Goal: Task Accomplishment & Management: Manage account settings

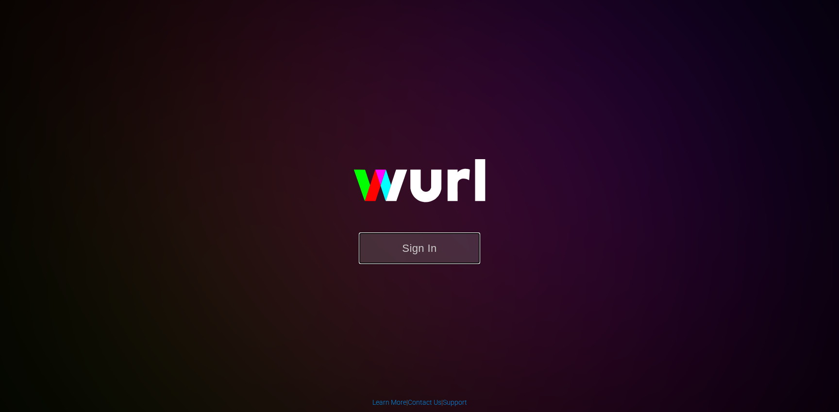
click at [443, 245] on button "Sign In" at bounding box center [419, 249] width 121 height 32
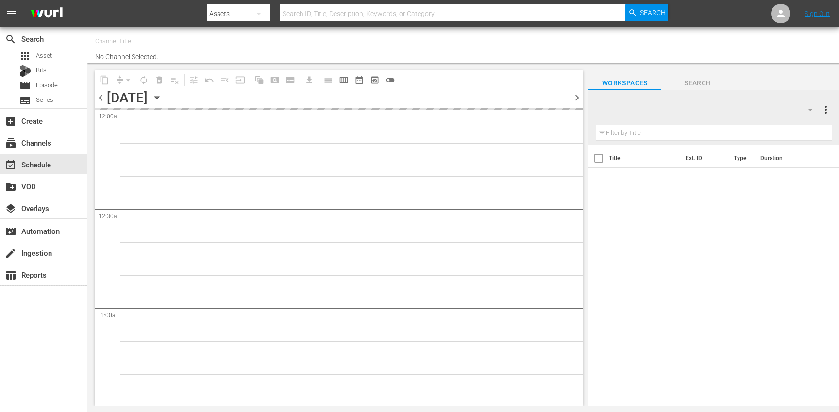
type input "Nosey Escándalos (892)"
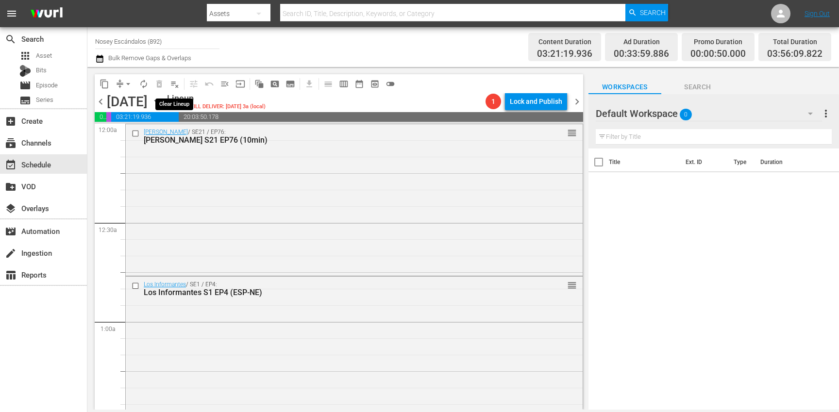
click at [173, 85] on span "playlist_remove_outlined" at bounding box center [175, 84] width 10 height 10
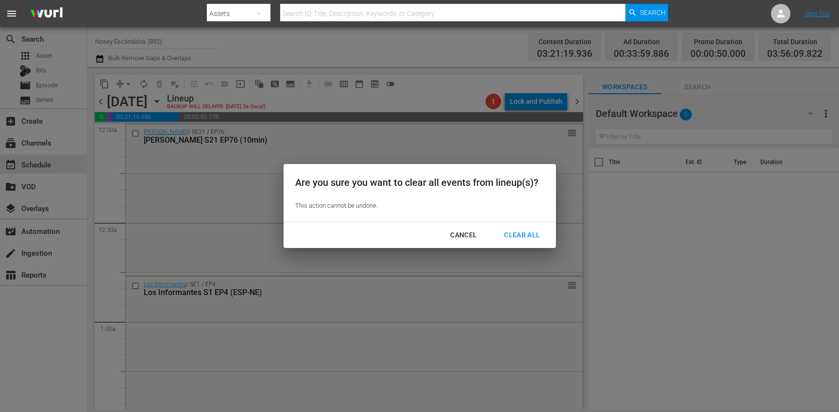
click at [530, 232] on div "Clear All" at bounding box center [521, 235] width 51 height 12
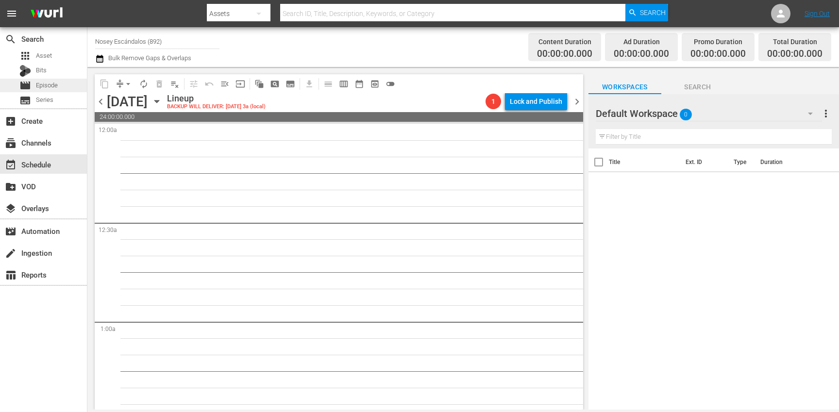
click at [66, 82] on div "movie Episode" at bounding box center [43, 86] width 87 height 14
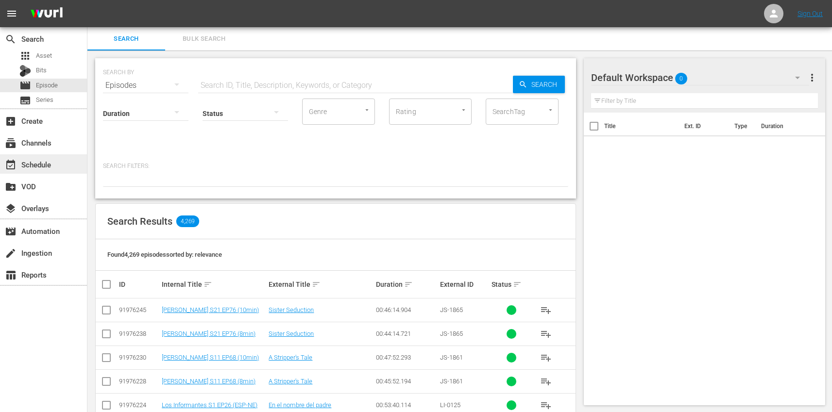
click at [55, 169] on div "event_available Schedule" at bounding box center [43, 163] width 87 height 19
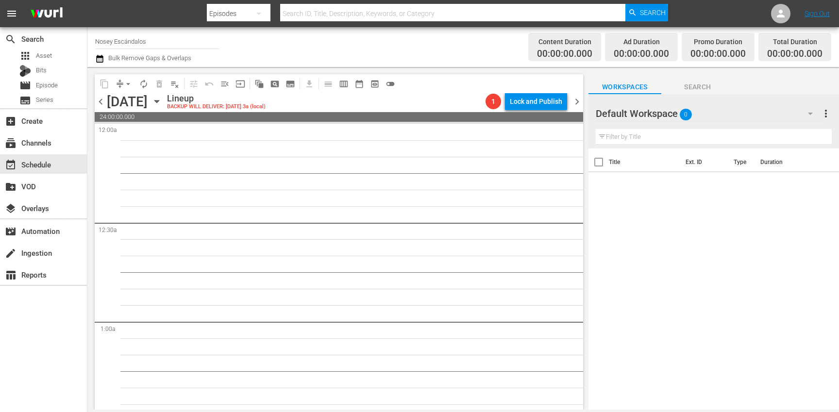
click at [170, 37] on input "Nosey Escándalos" at bounding box center [157, 41] width 124 height 23
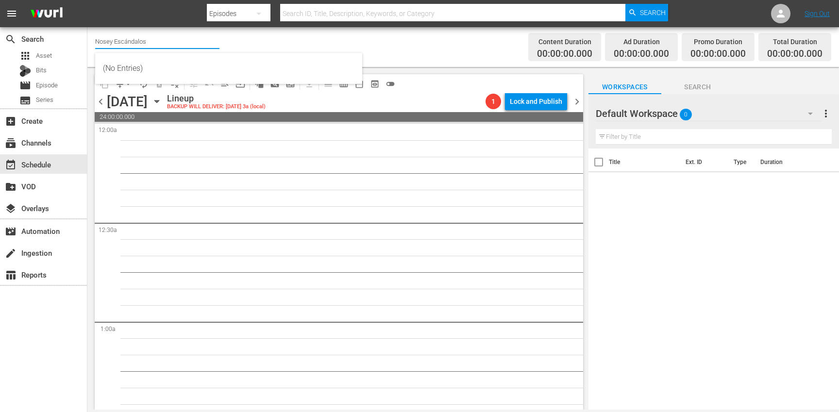
click at [170, 37] on input "Nosey Escándalos" at bounding box center [157, 41] width 124 height 23
click at [167, 41] on input "Nosey Escándalos" at bounding box center [157, 41] width 124 height 23
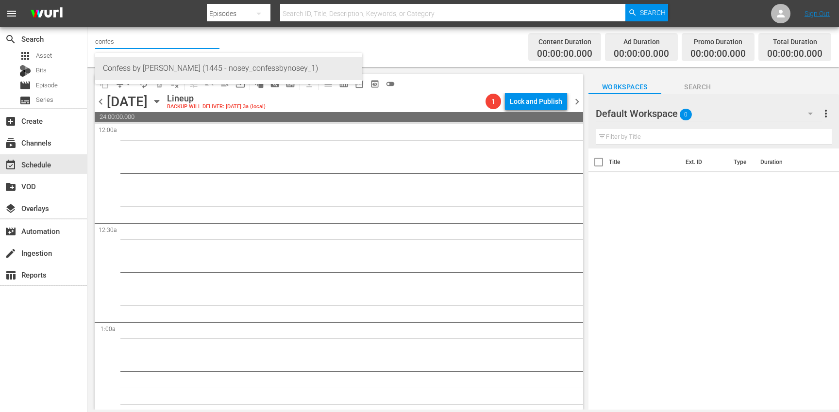
click at [197, 74] on div "Confess by [PERSON_NAME] (1445 - nosey_confessbynosey_1)" at bounding box center [229, 68] width 252 height 23
type input "Confess by [PERSON_NAME] (1445 - nosey_confessbynosey_1)"
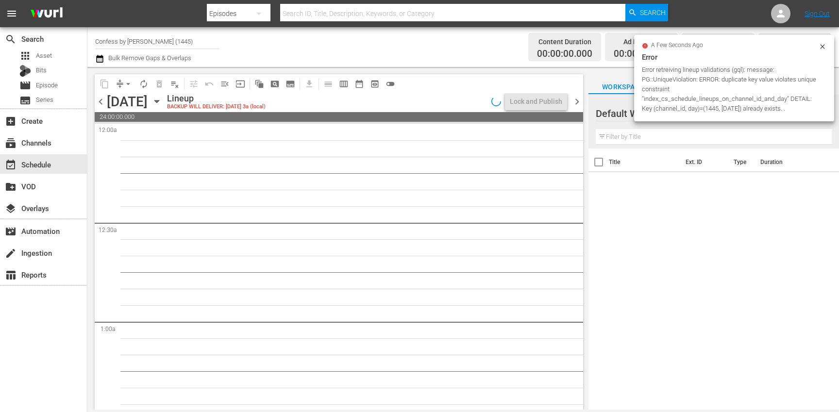
click at [159, 102] on icon "button" at bounding box center [156, 102] width 4 height 2
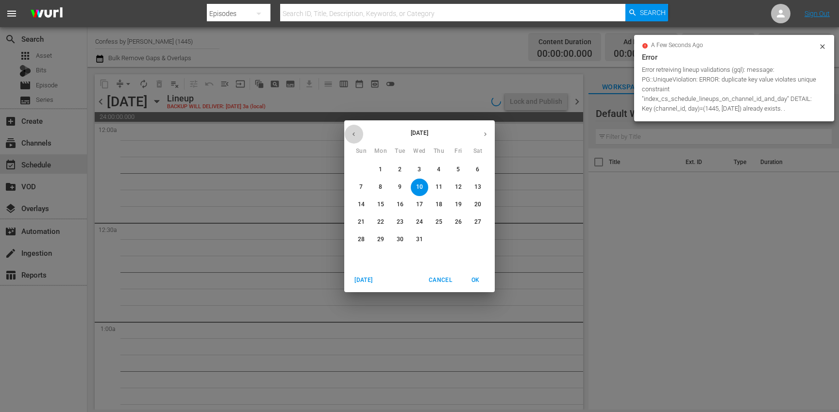
click at [360, 134] on button "button" at bounding box center [353, 134] width 19 height 19
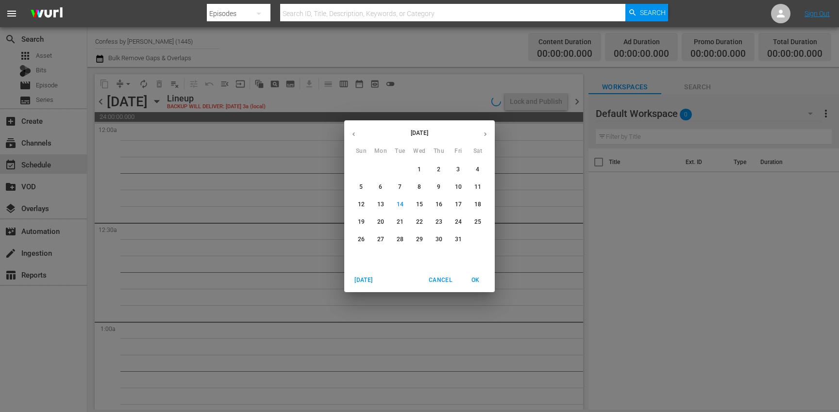
click at [462, 205] on span "17" at bounding box center [458, 205] width 17 height 8
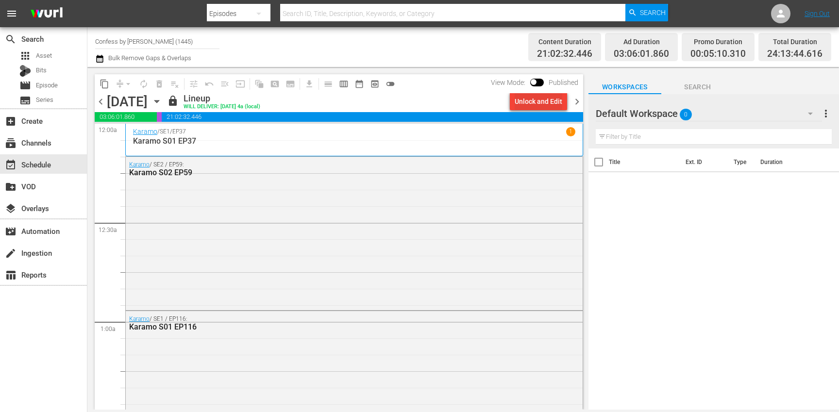
click at [543, 107] on div "Unlock and Edit" at bounding box center [539, 101] width 48 height 17
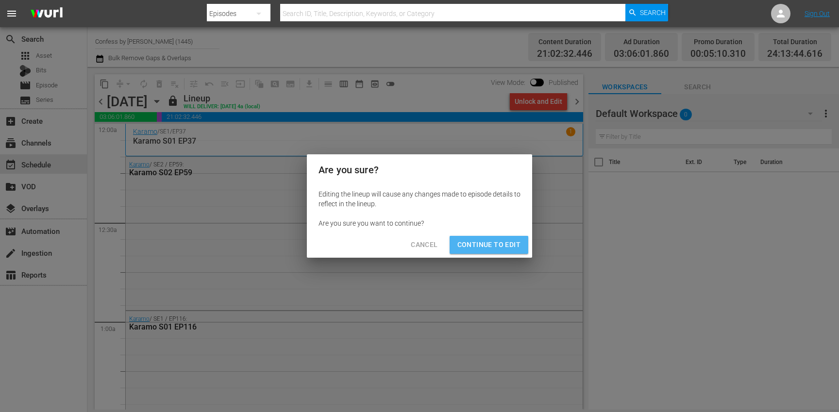
click at [495, 250] on span "Continue to Edit" at bounding box center [488, 245] width 63 height 12
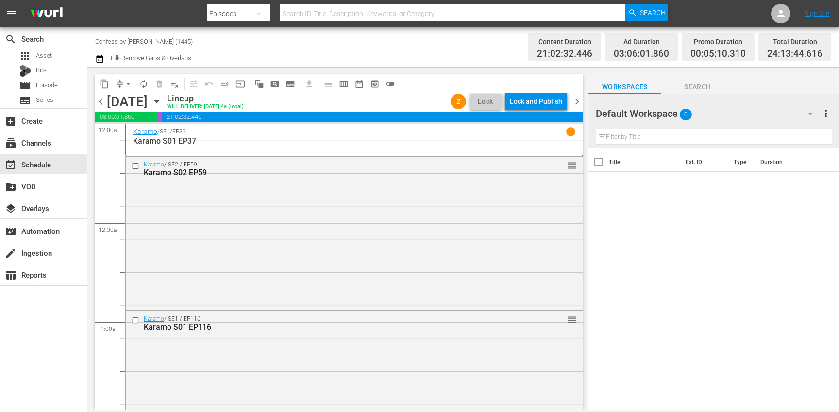
click at [576, 100] on span "chevron_right" at bounding box center [577, 102] width 12 height 12
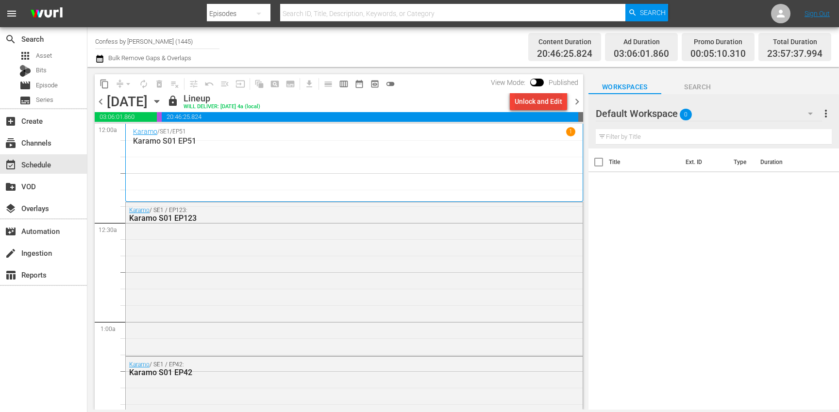
click at [549, 101] on div "Unlock and Edit" at bounding box center [539, 101] width 48 height 17
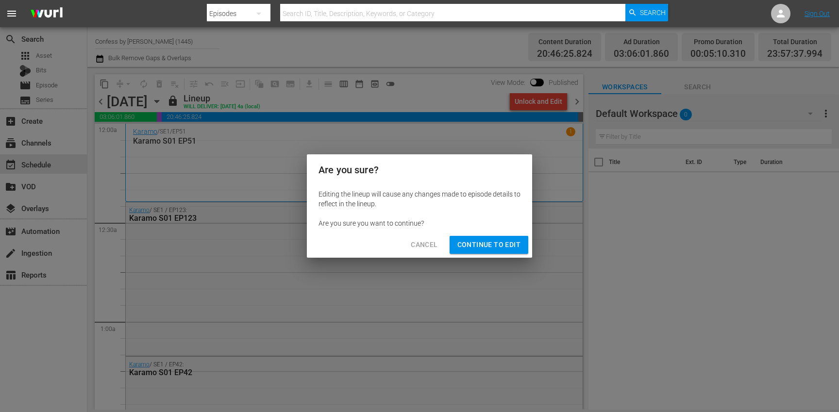
click at [507, 245] on span "Continue to Edit" at bounding box center [488, 245] width 63 height 12
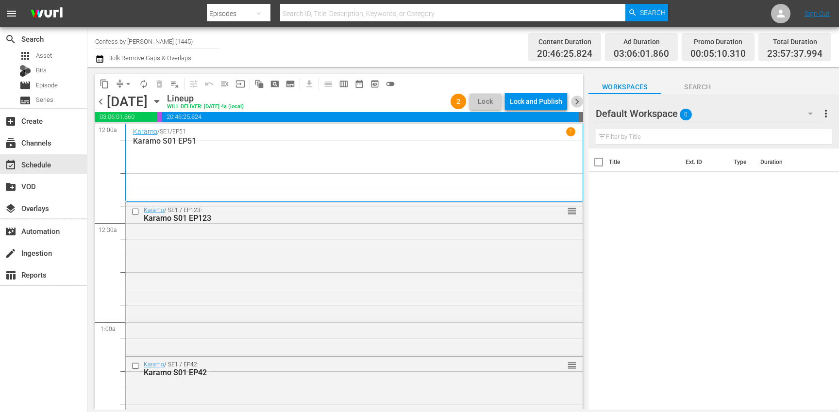
click at [574, 102] on span "chevron_right" at bounding box center [577, 102] width 12 height 12
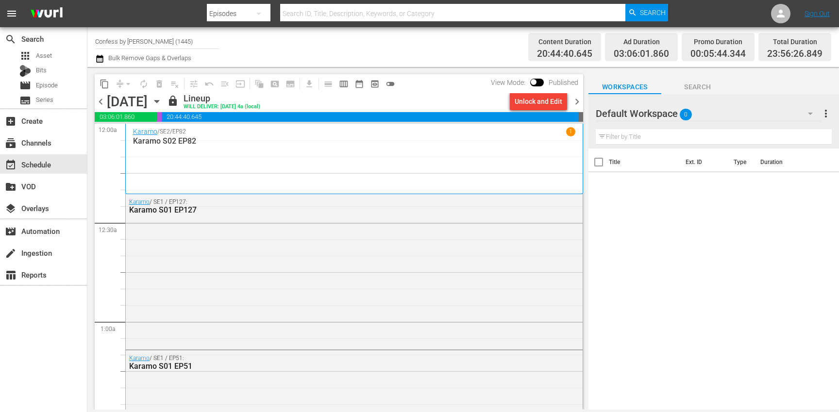
click at [531, 103] on div "Unlock and Edit" at bounding box center [539, 101] width 48 height 17
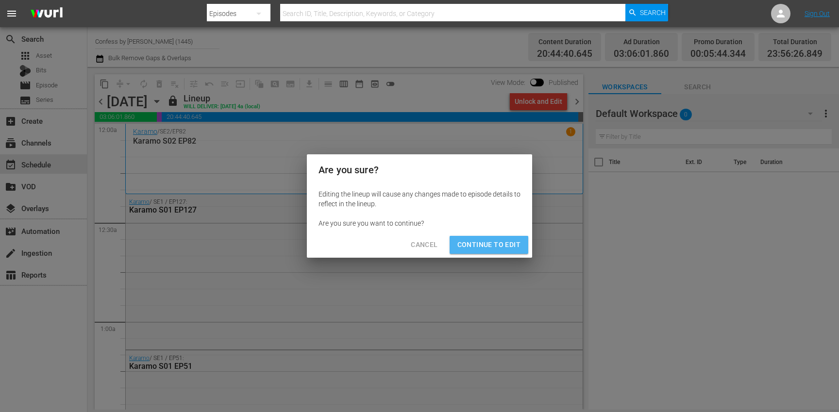
click at [510, 250] on span "Continue to Edit" at bounding box center [488, 245] width 63 height 12
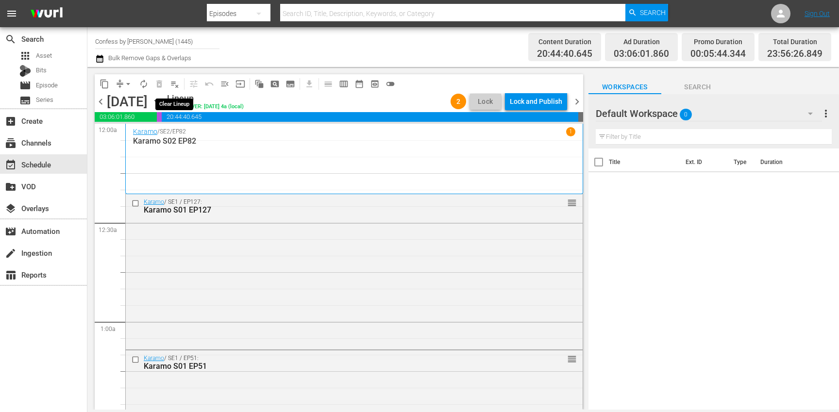
click at [172, 82] on span "playlist_remove_outlined" at bounding box center [175, 84] width 10 height 10
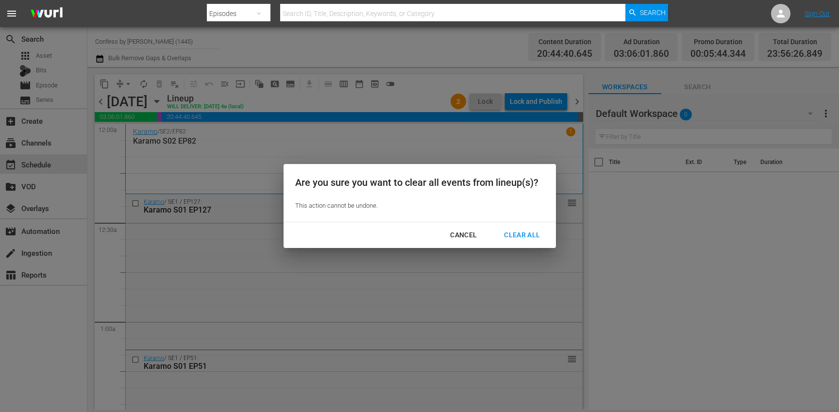
click at [517, 233] on div "Clear All" at bounding box center [521, 235] width 51 height 12
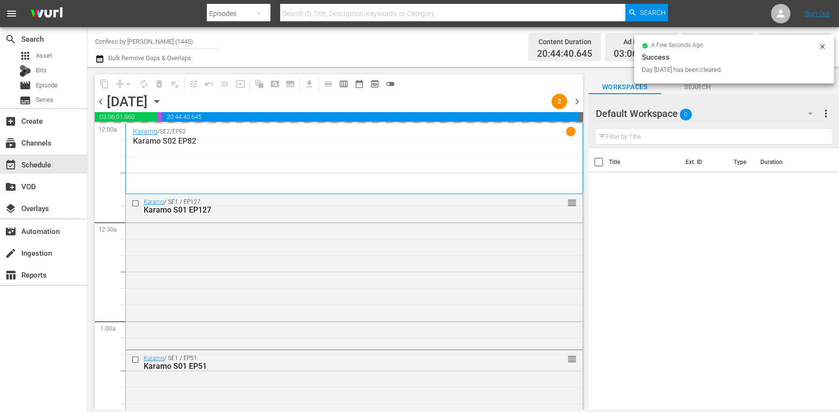
click at [99, 104] on span "chevron_left" at bounding box center [101, 102] width 12 height 12
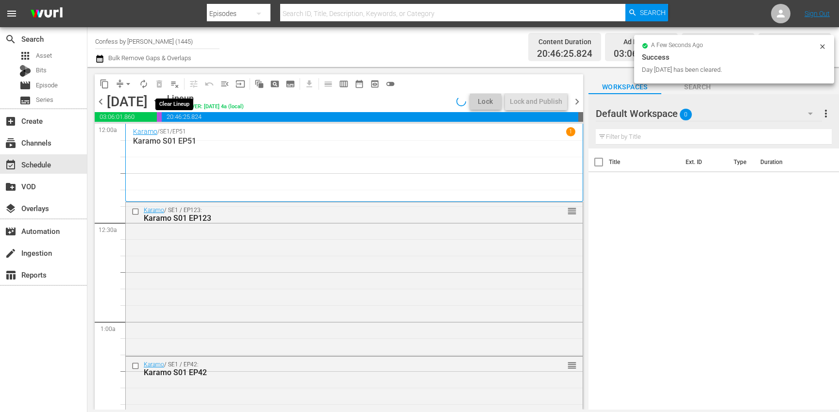
click at [178, 85] on span "playlist_remove_outlined" at bounding box center [175, 84] width 10 height 10
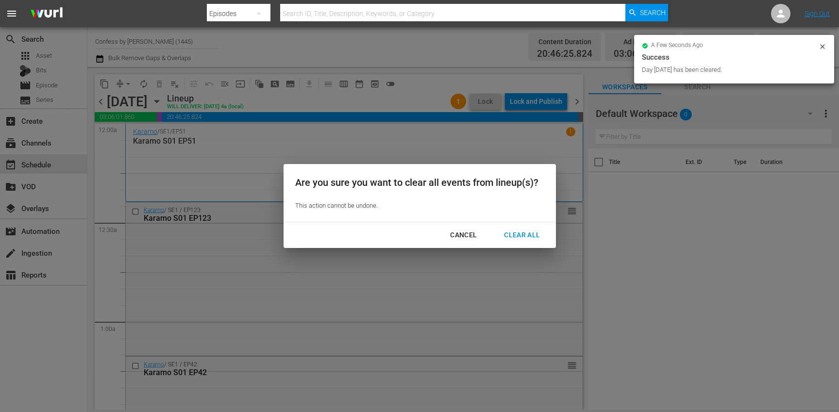
click at [509, 229] on div "Clear All" at bounding box center [521, 235] width 51 height 12
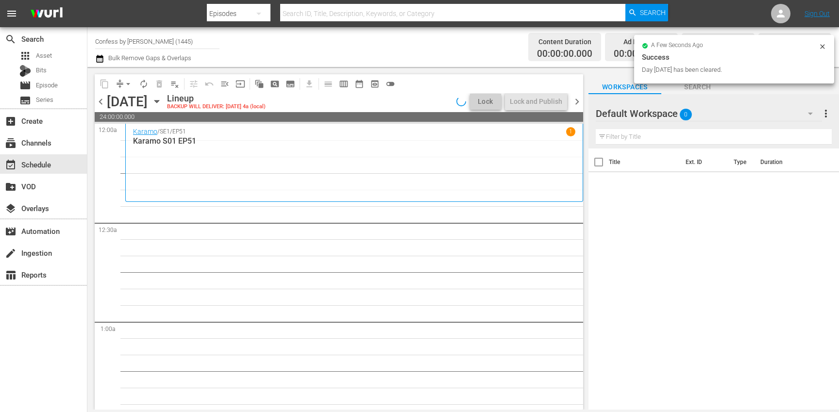
click at [101, 102] on span "chevron_left" at bounding box center [101, 102] width 12 height 12
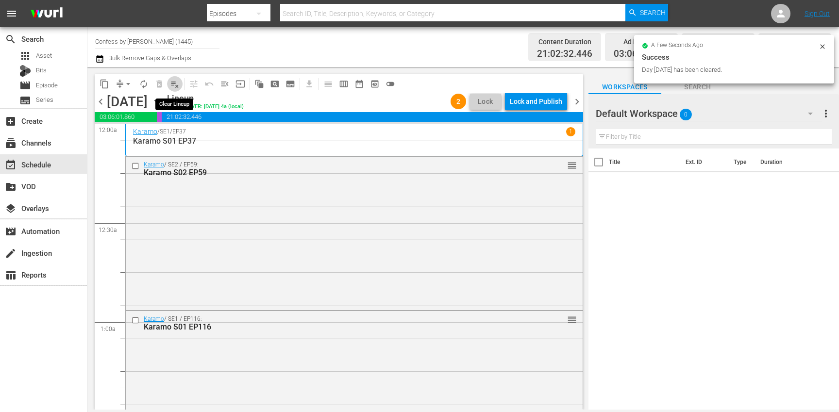
click at [172, 85] on span "playlist_remove_outlined" at bounding box center [175, 84] width 10 height 10
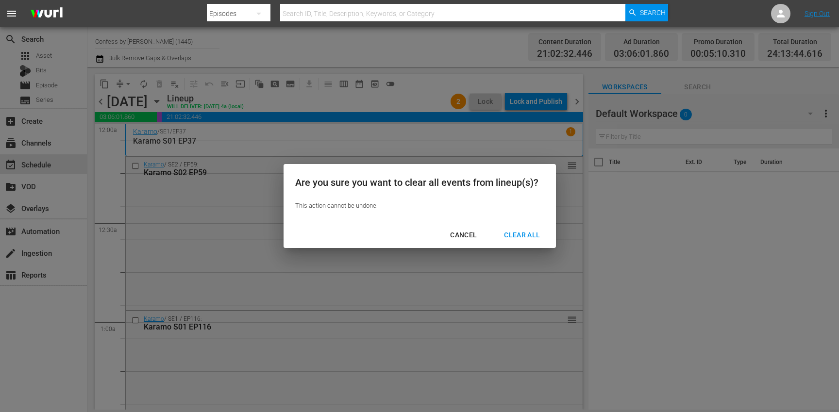
click at [520, 236] on div "Clear All" at bounding box center [521, 235] width 51 height 12
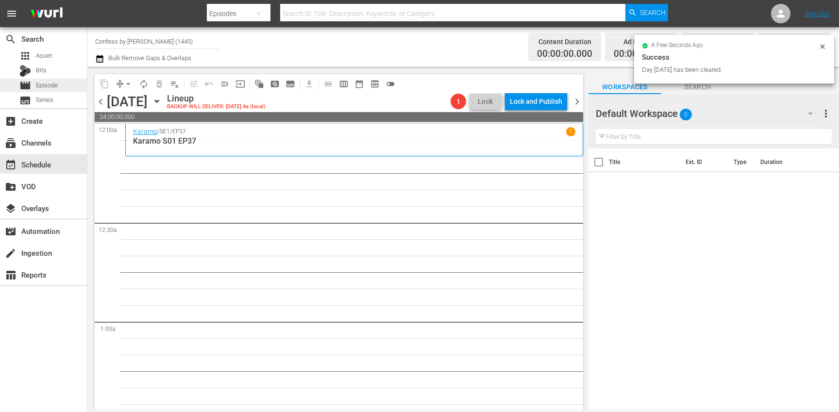
click at [51, 86] on span "Episode" at bounding box center [47, 86] width 22 height 10
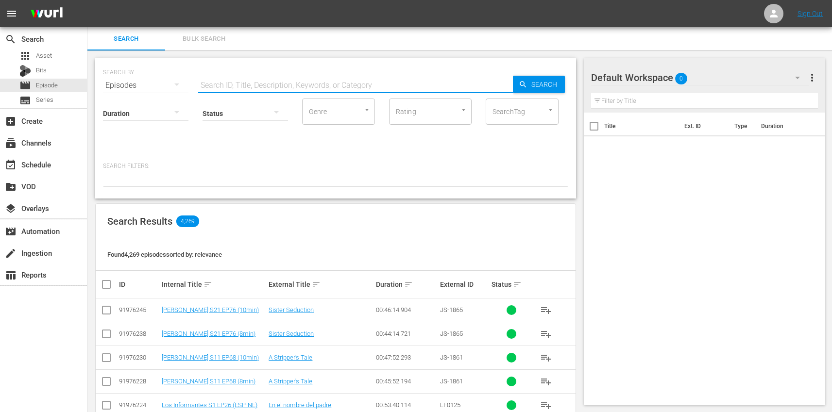
click at [236, 86] on input "text" at bounding box center [355, 85] width 315 height 23
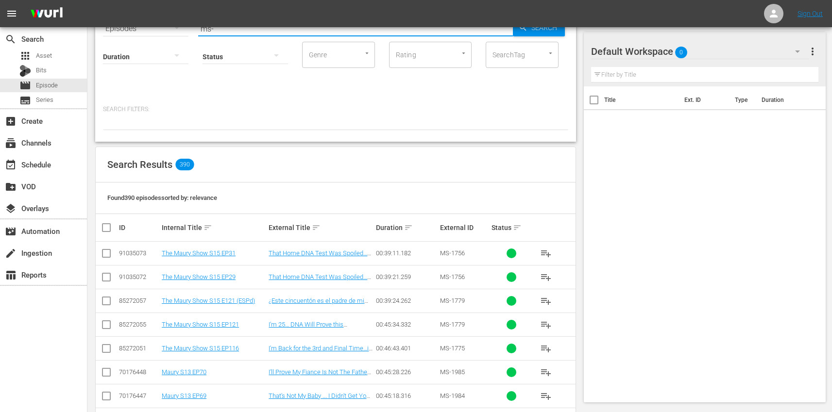
scroll to position [60, 0]
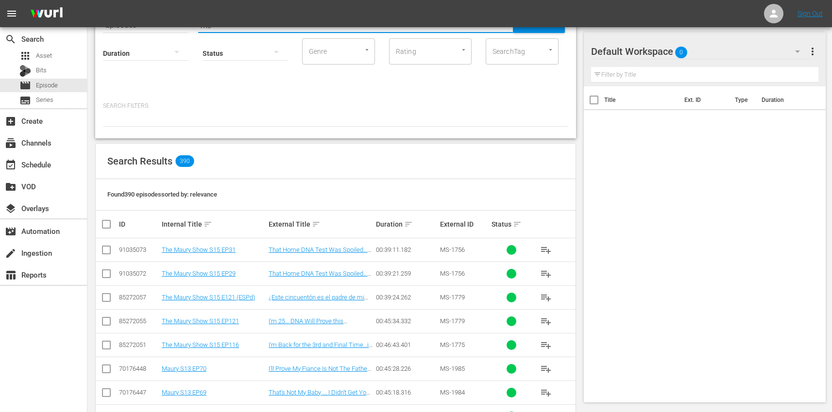
type input "ms-"
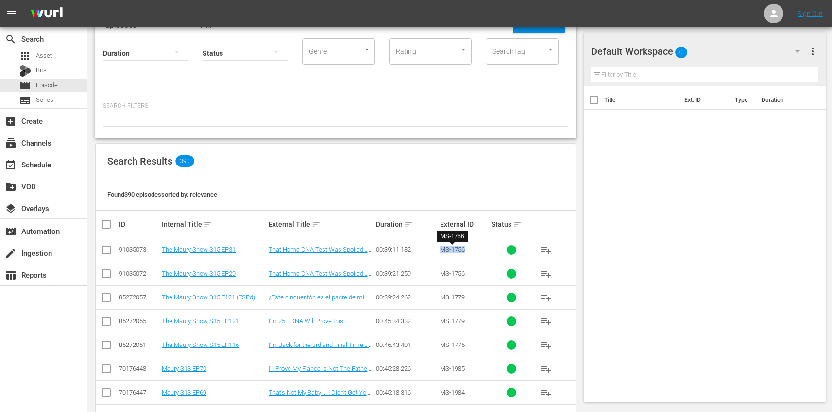
drag, startPoint x: 464, startPoint y: 250, endPoint x: 441, endPoint y: 251, distance: 22.8
click at [441, 251] on span "MS-1756" at bounding box center [452, 249] width 25 height 7
copy span "MS-1756"
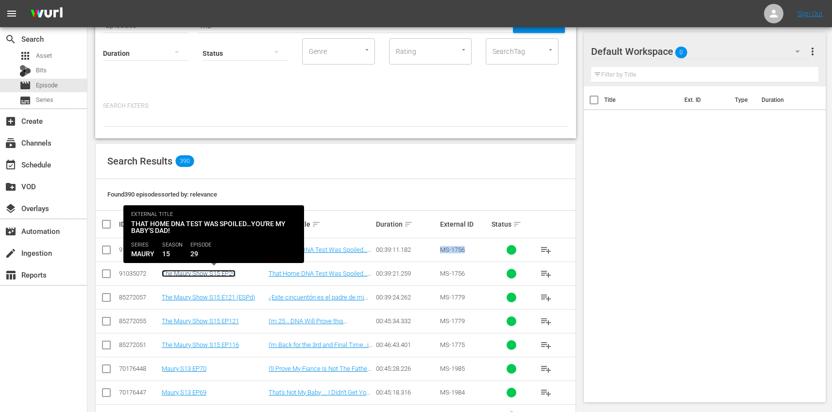
click at [206, 275] on link "The Maury Show S15 EP29" at bounding box center [199, 273] width 74 height 7
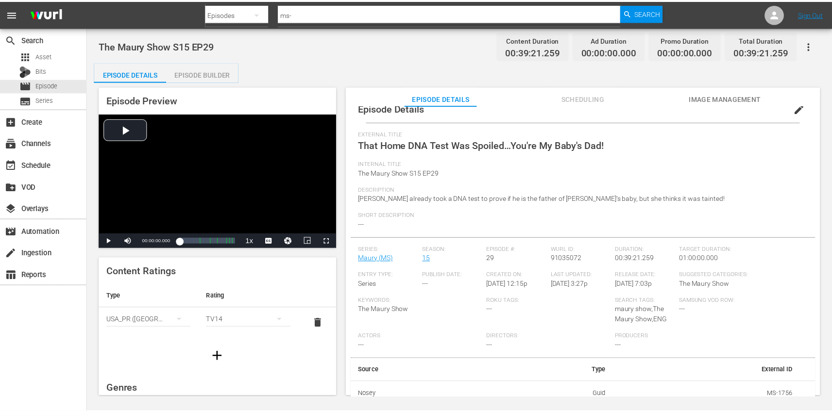
scroll to position [6, 0]
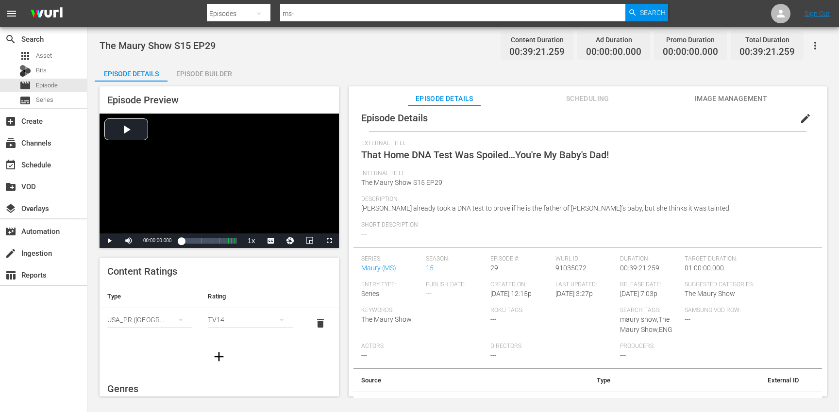
click at [207, 74] on div "Episode Builder" at bounding box center [204, 73] width 73 height 23
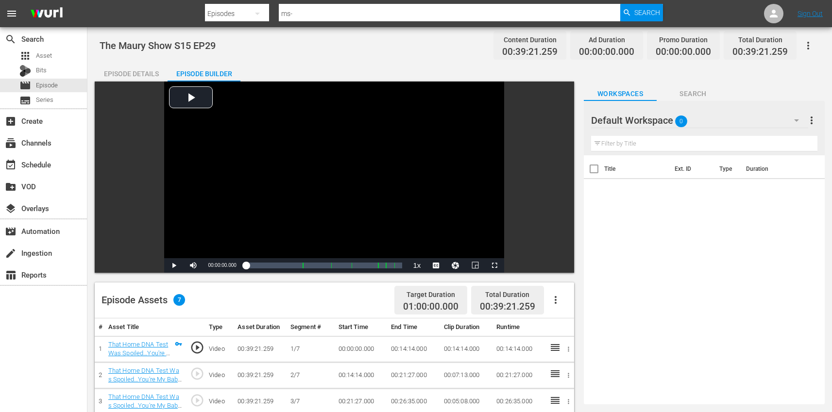
click at [125, 69] on div "Episode Details" at bounding box center [131, 73] width 73 height 23
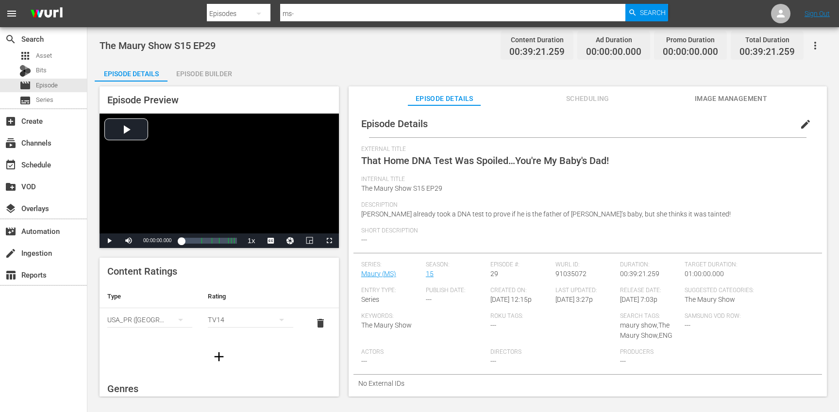
click at [596, 96] on span "Scheduling" at bounding box center [587, 99] width 73 height 12
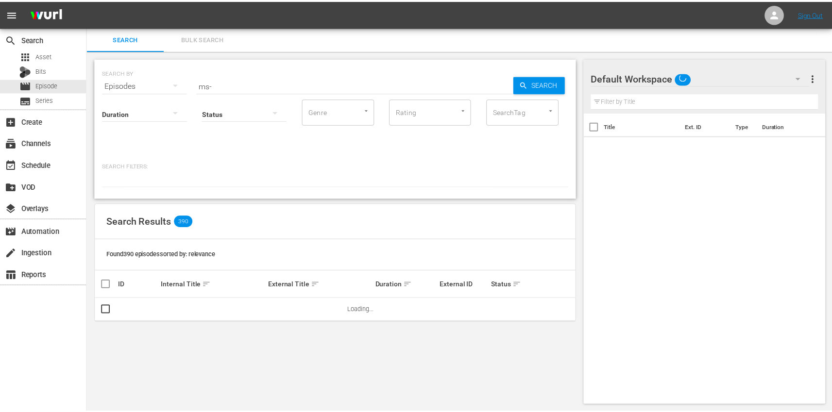
scroll to position [1, 0]
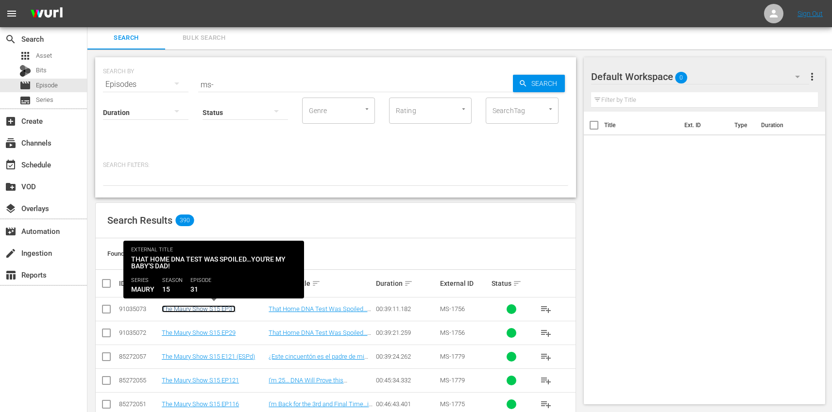
click at [225, 311] on link "The Maury Show S15 EP31" at bounding box center [199, 308] width 74 height 7
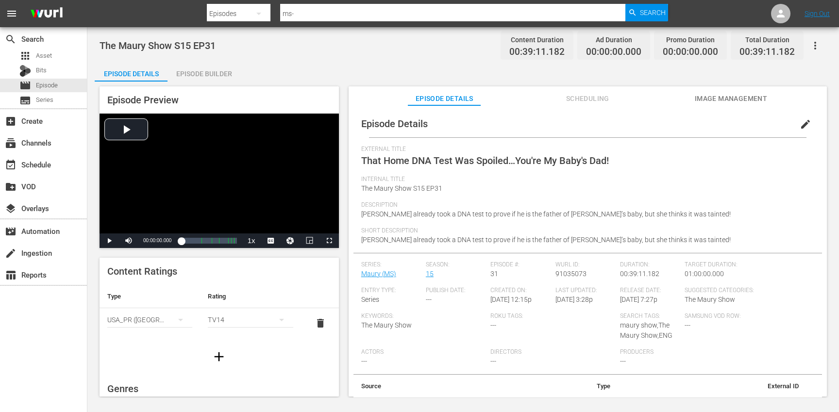
click at [211, 72] on div "Episode Builder" at bounding box center [204, 73] width 73 height 23
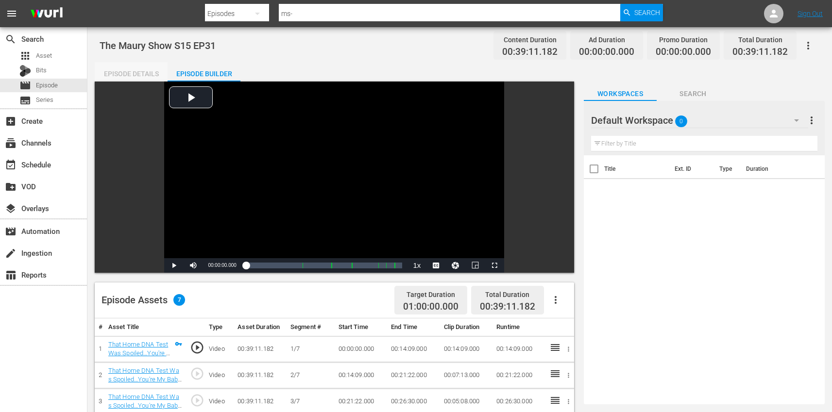
click at [137, 75] on div "Episode Details" at bounding box center [131, 73] width 73 height 23
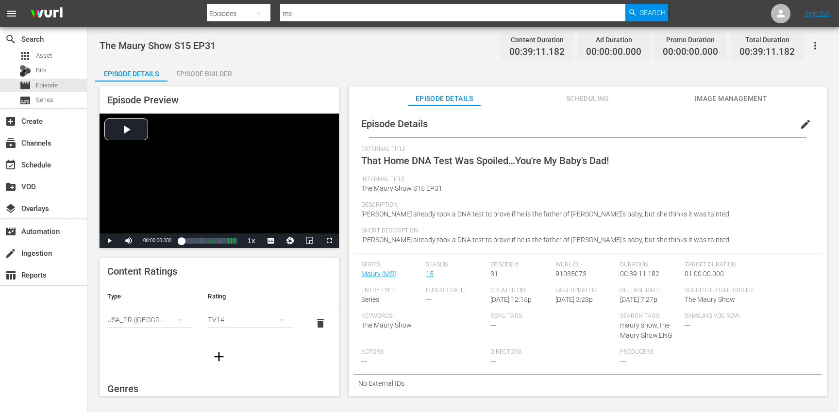
click at [606, 98] on span "Scheduling" at bounding box center [587, 99] width 73 height 12
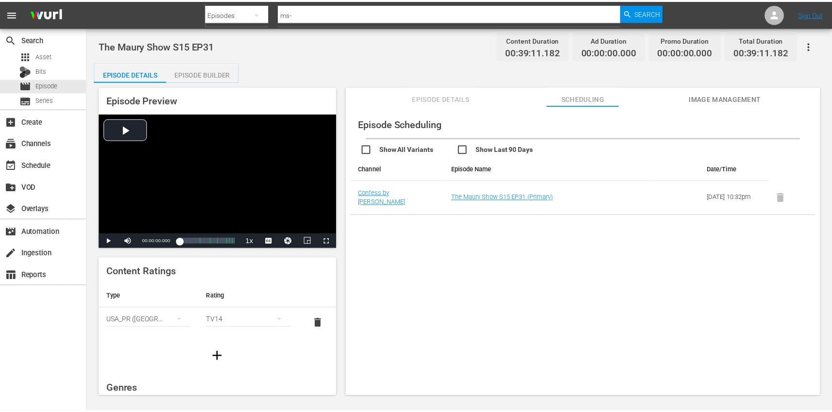
scroll to position [1, 0]
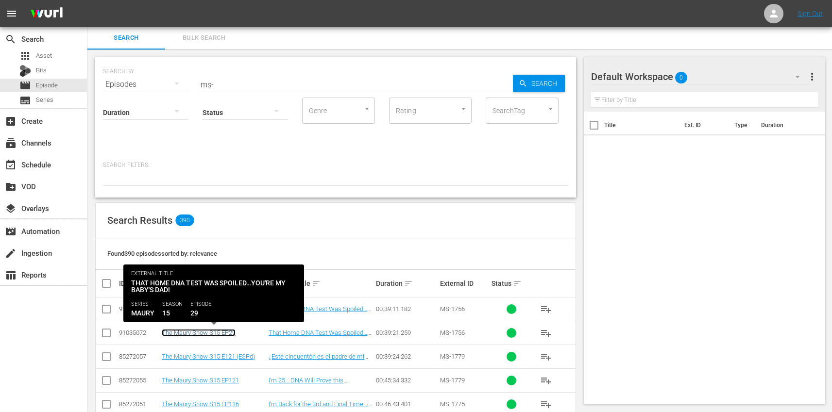
click at [222, 333] on link "The Maury Show S15 EP29" at bounding box center [199, 332] width 74 height 7
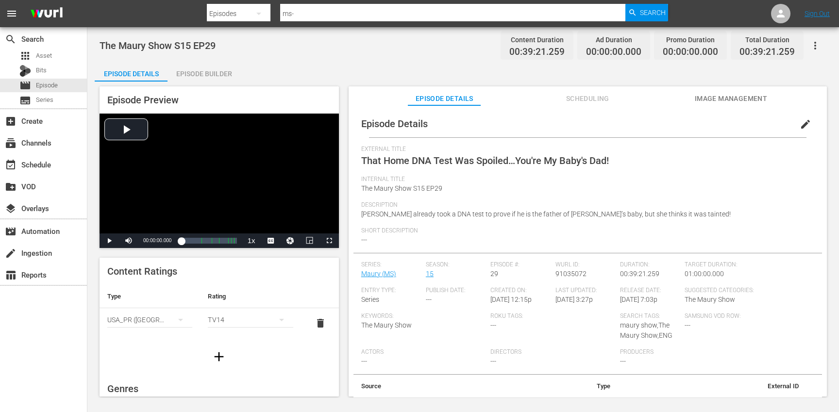
click at [800, 125] on span "edit" at bounding box center [806, 124] width 12 height 12
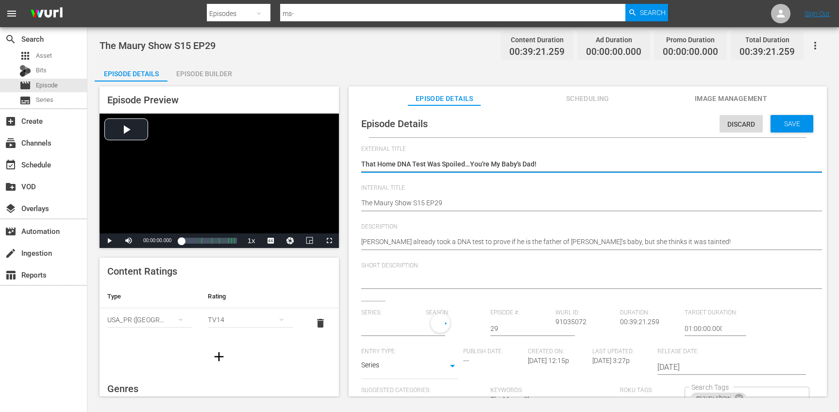
type input "Maury"
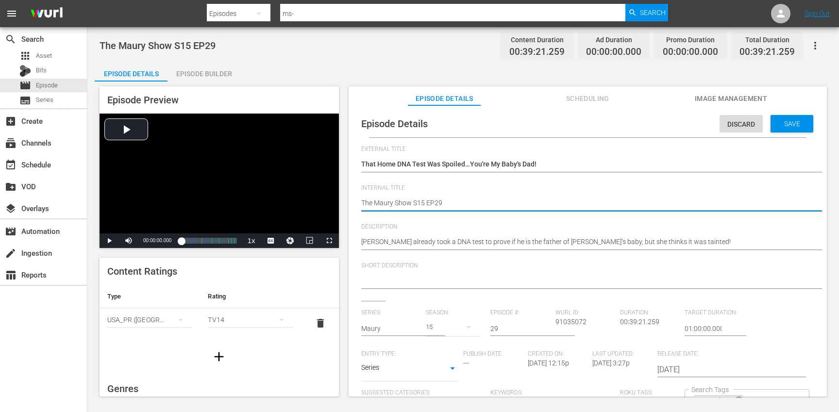
type textarea "The Maury Show S15 EP2"
type textarea "The Maury Show S15 EP"
type textarea "The Maury Show S15 EP3"
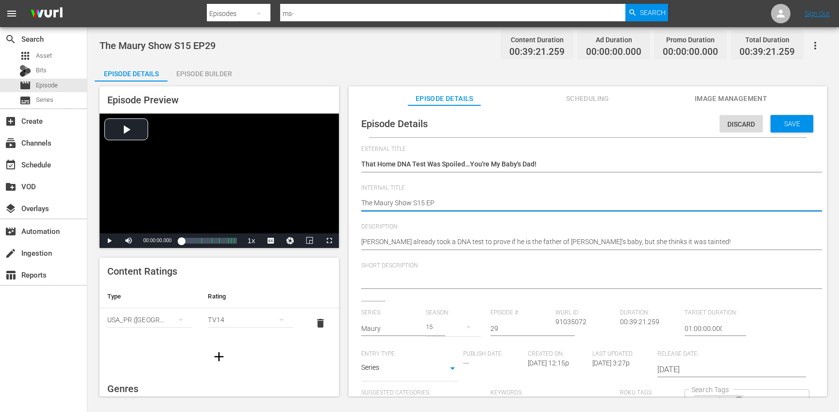
type textarea "The Maury Show S15 EP3"
type textarea "The Maury Show S15 EP30"
click at [505, 330] on input "29" at bounding box center [520, 328] width 60 height 23
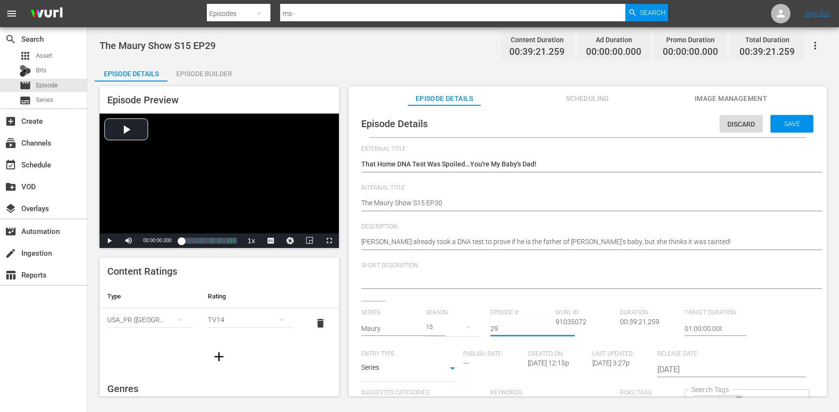
type input "2"
type input "30"
click at [787, 130] on div "Save" at bounding box center [792, 123] width 43 height 17
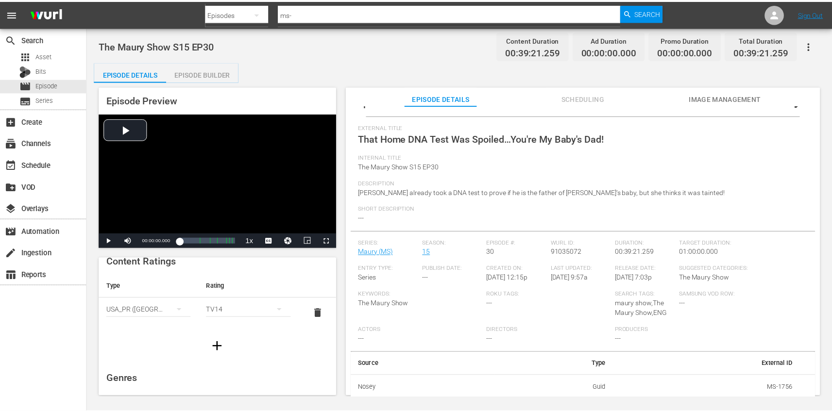
scroll to position [19, 0]
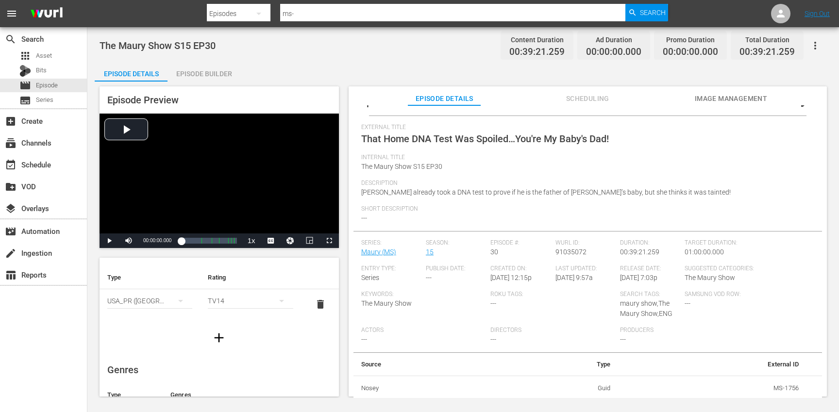
click at [198, 69] on div "Episode Builder" at bounding box center [204, 73] width 73 height 23
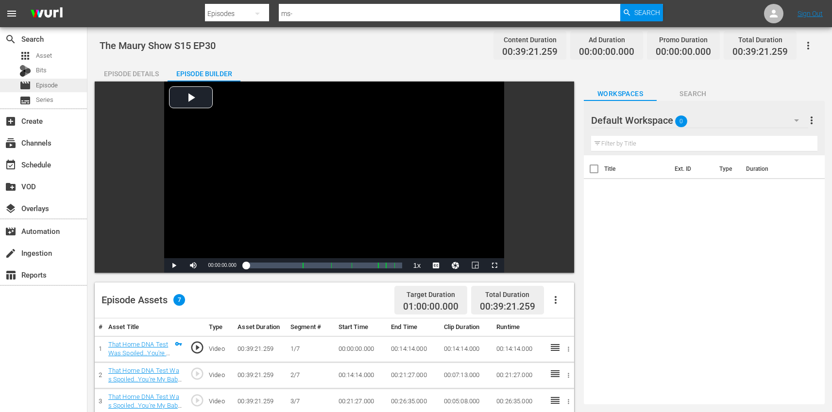
click at [67, 90] on div "movie Episode" at bounding box center [43, 86] width 87 height 14
click at [53, 83] on span "Episode" at bounding box center [47, 86] width 22 height 10
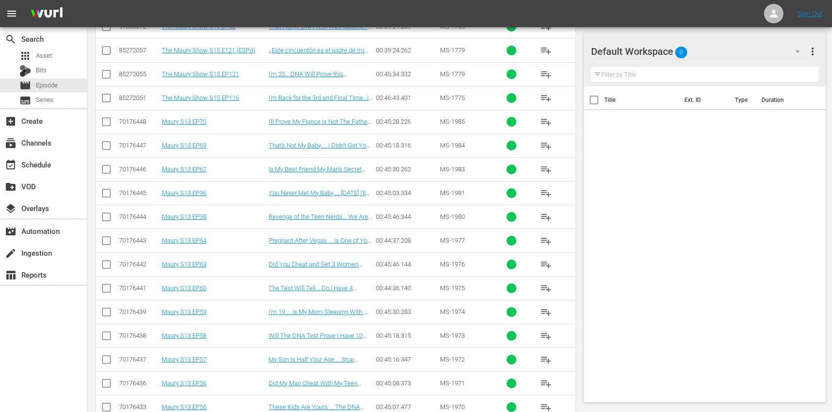
scroll to position [308, 0]
click at [106, 124] on input "checkbox" at bounding box center [107, 124] width 12 height 12
checkbox input "true"
click at [109, 148] on input "checkbox" at bounding box center [107, 147] width 12 height 12
checkbox input "true"
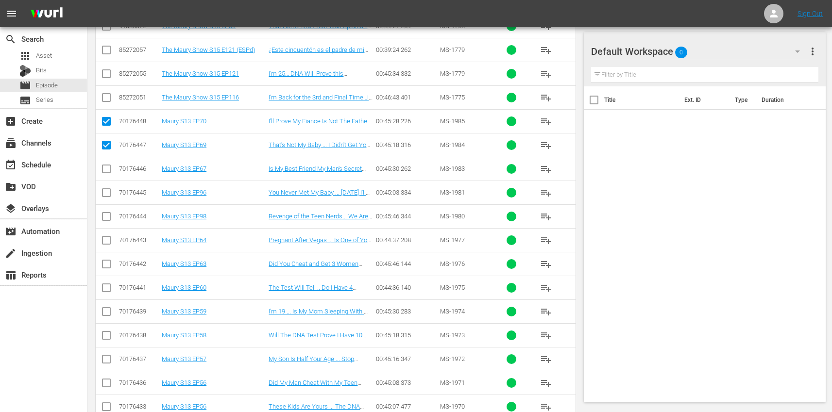
click at [107, 168] on input "checkbox" at bounding box center [107, 171] width 12 height 12
checkbox input "true"
click at [108, 189] on input "checkbox" at bounding box center [107, 195] width 12 height 12
checkbox input "true"
click at [106, 218] on input "checkbox" at bounding box center [107, 219] width 12 height 12
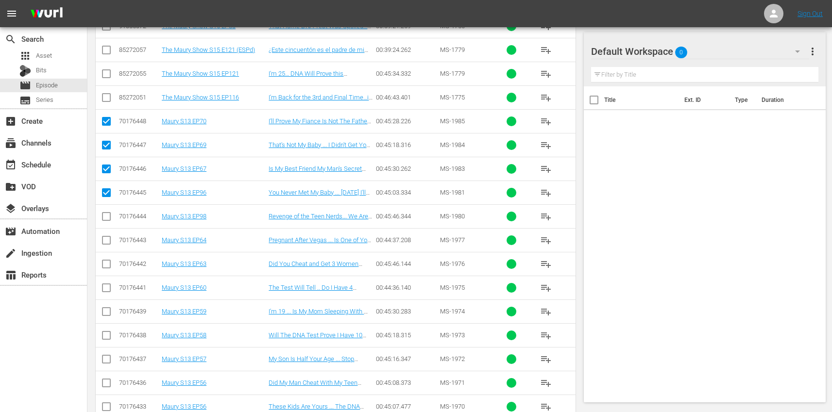
checkbox input "true"
click at [109, 242] on input "checkbox" at bounding box center [107, 242] width 12 height 12
checkbox input "true"
click at [108, 268] on input "checkbox" at bounding box center [107, 266] width 12 height 12
checkbox input "true"
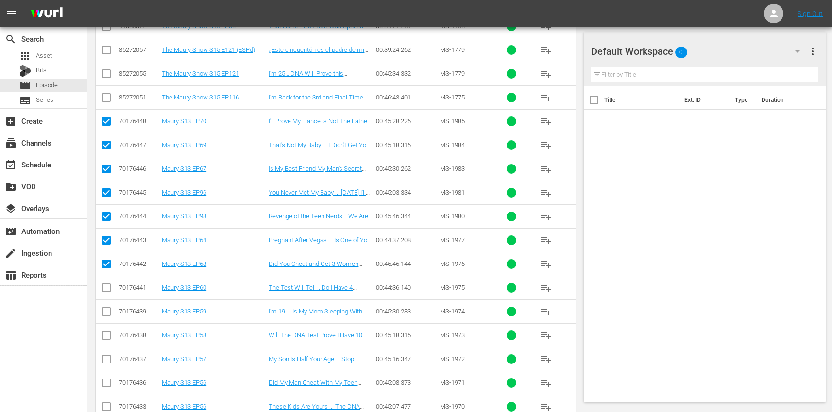
click at [104, 289] on input "checkbox" at bounding box center [107, 290] width 12 height 12
checkbox input "true"
click at [104, 315] on input "checkbox" at bounding box center [107, 314] width 12 height 12
checkbox input "true"
click at [107, 334] on input "checkbox" at bounding box center [107, 338] width 12 height 12
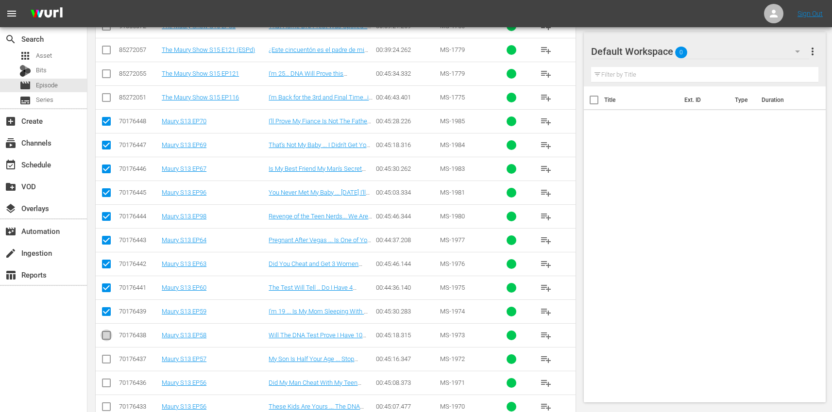
checkbox input "true"
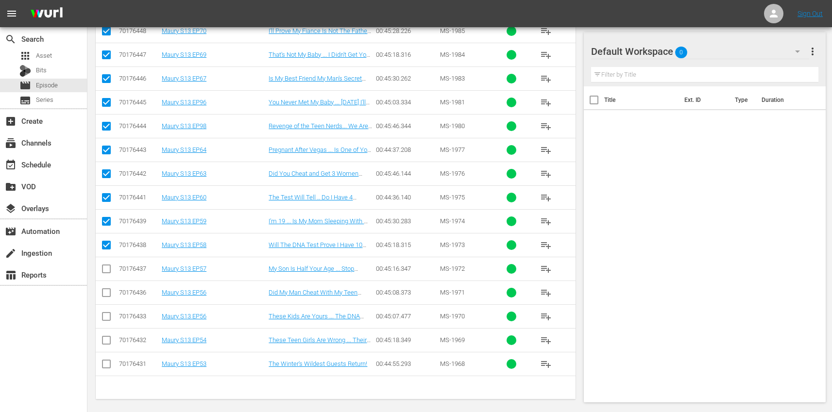
scroll to position [404, 0]
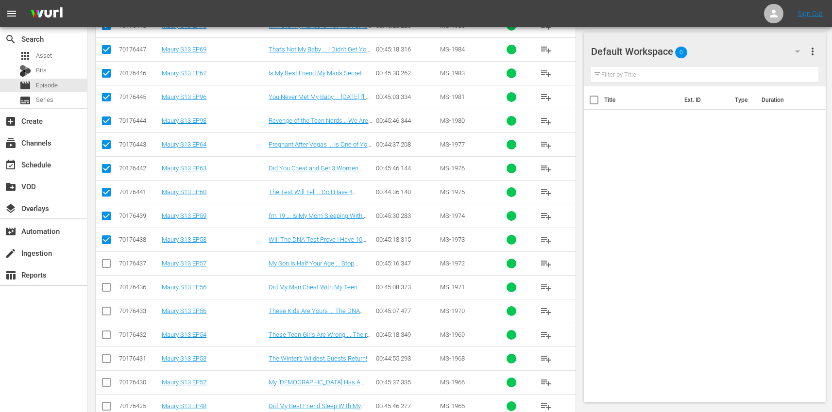
click at [106, 267] on input "checkbox" at bounding box center [107, 266] width 12 height 12
checkbox input "true"
click at [109, 290] on input "checkbox" at bounding box center [107, 290] width 12 height 12
checkbox input "true"
drag, startPoint x: 107, startPoint y: 314, endPoint x: 108, endPoint y: 328, distance: 14.6
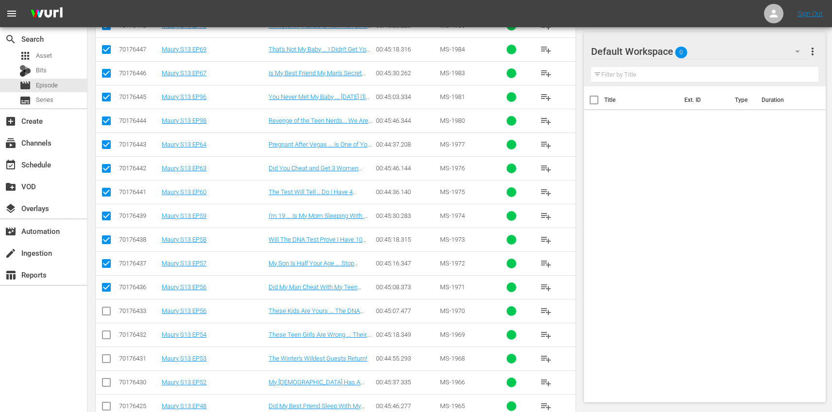
click at [107, 314] on input "checkbox" at bounding box center [107, 313] width 12 height 12
checkbox input "true"
click at [106, 335] on input "checkbox" at bounding box center [107, 337] width 12 height 12
checkbox input "true"
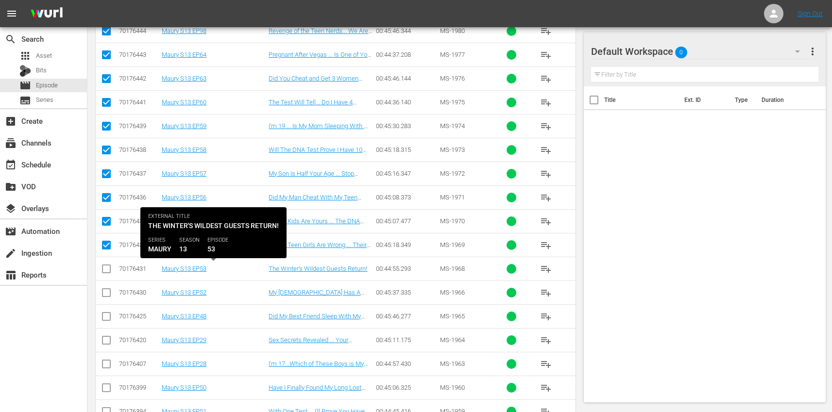
scroll to position [498, 0]
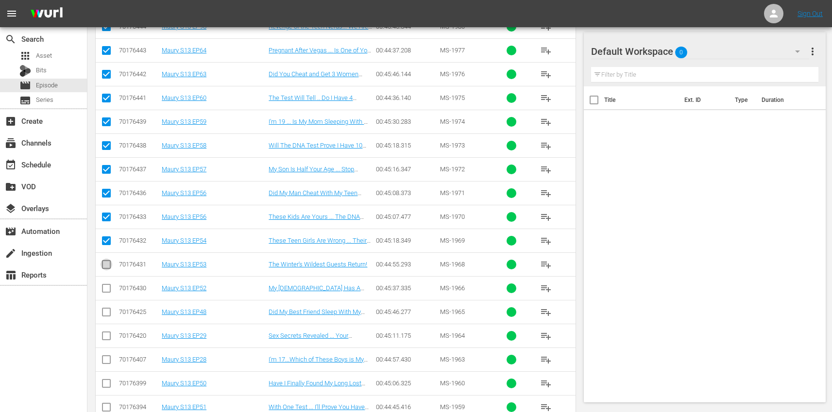
drag, startPoint x: 107, startPoint y: 265, endPoint x: 112, endPoint y: 287, distance: 22.8
click at [107, 265] on input "checkbox" at bounding box center [107, 267] width 12 height 12
checkbox input "true"
click at [111, 288] on input "checkbox" at bounding box center [107, 291] width 12 height 12
checkbox input "true"
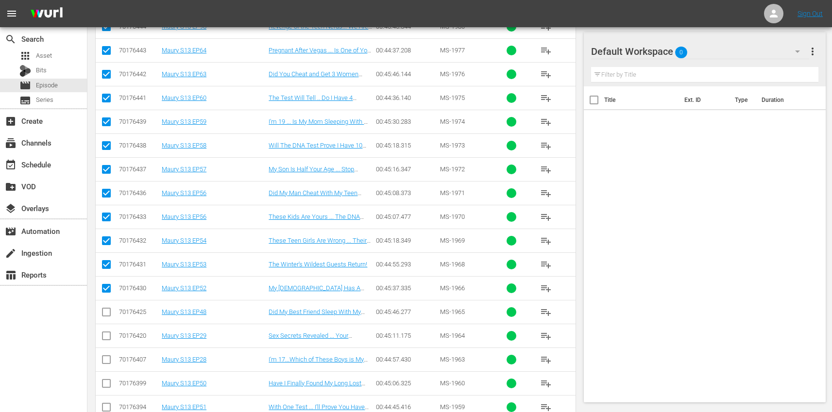
click at [109, 311] on input "checkbox" at bounding box center [107, 314] width 12 height 12
checkbox input "true"
click at [107, 337] on input "checkbox" at bounding box center [107, 338] width 12 height 12
checkbox input "true"
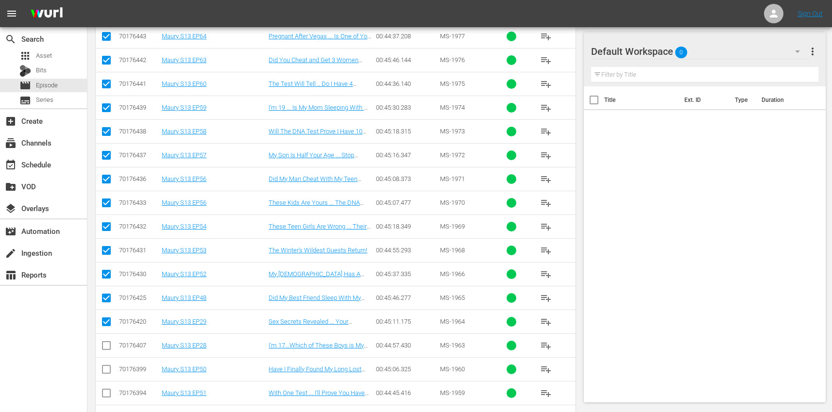
scroll to position [571, 0]
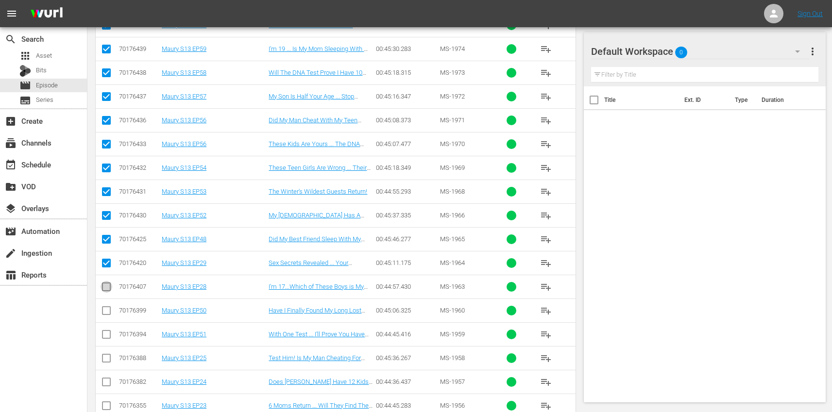
click at [105, 289] on input "checkbox" at bounding box center [107, 289] width 12 height 12
checkbox input "true"
click at [107, 312] on input "checkbox" at bounding box center [107, 313] width 12 height 12
checkbox input "true"
click at [107, 332] on input "checkbox" at bounding box center [107, 337] width 12 height 12
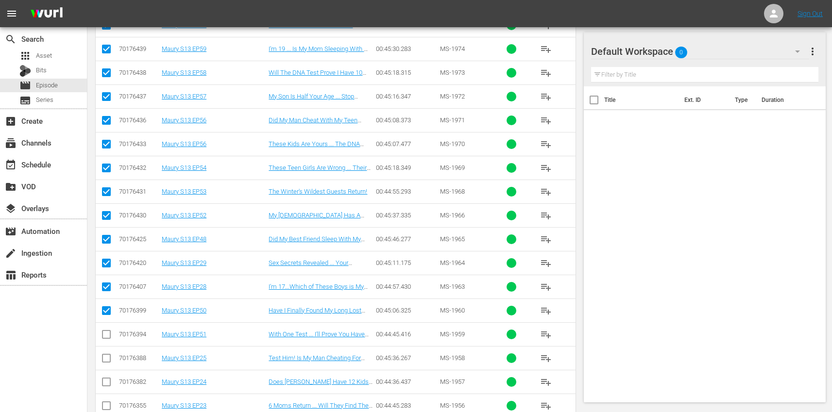
checkbox input "true"
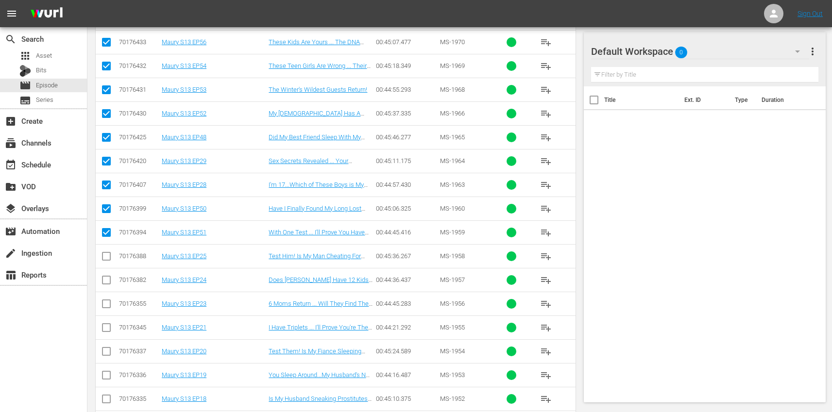
scroll to position [681, 0]
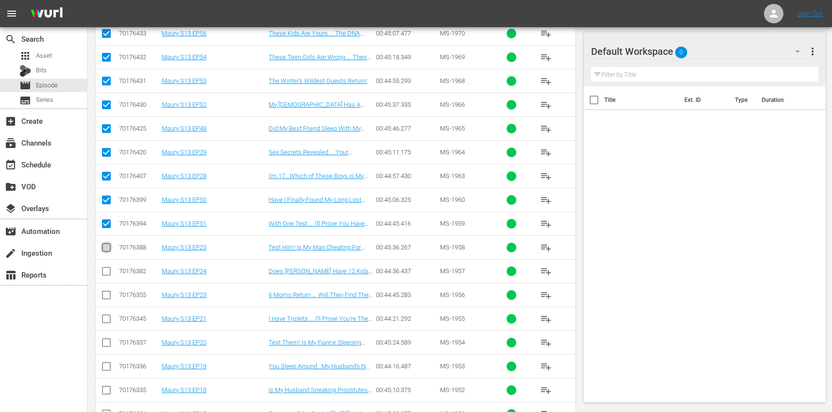
click at [107, 252] on input "checkbox" at bounding box center [107, 250] width 12 height 12
checkbox input "true"
click at [107, 268] on input "checkbox" at bounding box center [107, 274] width 12 height 12
checkbox input "true"
click at [109, 299] on input "checkbox" at bounding box center [107, 297] width 12 height 12
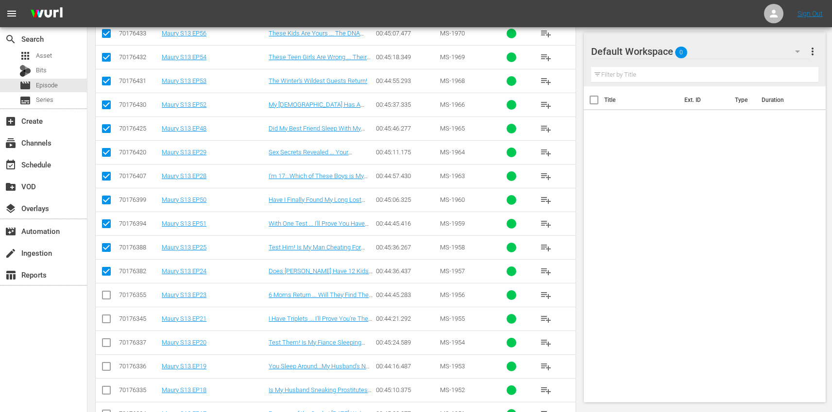
checkbox input "true"
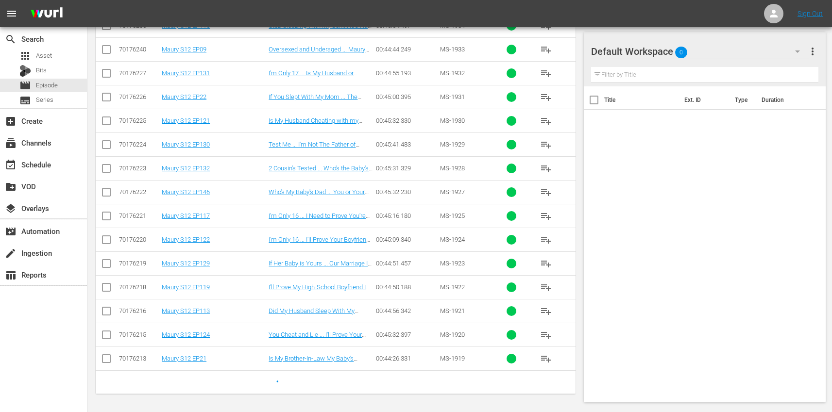
click at [107, 119] on input "checkbox" at bounding box center [107, 123] width 12 height 12
checkbox input "true"
click at [105, 97] on input "checkbox" at bounding box center [107, 99] width 12 height 12
checkbox input "true"
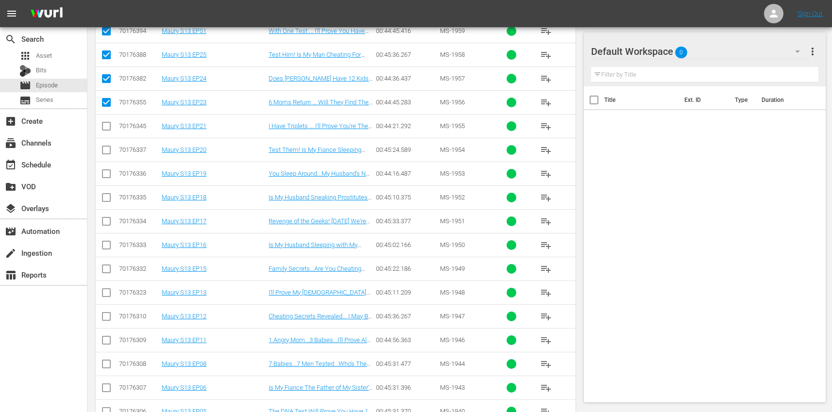
scroll to position [872, 0]
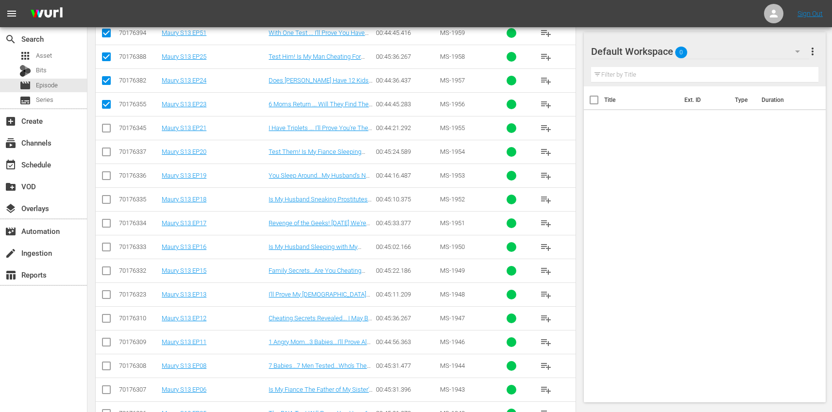
click at [109, 126] on input "checkbox" at bounding box center [107, 130] width 12 height 12
checkbox input "true"
click at [105, 153] on input "checkbox" at bounding box center [107, 154] width 12 height 12
checkbox input "true"
click at [109, 175] on input "checkbox" at bounding box center [107, 178] width 12 height 12
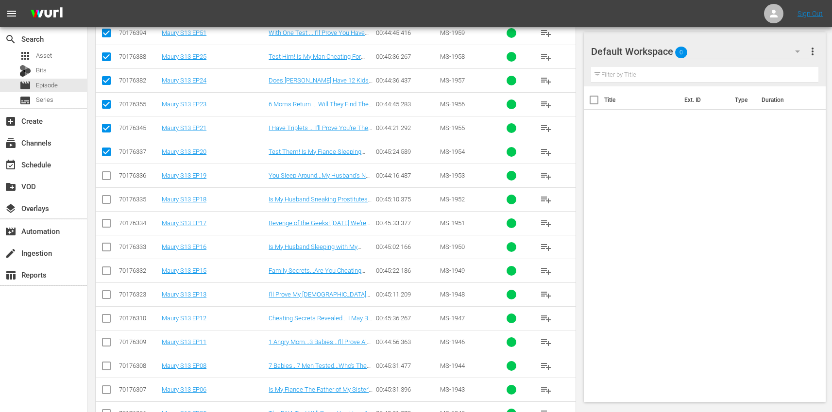
checkbox input "true"
click at [104, 201] on input "checkbox" at bounding box center [107, 202] width 12 height 12
checkbox input "true"
click at [109, 227] on input "checkbox" at bounding box center [107, 225] width 12 height 12
checkbox input "true"
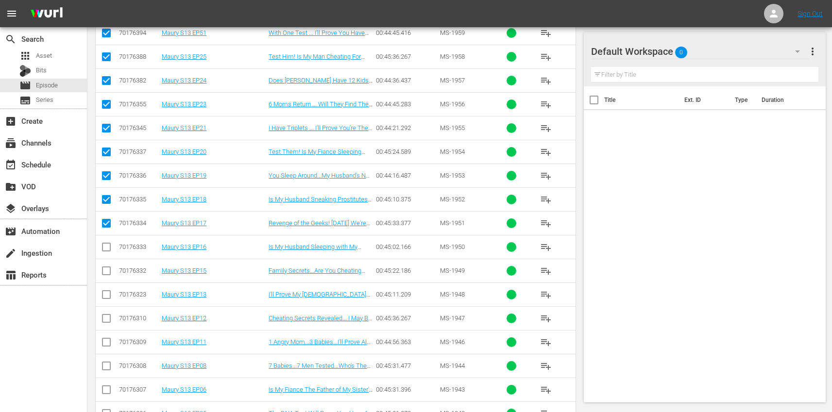
click at [107, 246] on input "checkbox" at bounding box center [107, 249] width 12 height 12
checkbox input "true"
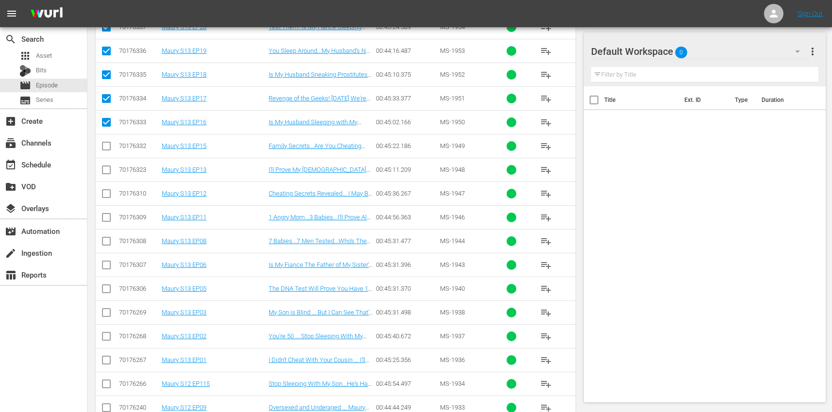
scroll to position [1016, 0]
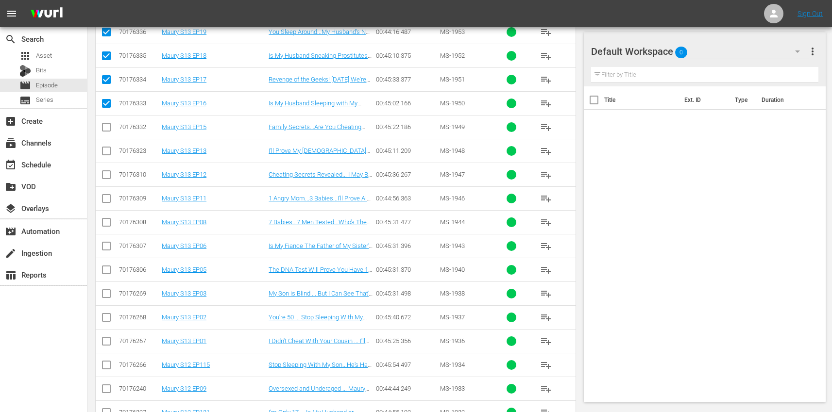
click at [108, 127] on input "checkbox" at bounding box center [107, 129] width 12 height 12
checkbox input "true"
click at [106, 149] on input "checkbox" at bounding box center [107, 153] width 12 height 12
checkbox input "true"
click at [107, 172] on input "checkbox" at bounding box center [107, 177] width 12 height 12
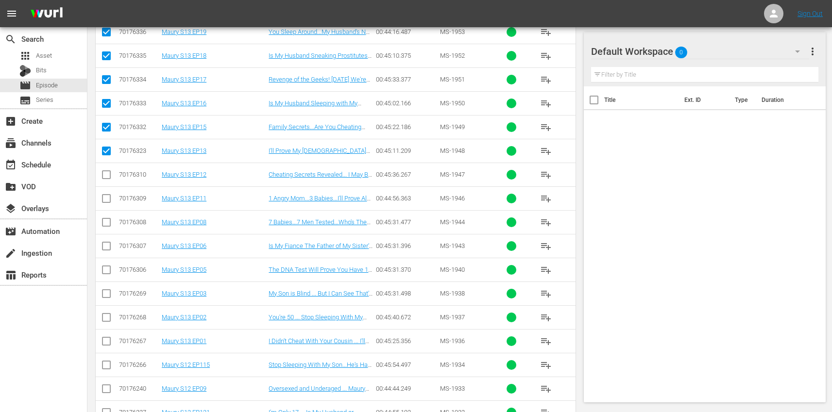
checkbox input "true"
drag, startPoint x: 108, startPoint y: 199, endPoint x: 110, endPoint y: 211, distance: 12.8
click at [108, 199] on input "checkbox" at bounding box center [107, 201] width 12 height 12
checkbox input "true"
click at [105, 219] on input "checkbox" at bounding box center [107, 225] width 12 height 12
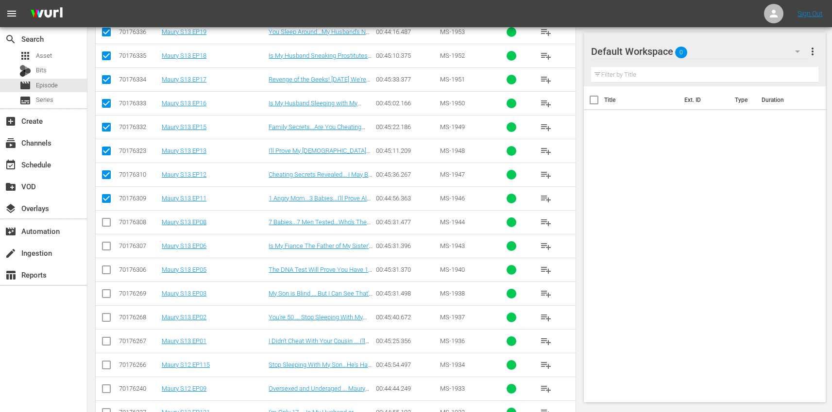
checkbox input "true"
click at [108, 247] on input "checkbox" at bounding box center [107, 248] width 12 height 12
checkbox input "true"
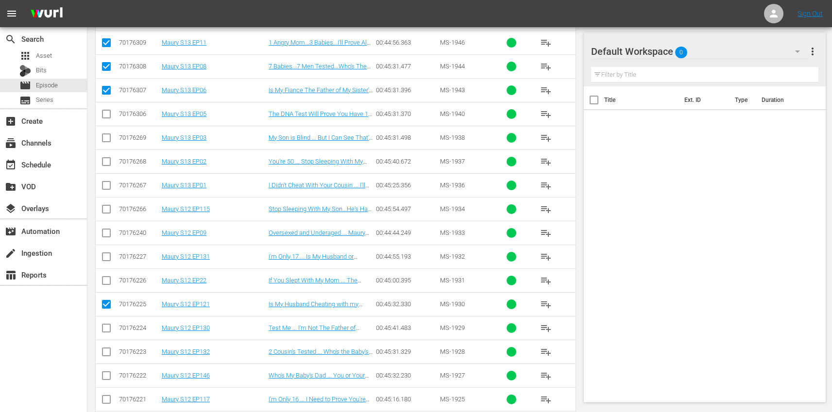
scroll to position [1172, 0]
click at [108, 117] on input "checkbox" at bounding box center [107, 116] width 12 height 12
checkbox input "true"
click at [108, 138] on input "checkbox" at bounding box center [107, 140] width 12 height 12
checkbox input "true"
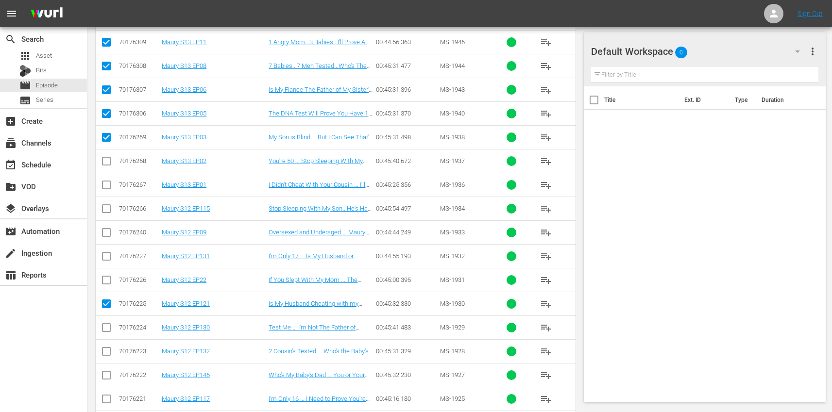
click at [107, 158] on input "checkbox" at bounding box center [107, 163] width 12 height 12
checkbox input "true"
click at [109, 183] on input "checkbox" at bounding box center [107, 187] width 12 height 12
checkbox input "true"
click at [106, 208] on input "checkbox" at bounding box center [107, 211] width 12 height 12
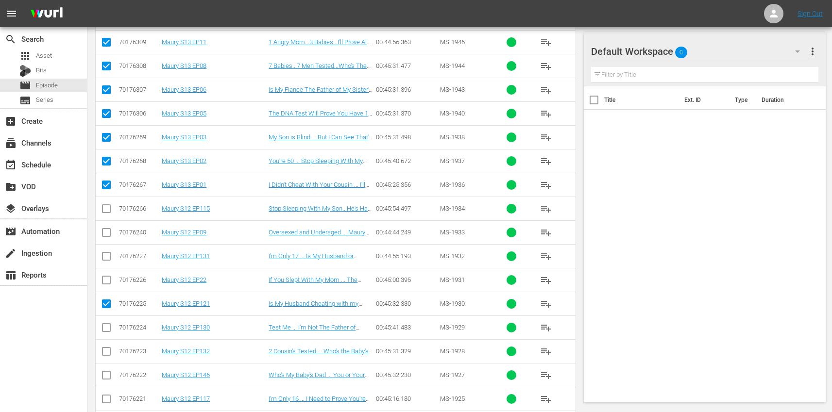
checkbox input "true"
click at [105, 235] on input "checkbox" at bounding box center [107, 235] width 12 height 12
checkbox input "true"
click at [109, 258] on input "checkbox" at bounding box center [107, 258] width 12 height 12
checkbox input "true"
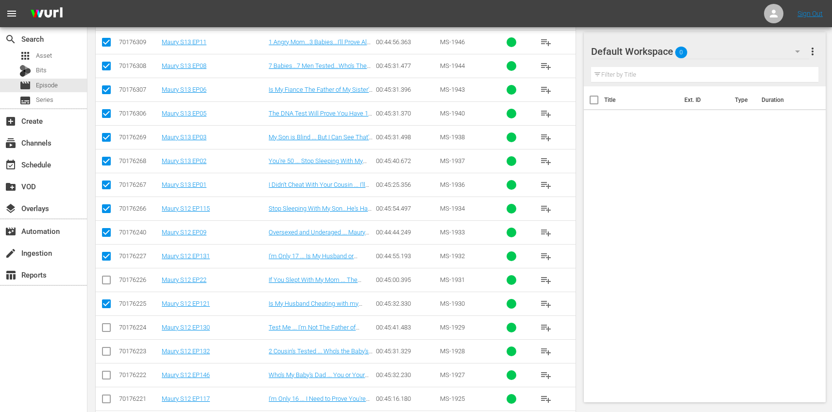
click at [107, 277] on input "checkbox" at bounding box center [107, 282] width 12 height 12
checkbox input "true"
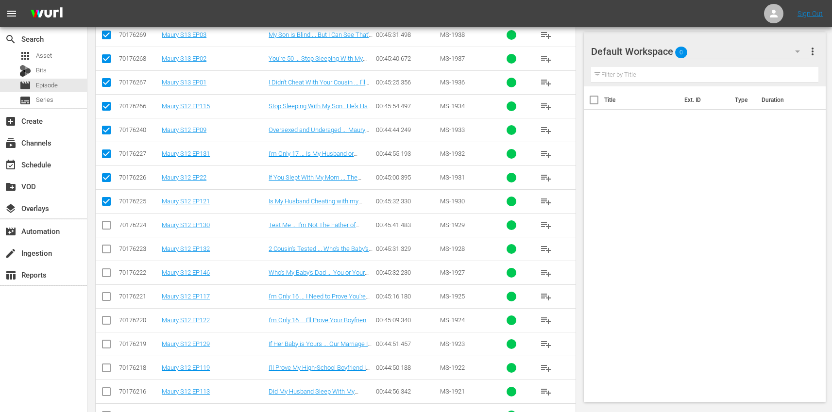
scroll to position [1279, 0]
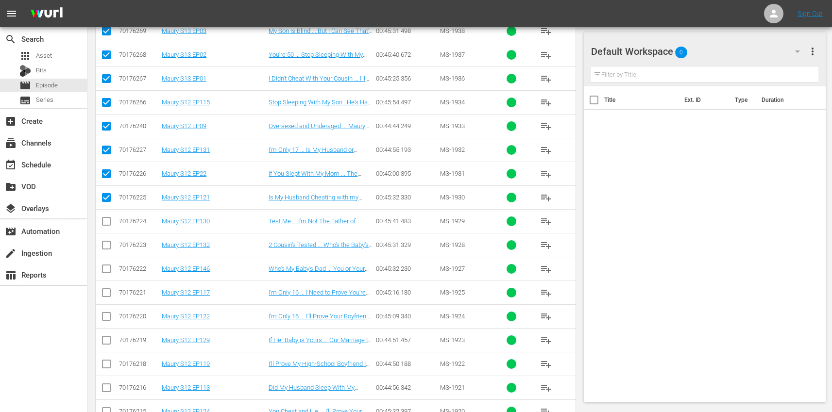
click at [109, 221] on input "checkbox" at bounding box center [107, 224] width 12 height 12
checkbox input "true"
click at [109, 243] on input "checkbox" at bounding box center [107, 247] width 12 height 12
checkbox input "true"
click at [108, 269] on input "checkbox" at bounding box center [107, 271] width 12 height 12
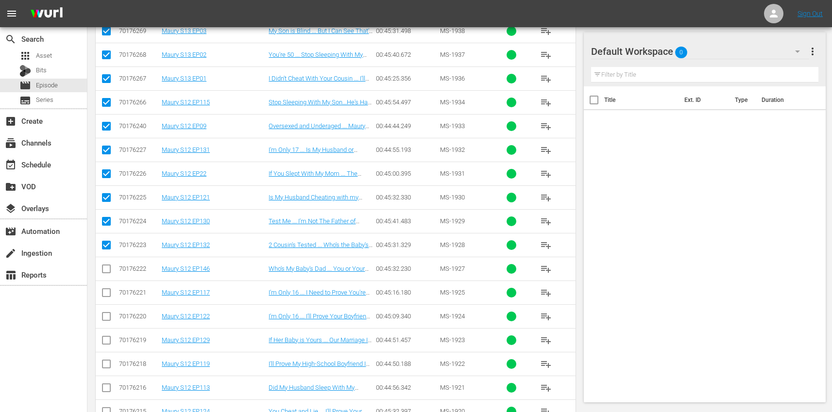
checkbox input "true"
click at [108, 293] on input "checkbox" at bounding box center [107, 295] width 12 height 12
checkbox input "true"
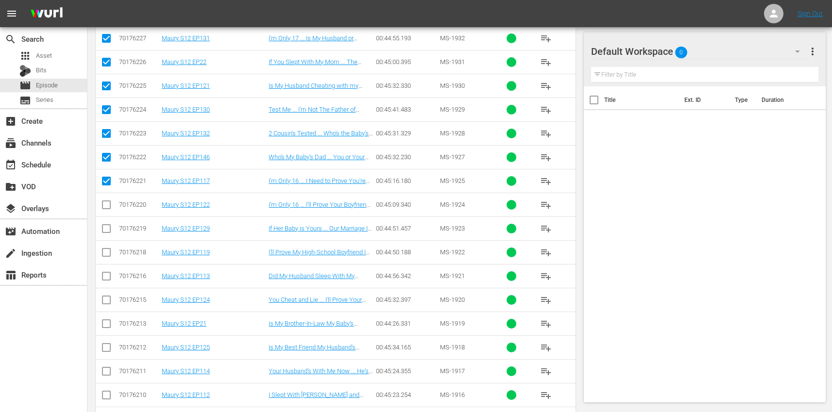
scroll to position [1407, 0]
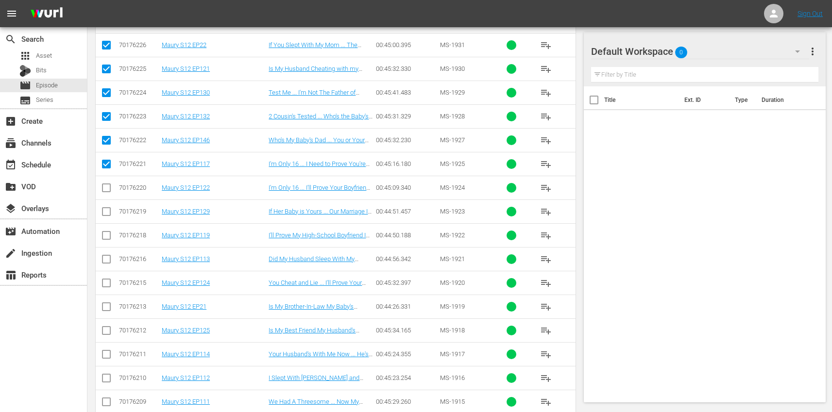
click at [106, 190] on input "checkbox" at bounding box center [107, 190] width 12 height 12
checkbox input "true"
click at [106, 216] on input "checkbox" at bounding box center [107, 214] width 12 height 12
checkbox input "true"
click at [106, 235] on input "checkbox" at bounding box center [107, 238] width 12 height 12
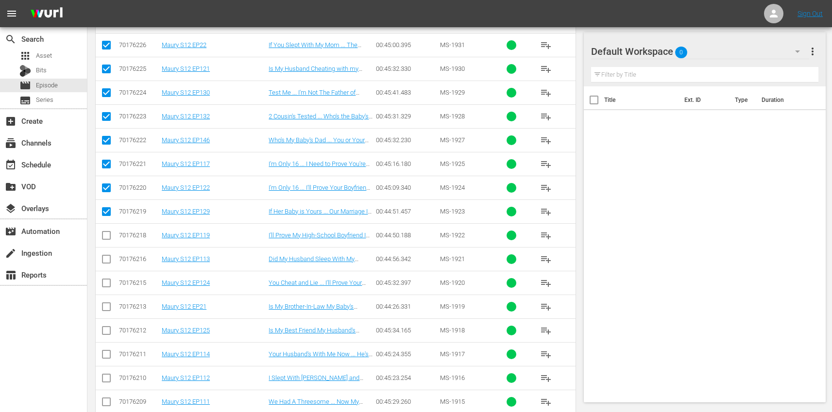
checkbox input "true"
drag, startPoint x: 105, startPoint y: 260, endPoint x: 107, endPoint y: 282, distance: 21.5
click at [105, 260] on input "checkbox" at bounding box center [107, 261] width 12 height 12
checkbox input "true"
click at [107, 286] on input "checkbox" at bounding box center [107, 285] width 12 height 12
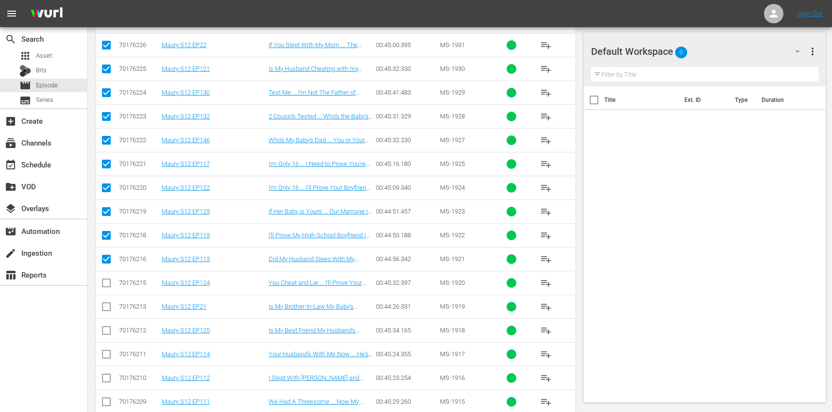
checkbox input "true"
click at [106, 310] on input "checkbox" at bounding box center [107, 309] width 12 height 12
checkbox input "true"
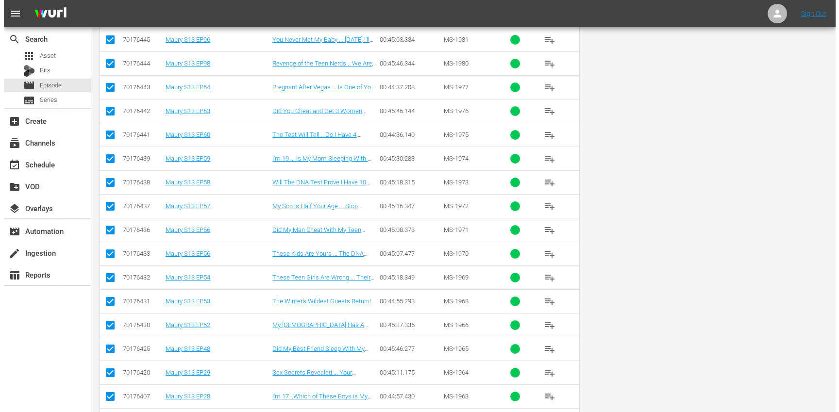
scroll to position [0, 0]
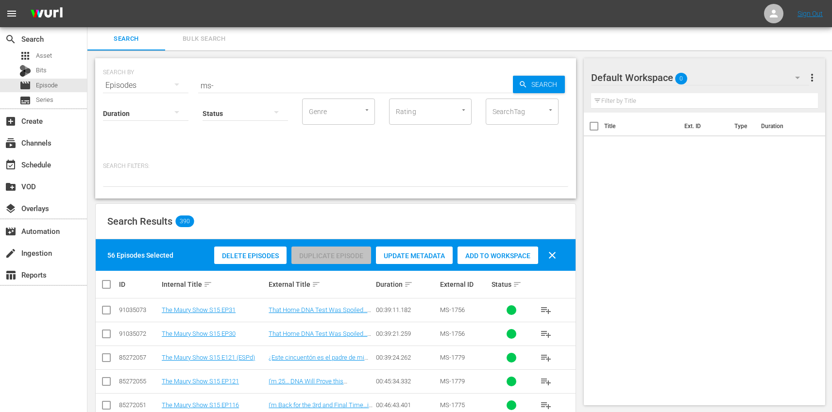
click at [501, 257] on span "Add to Workspace" at bounding box center [497, 256] width 81 height 8
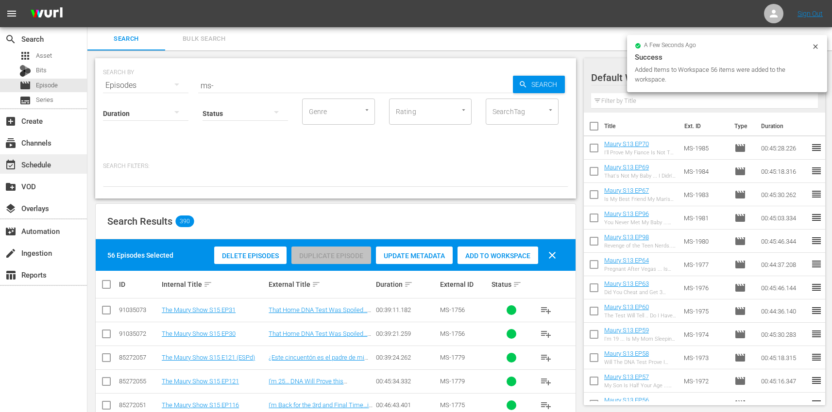
click at [43, 164] on div "event_available Schedule" at bounding box center [27, 163] width 54 height 9
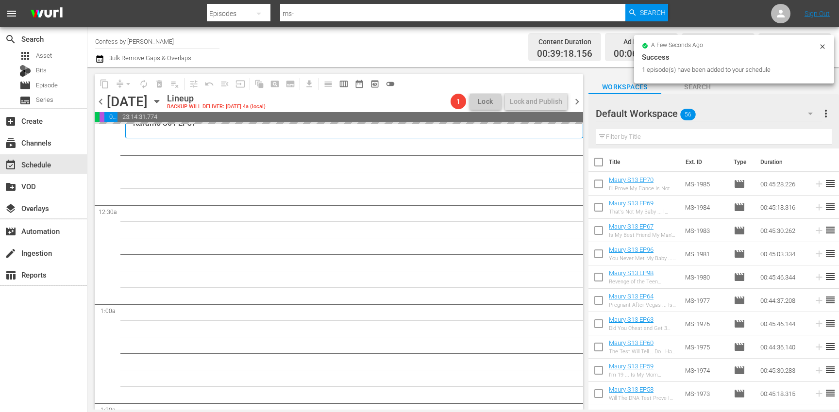
scroll to position [21, 0]
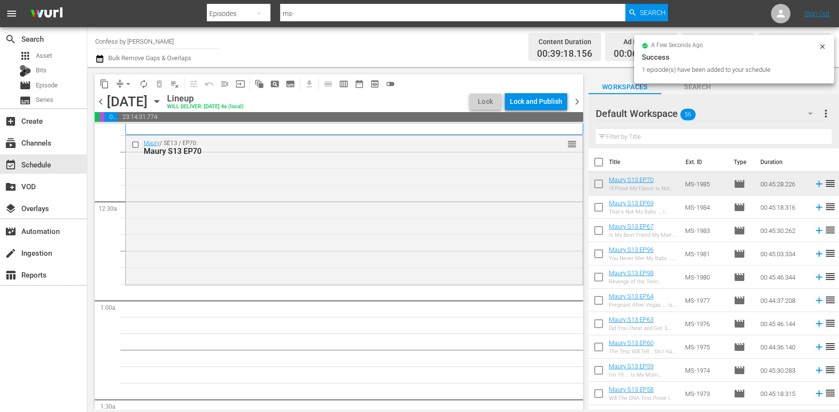
click at [602, 207] on input "checkbox" at bounding box center [599, 209] width 20 height 20
checkbox input "true"
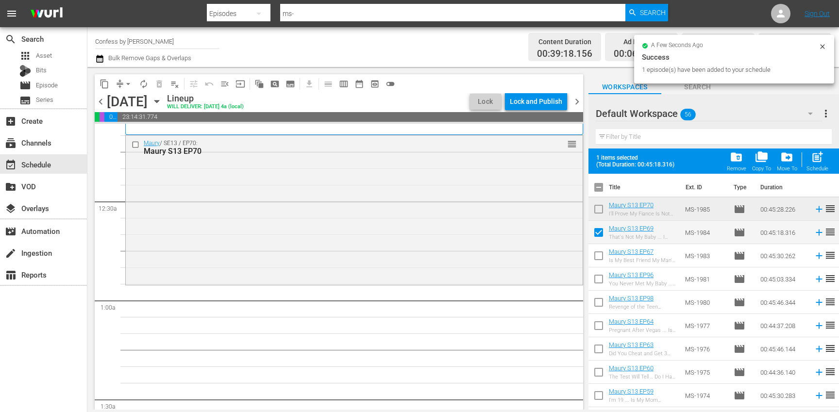
drag, startPoint x: 602, startPoint y: 259, endPoint x: 597, endPoint y: 279, distance: 20.5
click at [601, 259] on input "checkbox" at bounding box center [599, 258] width 20 height 20
checkbox input "true"
click at [597, 279] on input "checkbox" at bounding box center [599, 281] width 20 height 20
checkbox input "true"
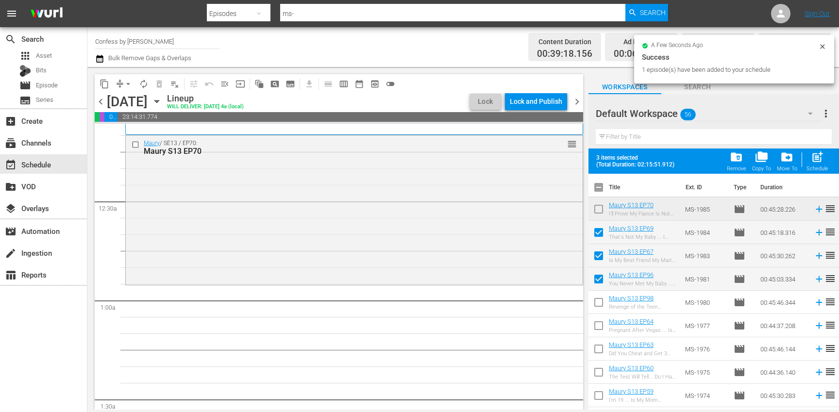
click at [599, 304] on input "checkbox" at bounding box center [599, 304] width 20 height 20
checkbox input "true"
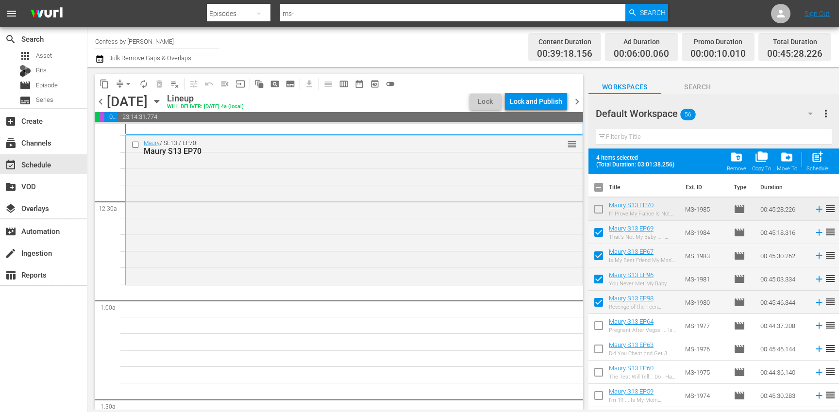
click at [600, 325] on input "checkbox" at bounding box center [599, 328] width 20 height 20
checkbox input "true"
click at [596, 356] on input "checkbox" at bounding box center [599, 351] width 20 height 20
checkbox input "true"
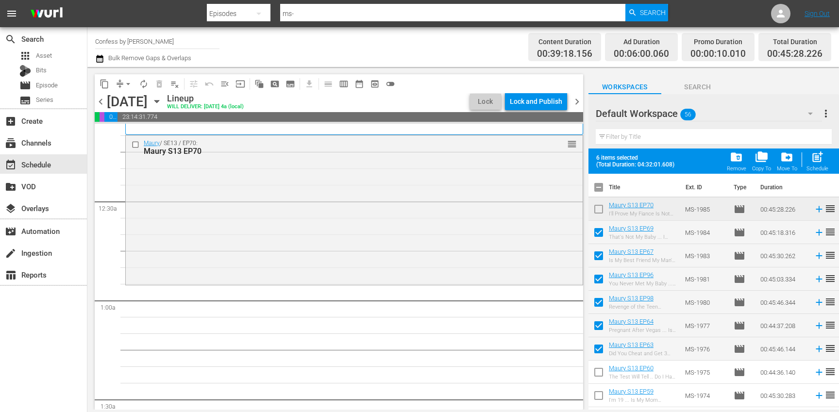
click at [596, 377] on input "checkbox" at bounding box center [599, 374] width 20 height 20
checkbox input "true"
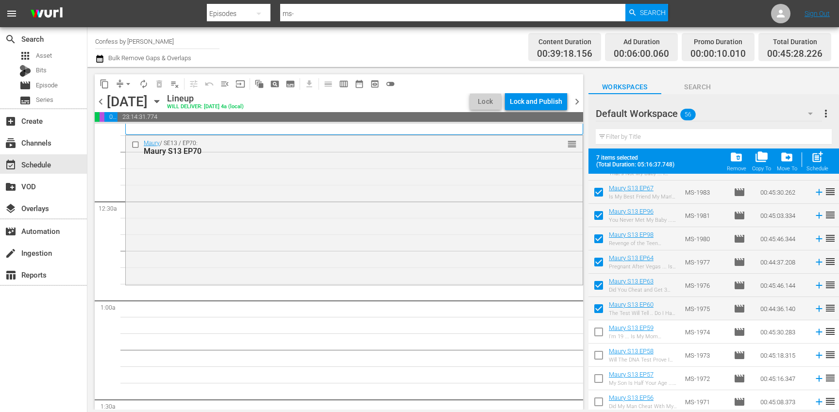
scroll to position [66, 0]
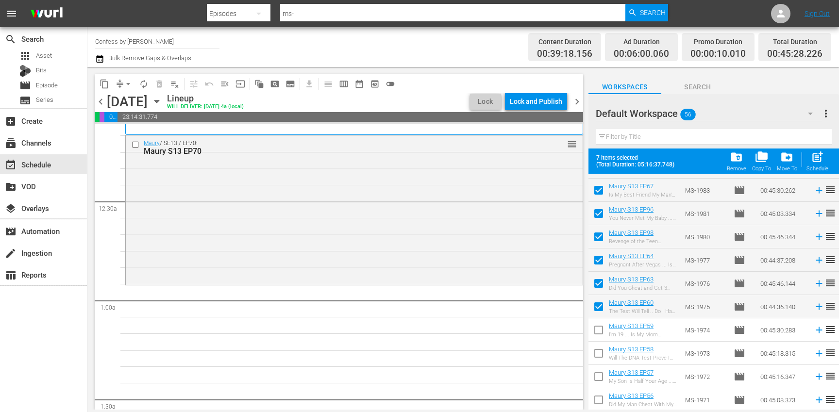
drag, startPoint x: 598, startPoint y: 331, endPoint x: 599, endPoint y: 352, distance: 20.9
click at [598, 331] on input "checkbox" at bounding box center [599, 332] width 20 height 20
checkbox input "true"
click at [598, 353] on input "checkbox" at bounding box center [599, 355] width 20 height 20
checkbox input "true"
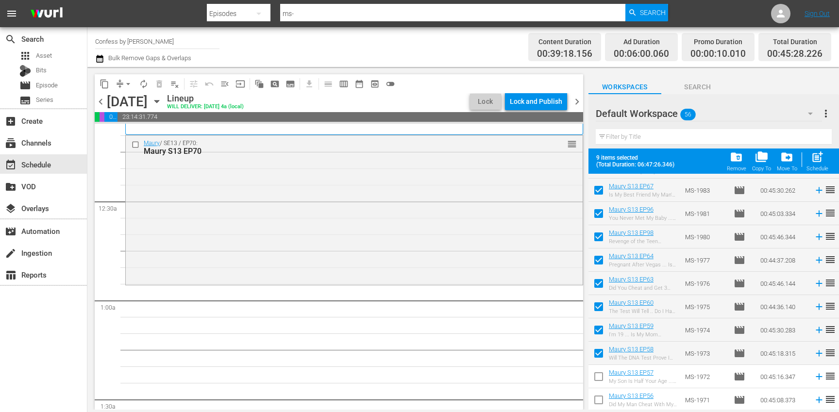
drag, startPoint x: 602, startPoint y: 379, endPoint x: 622, endPoint y: 360, distance: 27.5
click at [602, 379] on input "checkbox" at bounding box center [599, 379] width 20 height 20
checkbox input "true"
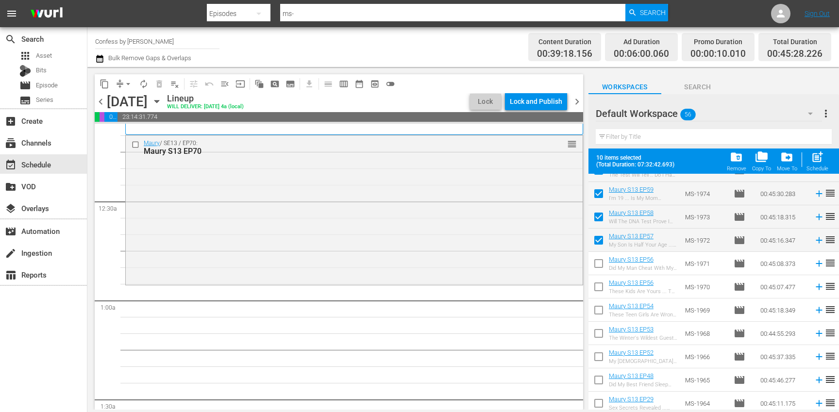
scroll to position [206, 0]
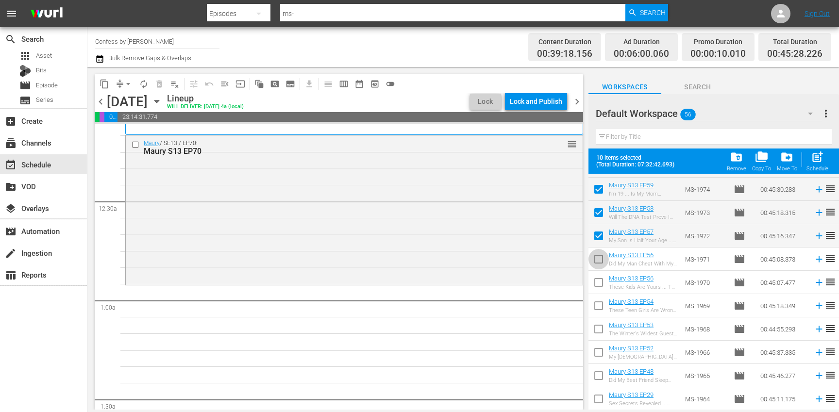
click at [599, 265] on input "checkbox" at bounding box center [599, 261] width 20 height 20
checkbox input "true"
click at [595, 285] on input "checkbox" at bounding box center [599, 284] width 20 height 20
checkbox input "true"
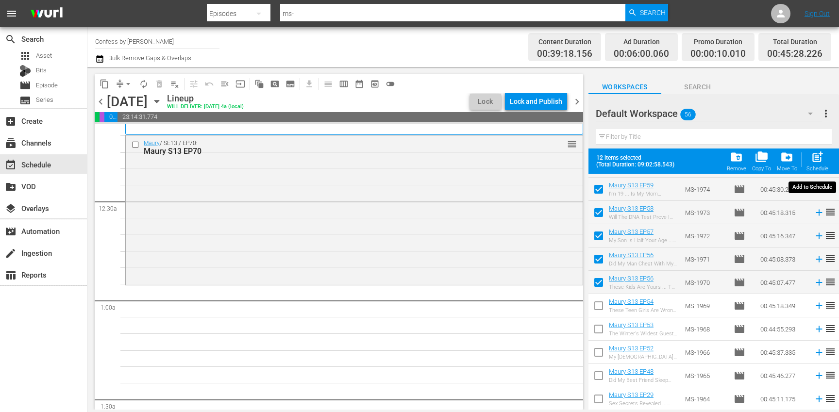
click at [821, 162] on span "post_add" at bounding box center [817, 157] width 13 height 13
checkbox input "false"
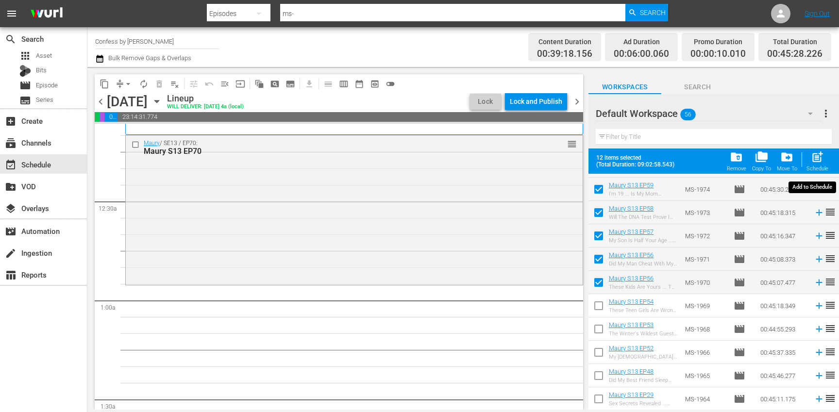
checkbox input "false"
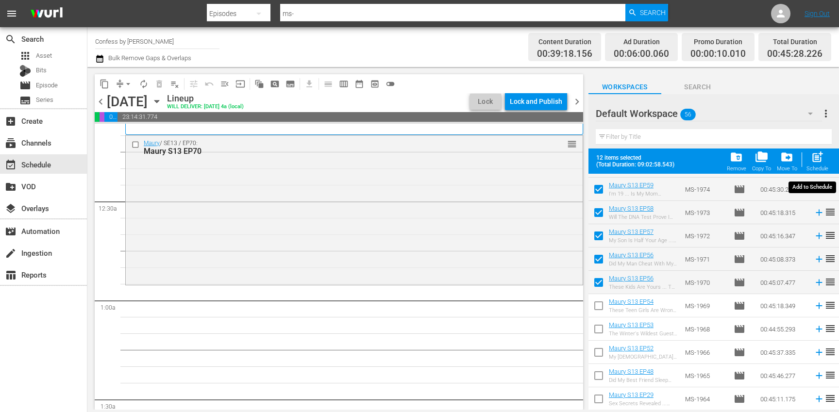
checkbox input "false"
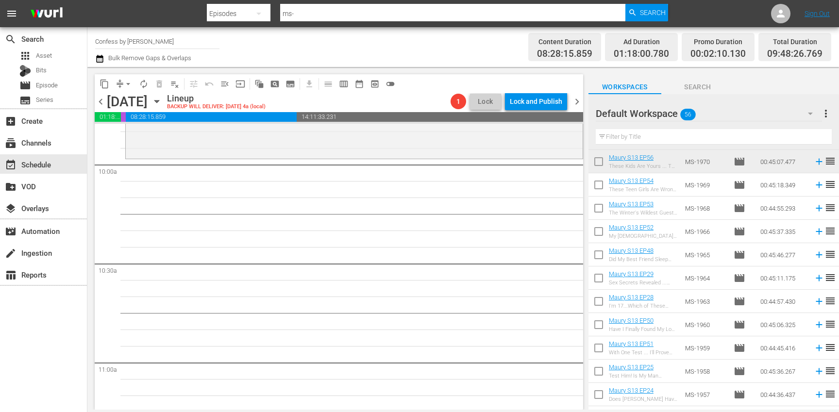
scroll to position [305, 0]
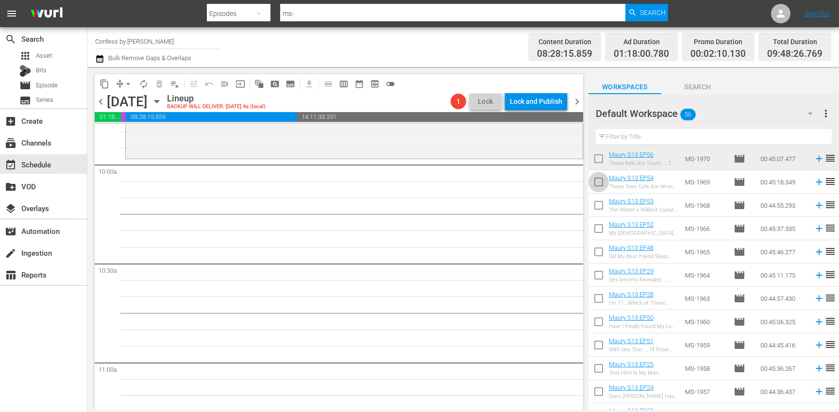
click at [602, 188] on input "checkbox" at bounding box center [599, 184] width 20 height 20
checkbox input "true"
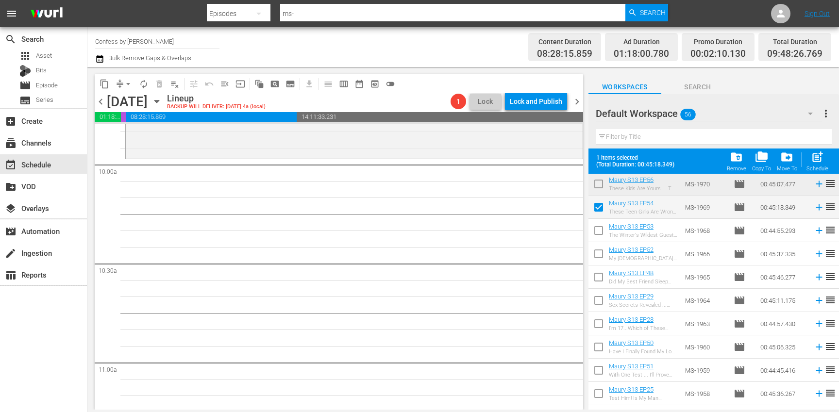
click at [600, 227] on input "checkbox" at bounding box center [599, 232] width 20 height 20
checkbox input "true"
click at [600, 252] on input "checkbox" at bounding box center [599, 256] width 20 height 20
checkbox input "true"
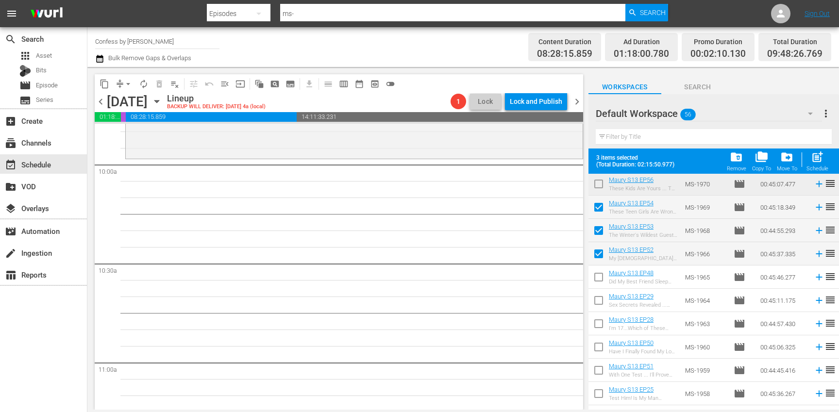
click at [601, 279] on input "checkbox" at bounding box center [599, 279] width 20 height 20
checkbox input "true"
click at [600, 304] on input "checkbox" at bounding box center [599, 302] width 20 height 20
checkbox input "true"
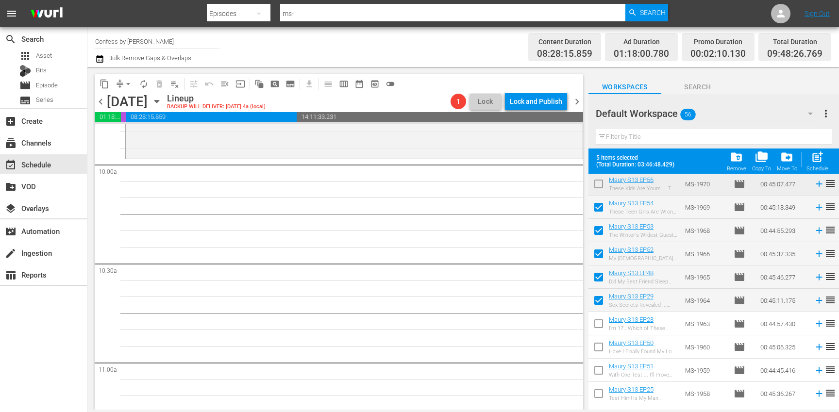
click at [602, 326] on input "checkbox" at bounding box center [599, 326] width 20 height 20
checkbox input "true"
click at [597, 351] on input "checkbox" at bounding box center [599, 349] width 20 height 20
checkbox input "true"
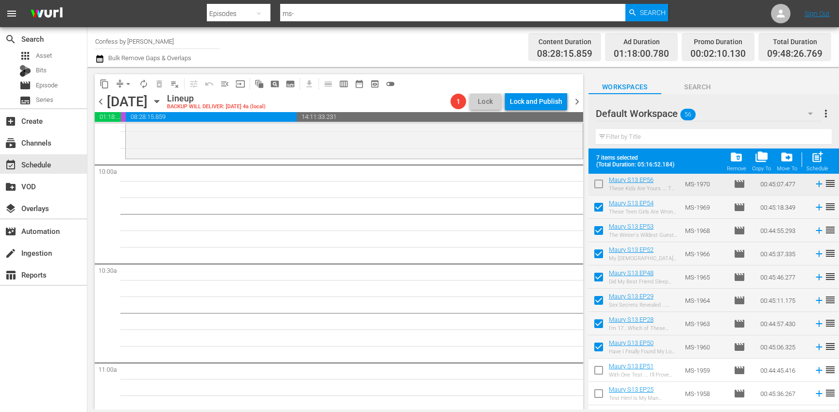
click at [602, 373] on input "checkbox" at bounding box center [599, 372] width 20 height 20
checkbox input "true"
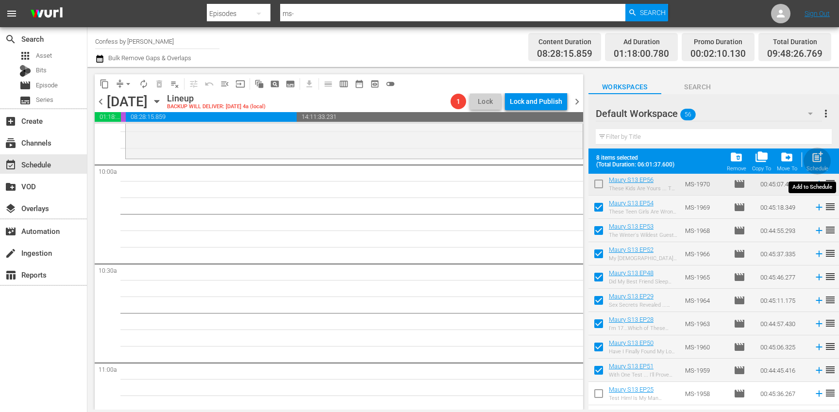
click at [813, 167] on div "Schedule" at bounding box center [818, 169] width 22 height 6
checkbox input "false"
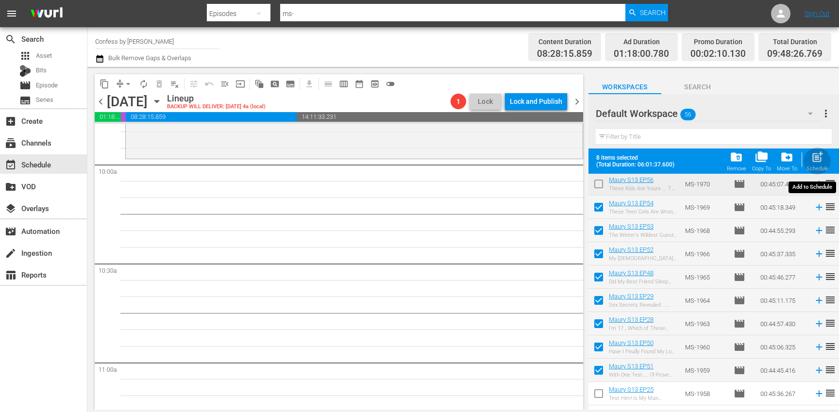
checkbox input "false"
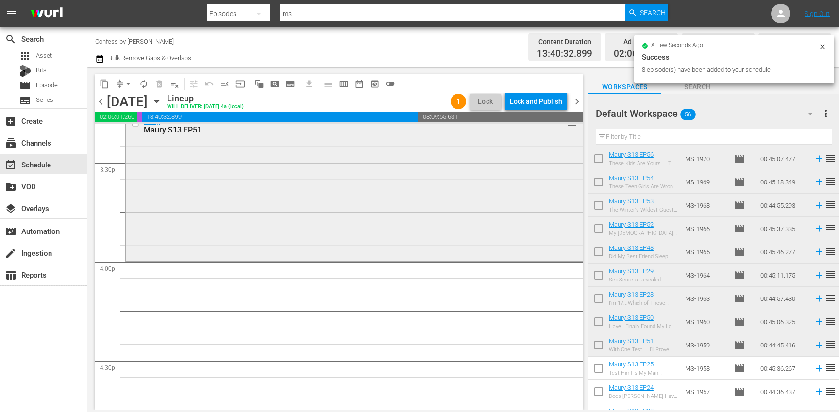
scroll to position [3032, 0]
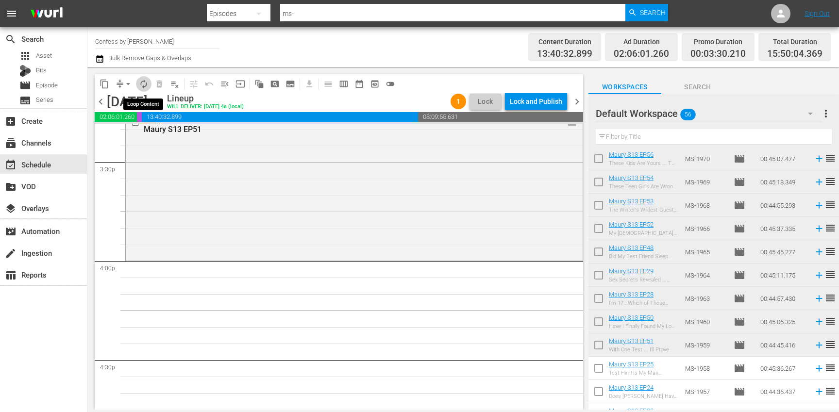
click at [143, 84] on span "autorenew_outlined" at bounding box center [144, 84] width 10 height 10
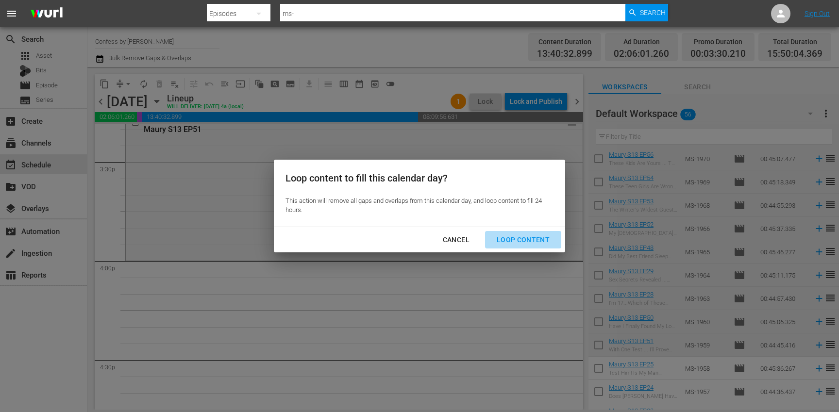
click at [530, 236] on div "Loop Content" at bounding box center [523, 240] width 68 height 12
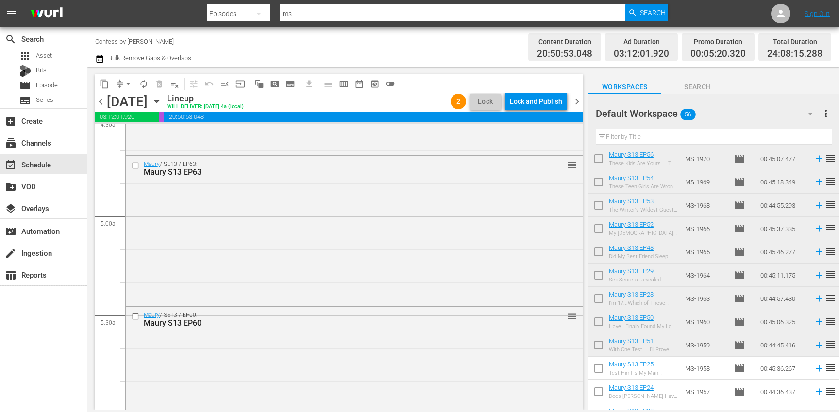
scroll to position [0, 0]
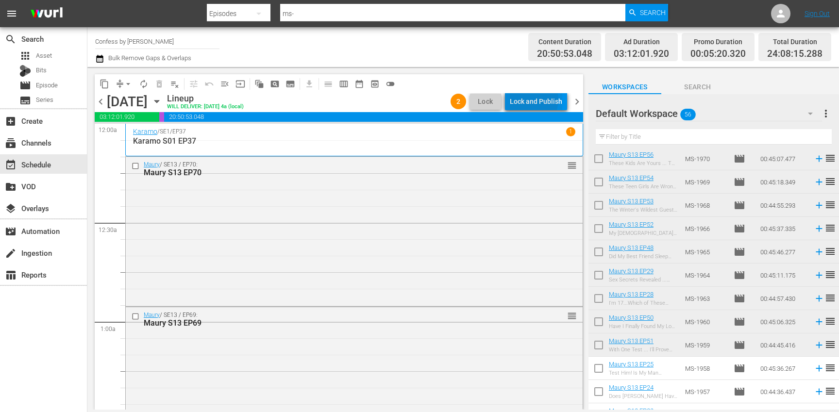
click at [532, 100] on div "Lock and Publish" at bounding box center [536, 101] width 52 height 17
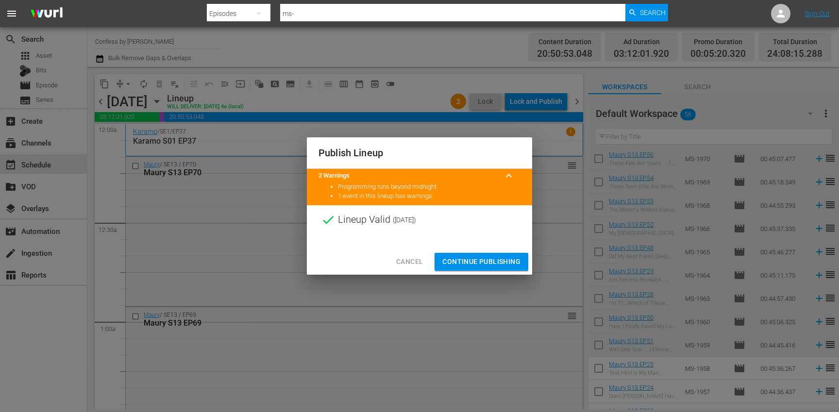
click at [502, 257] on span "Continue Publishing" at bounding box center [481, 262] width 78 height 12
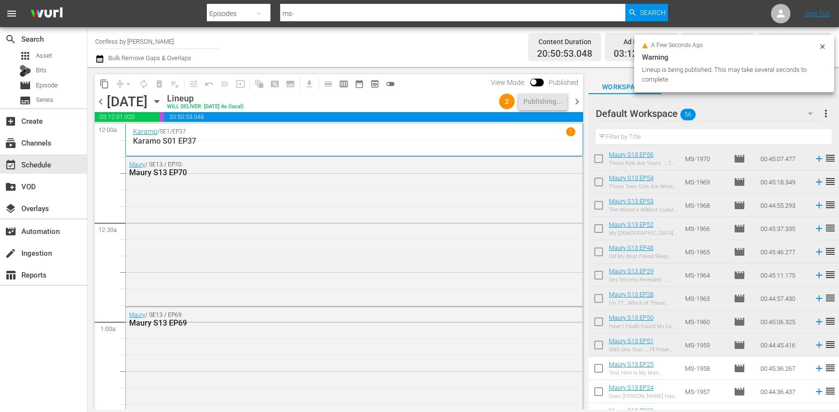
click at [576, 100] on span "chevron_right" at bounding box center [577, 102] width 12 height 12
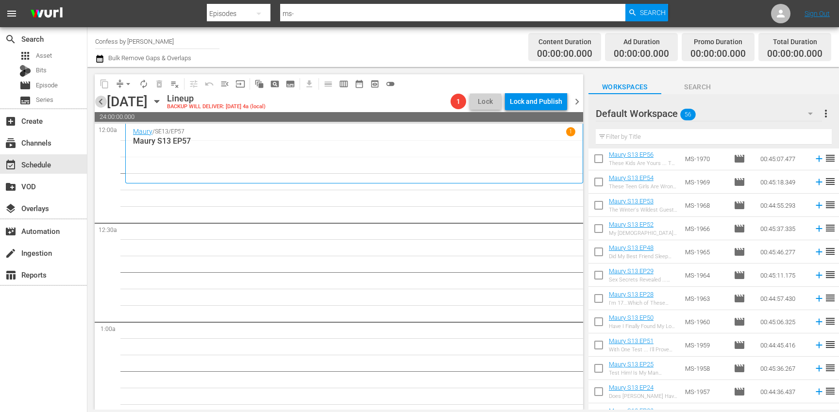
click at [102, 104] on span "chevron_left" at bounding box center [101, 102] width 12 height 12
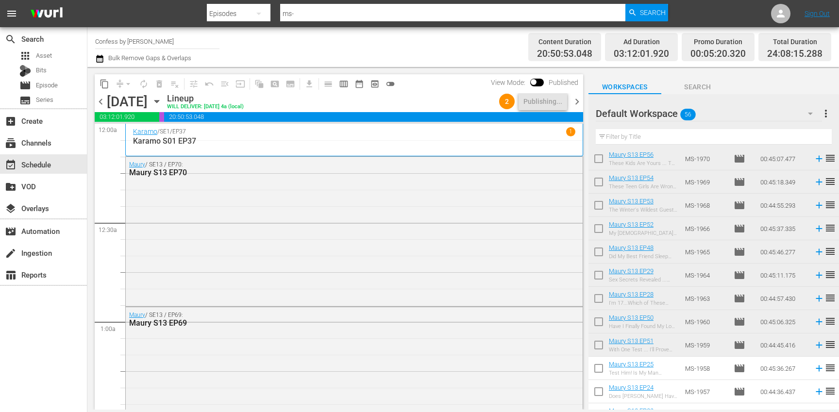
click at [579, 104] on span "chevron_right" at bounding box center [577, 102] width 12 height 12
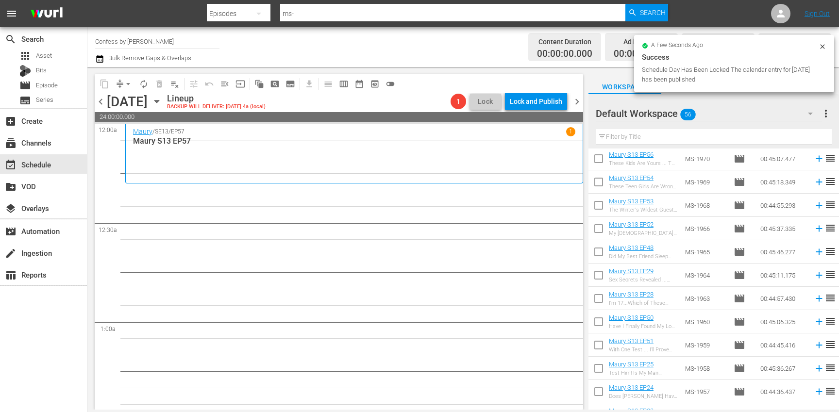
click at [600, 372] on input "checkbox" at bounding box center [599, 370] width 20 height 20
checkbox input "true"
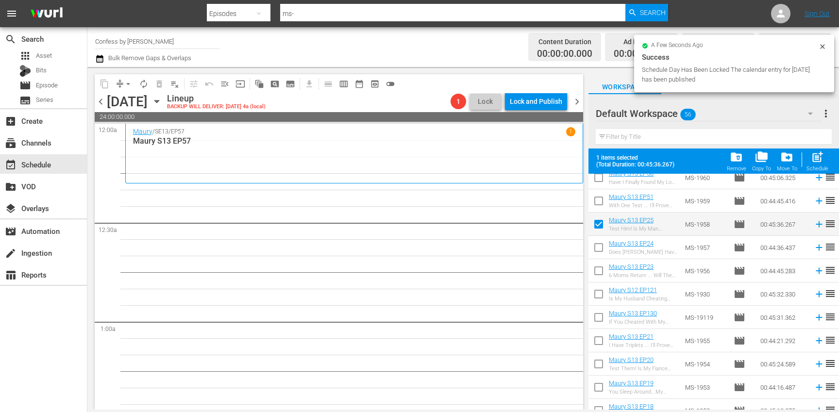
scroll to position [480, 0]
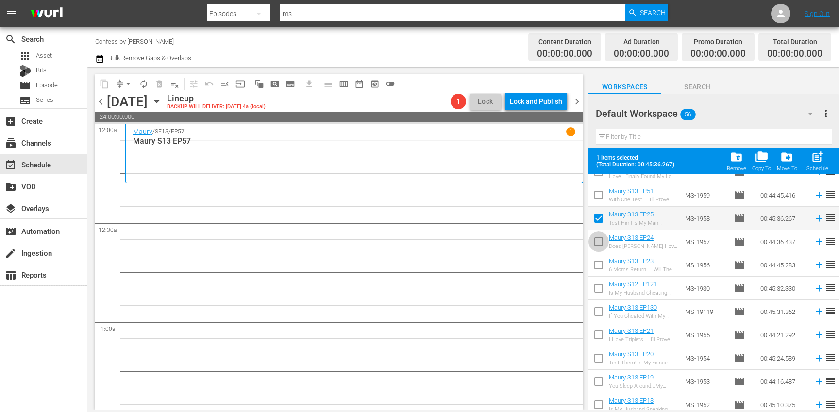
click at [601, 241] on input "checkbox" at bounding box center [599, 244] width 20 height 20
checkbox input "true"
click at [601, 264] on input "checkbox" at bounding box center [599, 267] width 20 height 20
checkbox input "true"
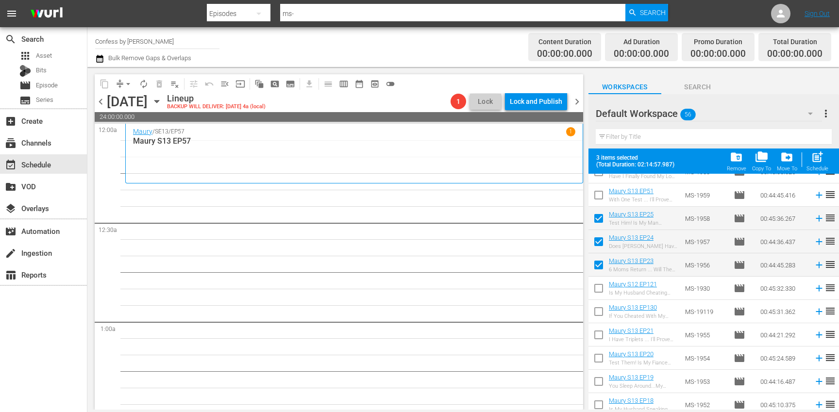
click at [599, 286] on input "checkbox" at bounding box center [599, 290] width 20 height 20
checkbox input "true"
click at [600, 308] on input "checkbox" at bounding box center [599, 313] width 20 height 20
checkbox input "true"
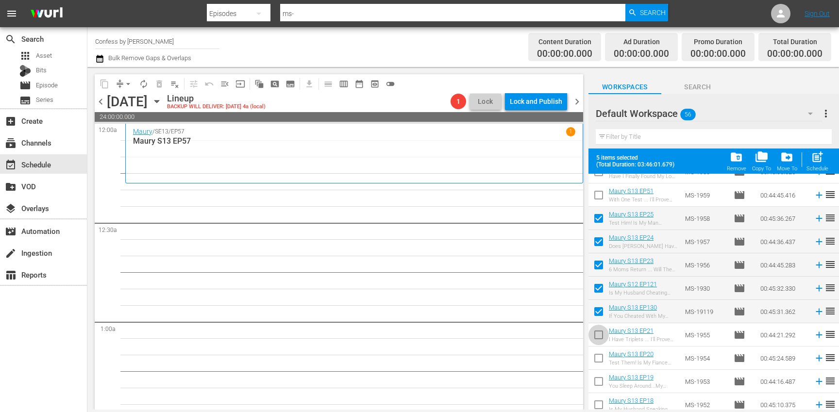
click at [599, 333] on input "checkbox" at bounding box center [599, 337] width 20 height 20
checkbox input "true"
click at [602, 357] on input "checkbox" at bounding box center [599, 360] width 20 height 20
checkbox input "true"
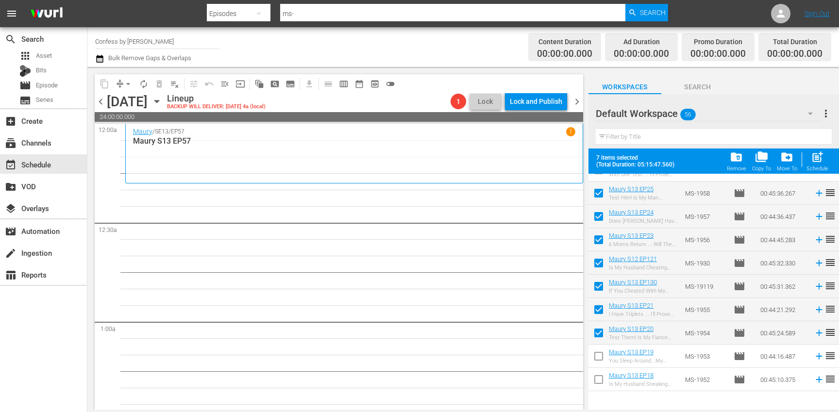
scroll to position [509, 0]
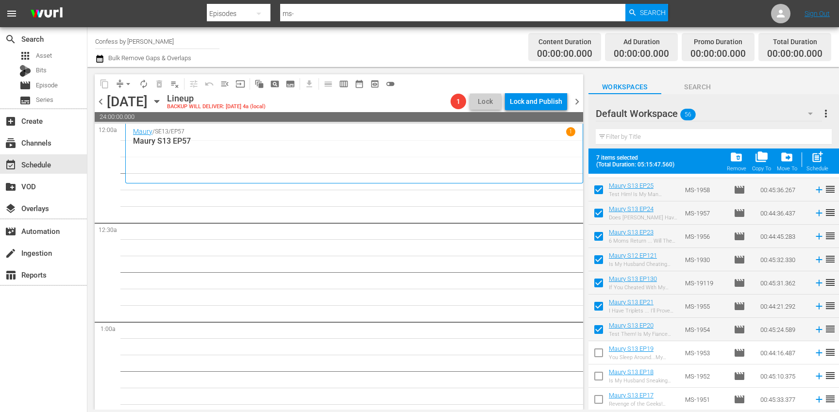
click at [600, 352] on input "checkbox" at bounding box center [599, 355] width 20 height 20
checkbox input "true"
click at [599, 381] on input "checkbox" at bounding box center [599, 378] width 20 height 20
checkbox input "true"
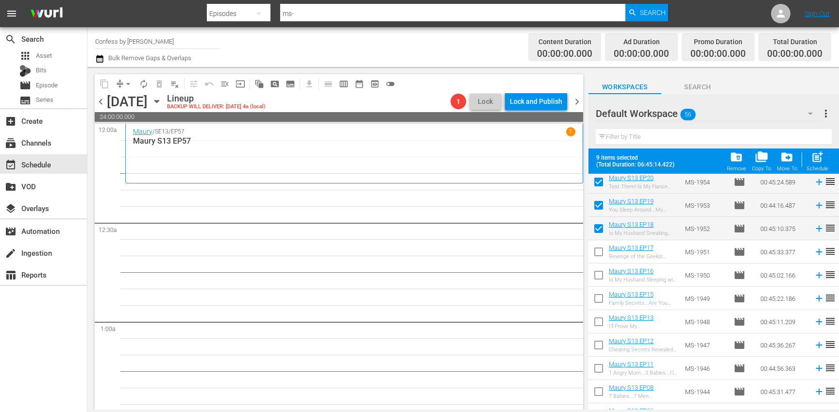
scroll to position [665, 0]
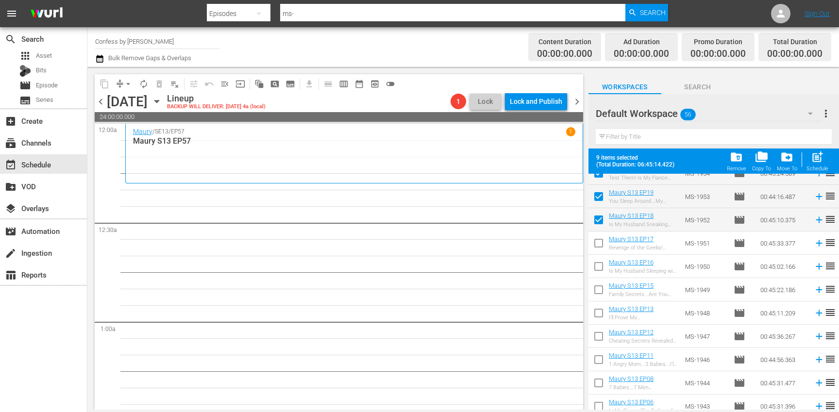
click at [601, 246] on input "checkbox" at bounding box center [599, 245] width 20 height 20
checkbox input "true"
click at [599, 265] on input "checkbox" at bounding box center [599, 268] width 20 height 20
checkbox input "true"
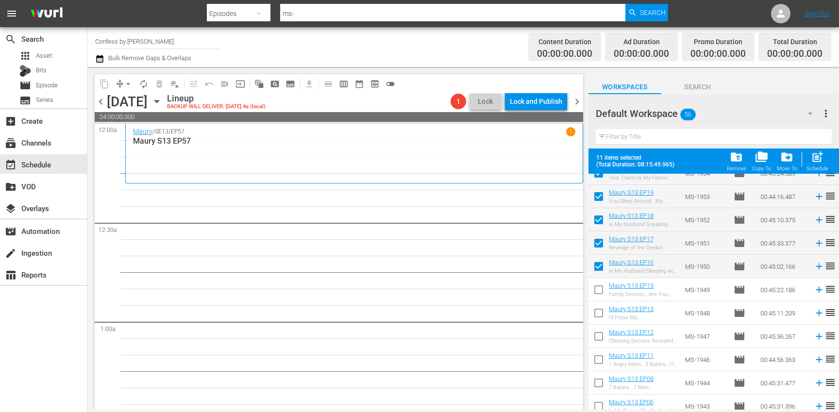
click at [602, 294] on input "checkbox" at bounding box center [599, 292] width 20 height 20
checkbox input "true"
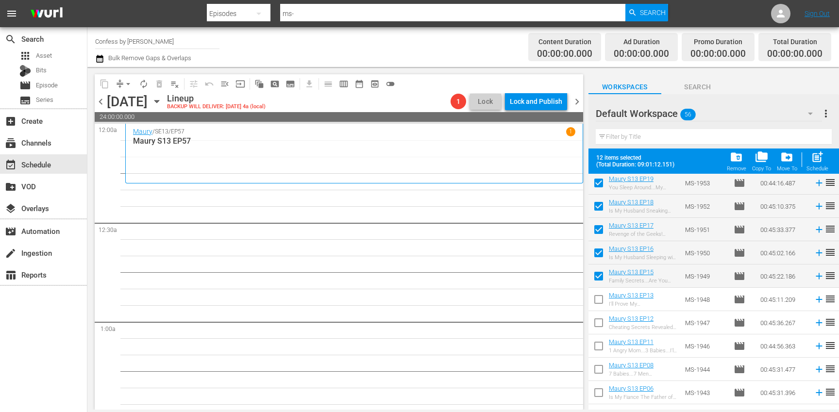
scroll to position [624, 0]
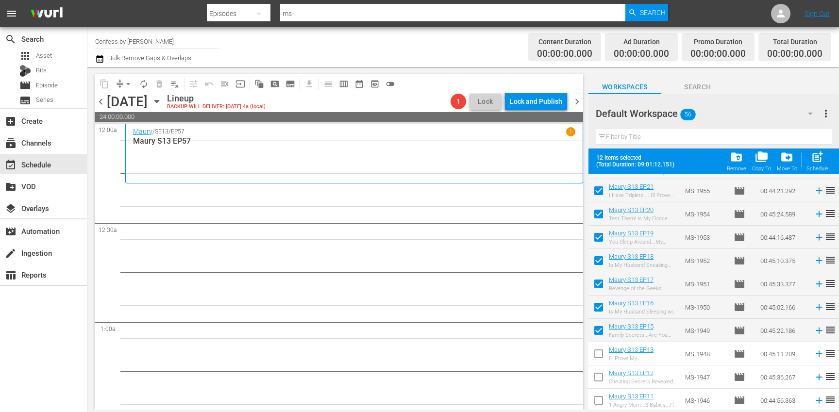
click at [598, 351] on input "checkbox" at bounding box center [599, 356] width 20 height 20
checkbox input "true"
click at [598, 375] on input "checkbox" at bounding box center [599, 379] width 20 height 20
checkbox input "true"
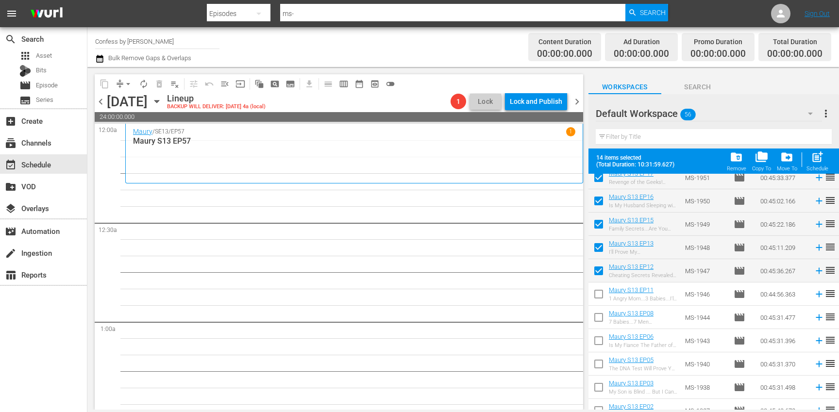
scroll to position [734, 0]
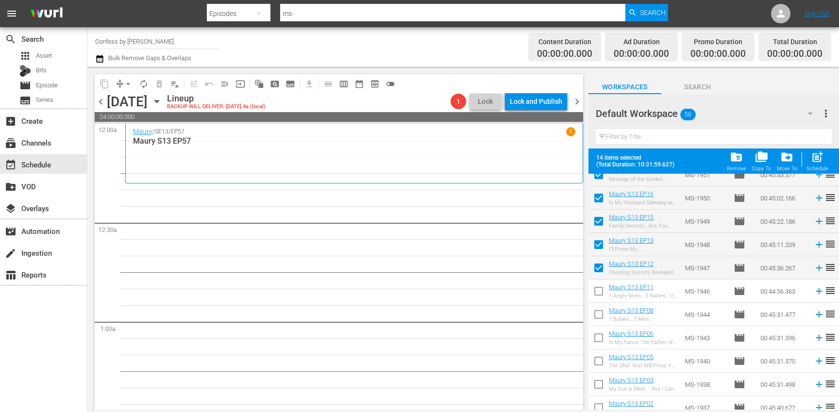
click at [598, 294] on input "checkbox" at bounding box center [599, 293] width 20 height 20
checkbox input "true"
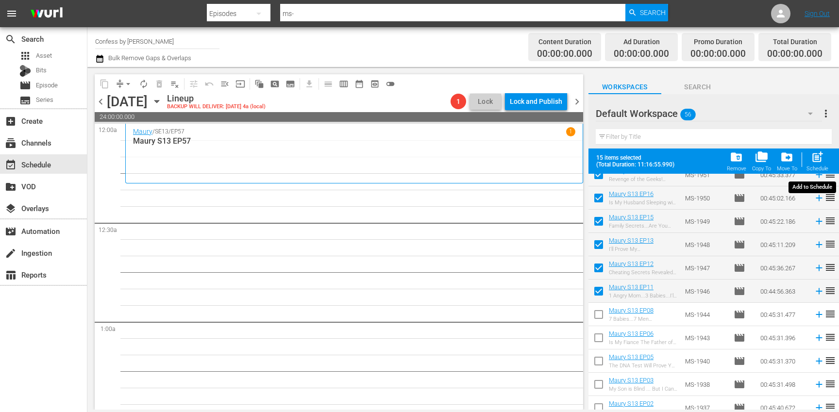
click at [821, 164] on div "post_add Schedule" at bounding box center [818, 161] width 22 height 21
checkbox input "false"
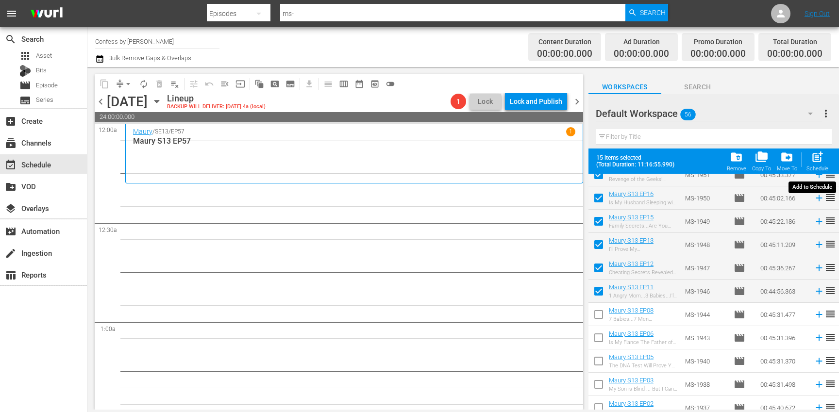
checkbox input "false"
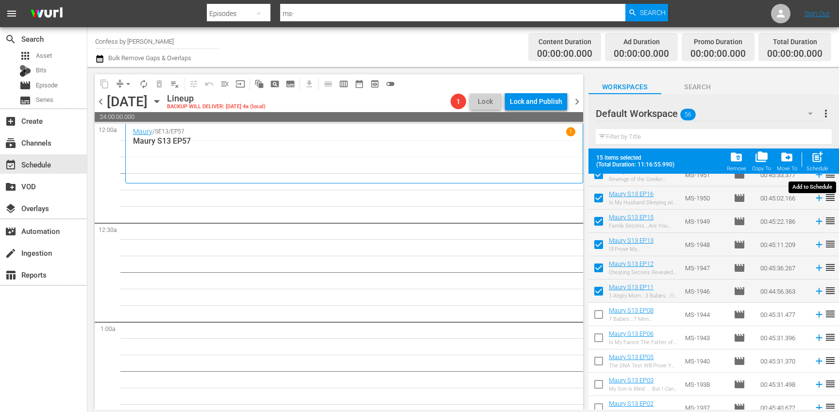
checkbox input "false"
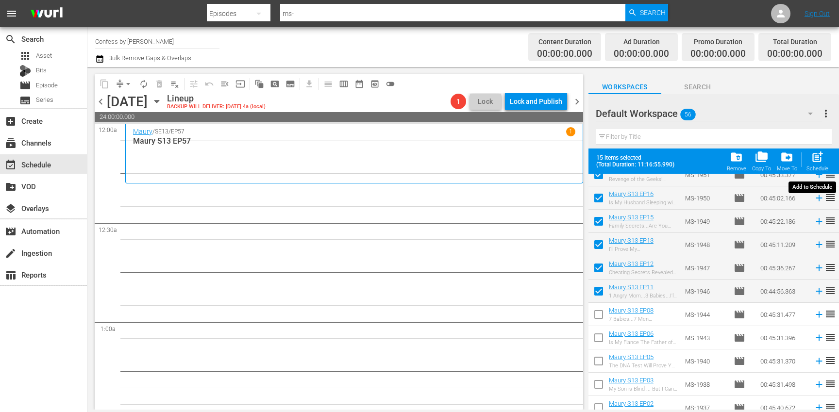
checkbox input "false"
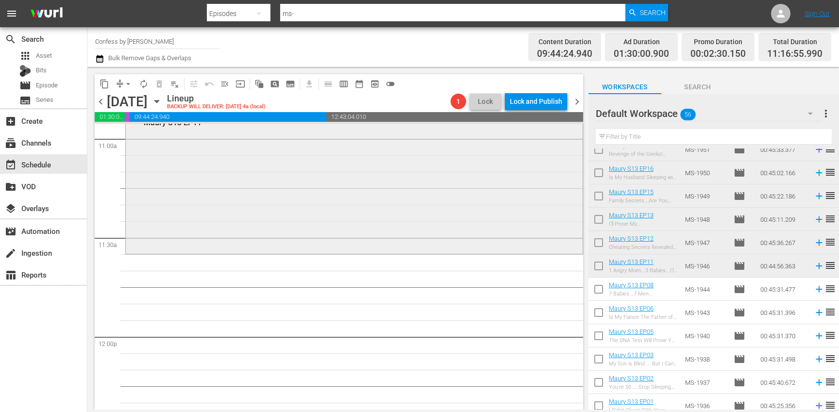
scroll to position [2185, 0]
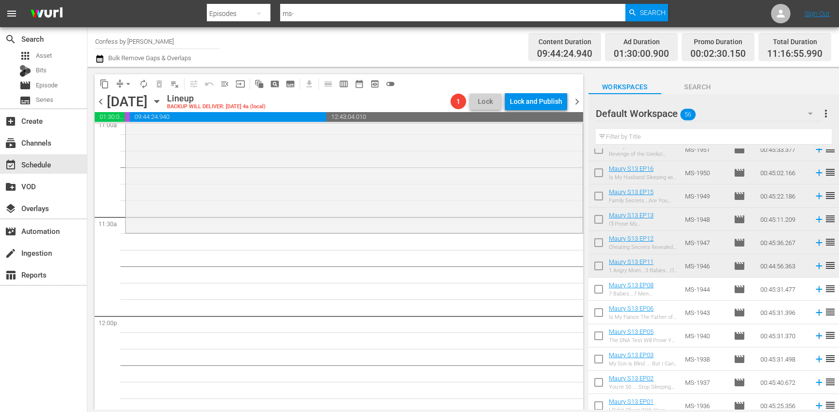
click at [598, 290] on input "checkbox" at bounding box center [599, 291] width 20 height 20
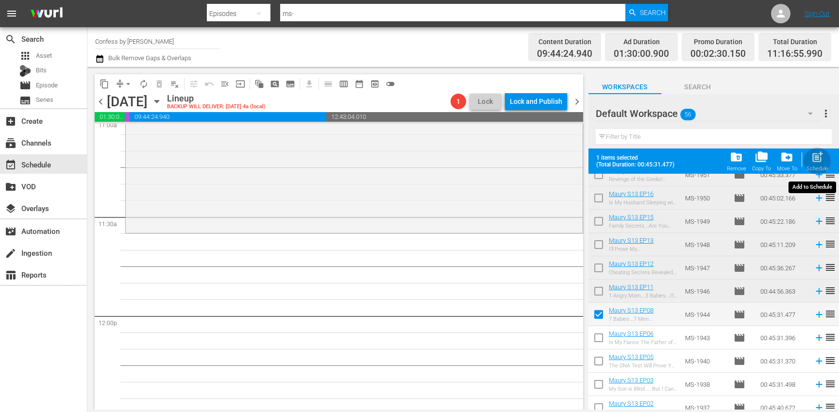
click at [820, 160] on span "post_add" at bounding box center [817, 157] width 13 height 13
checkbox input "false"
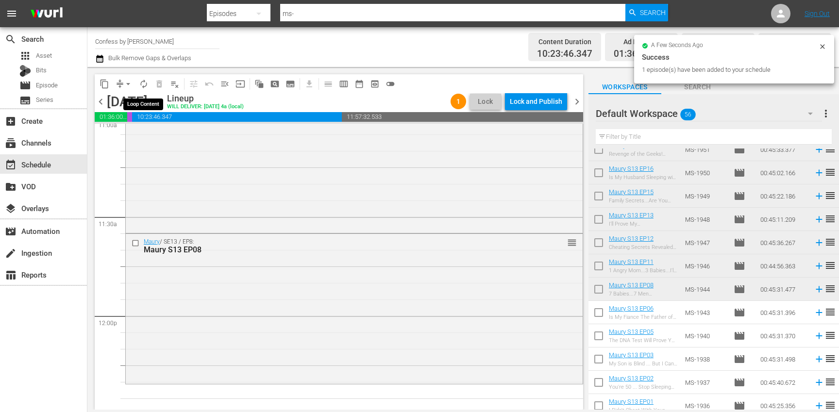
click at [147, 84] on span "autorenew_outlined" at bounding box center [144, 84] width 10 height 10
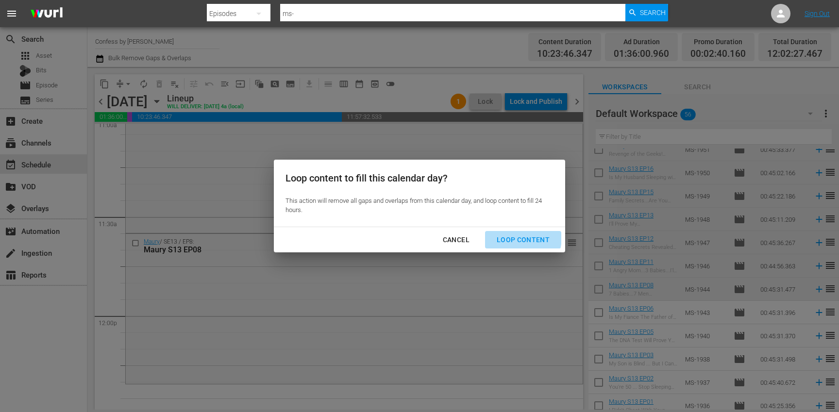
click at [511, 237] on div "Loop Content" at bounding box center [523, 240] width 68 height 12
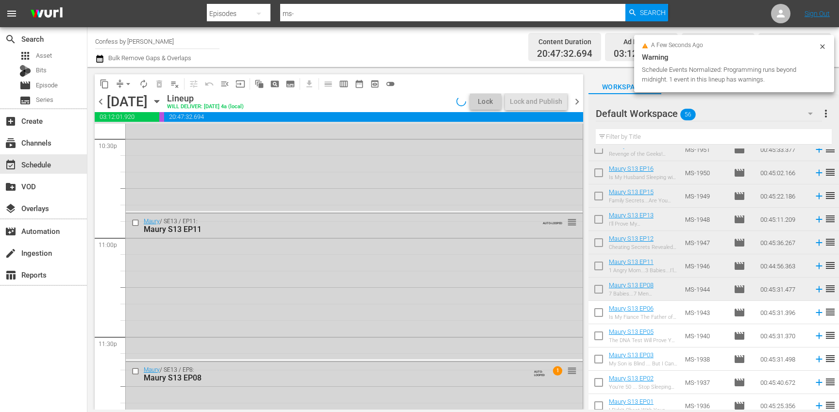
scroll to position [4545, 0]
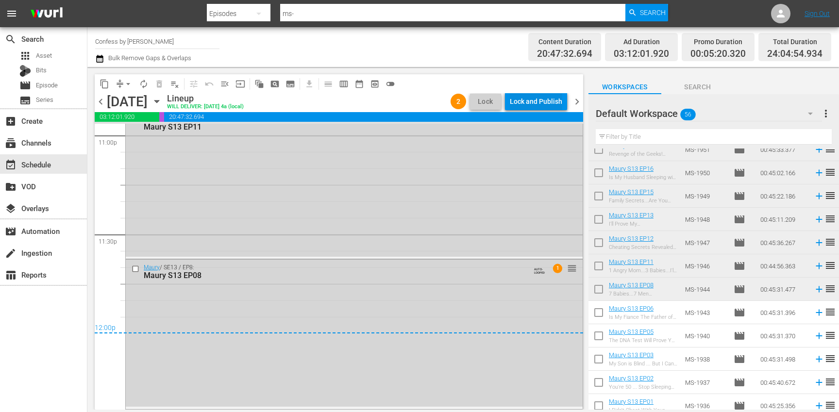
click at [528, 102] on div "Lock and Publish" at bounding box center [536, 101] width 52 height 17
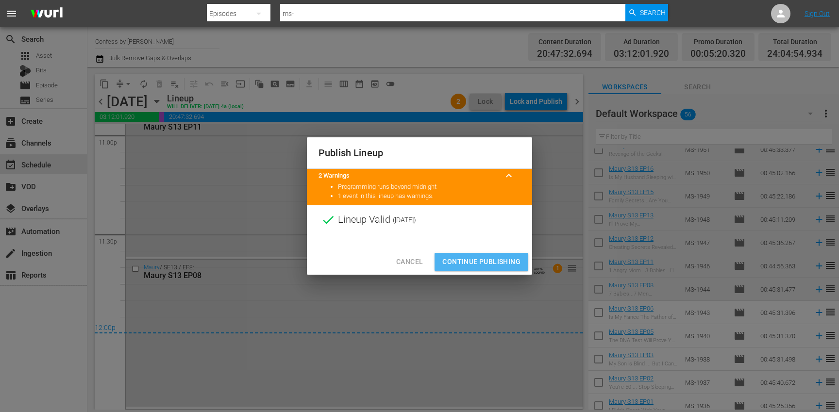
click at [491, 260] on span "Continue Publishing" at bounding box center [481, 262] width 78 height 12
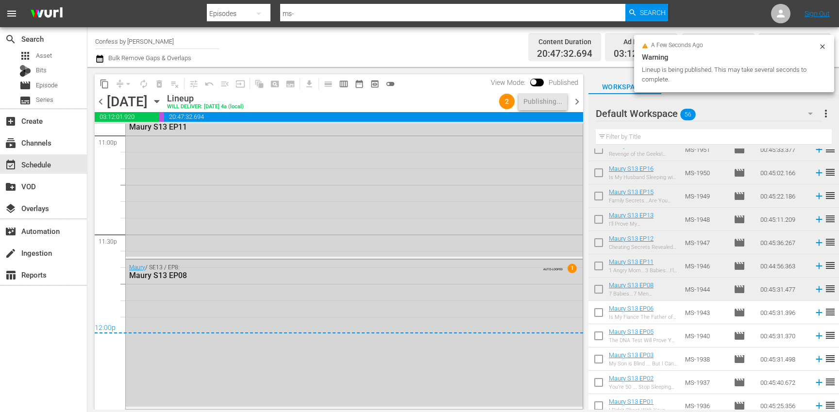
click at [575, 102] on span "chevron_right" at bounding box center [577, 102] width 12 height 12
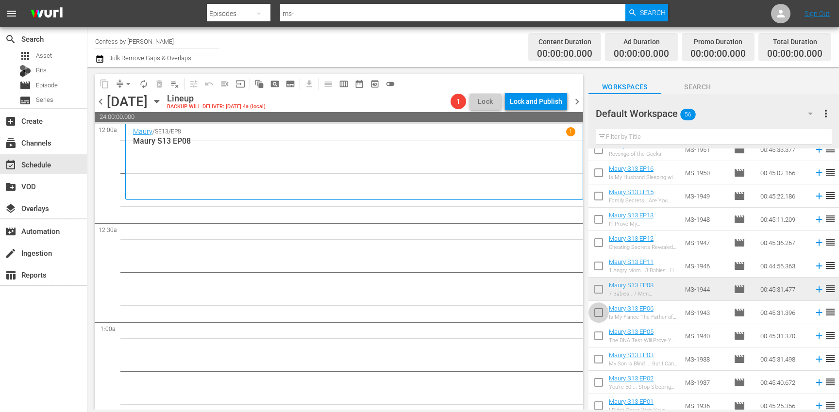
click at [598, 313] on input "checkbox" at bounding box center [599, 314] width 20 height 20
checkbox input "true"
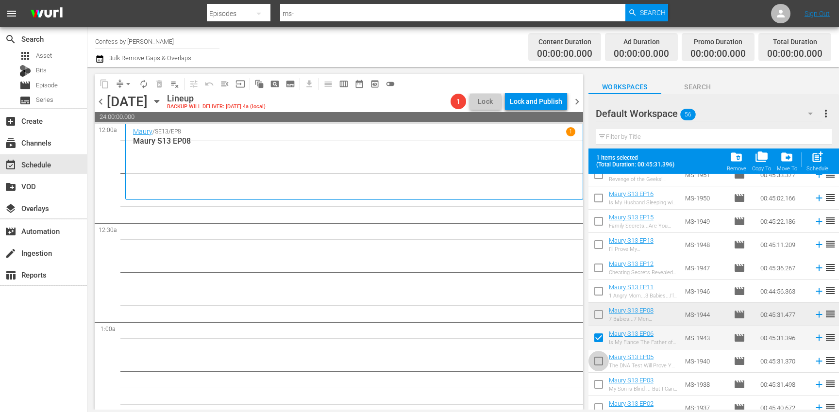
click at [601, 359] on input "checkbox" at bounding box center [599, 363] width 20 height 20
checkbox input "true"
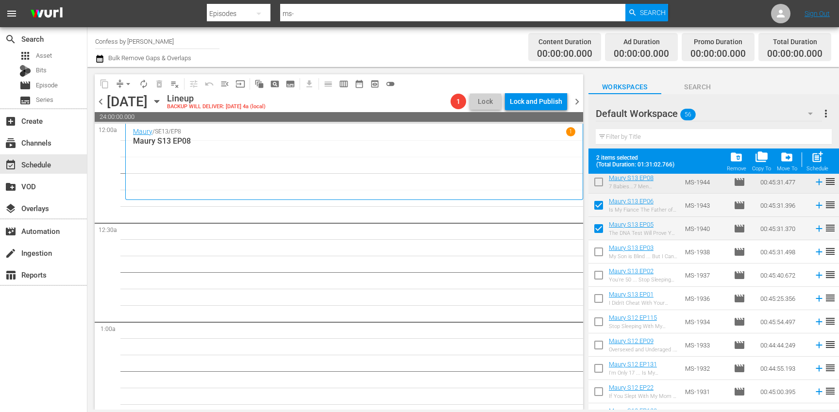
scroll to position [926, 0]
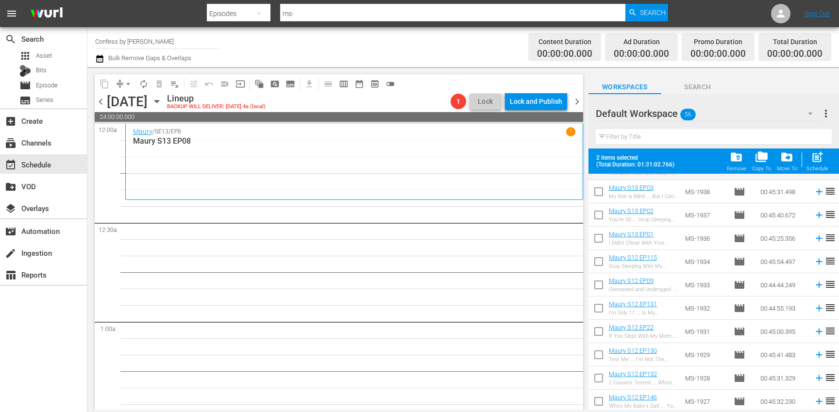
click at [599, 194] on input "checkbox" at bounding box center [599, 194] width 20 height 20
checkbox input "true"
click at [600, 218] on input "checkbox" at bounding box center [599, 217] width 20 height 20
checkbox input "true"
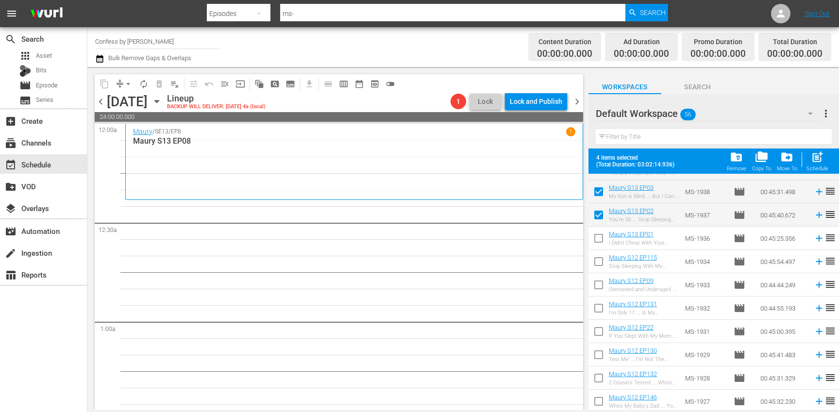
click at [600, 239] on input "checkbox" at bounding box center [599, 240] width 20 height 20
checkbox input "true"
click at [600, 261] on input "checkbox" at bounding box center [599, 263] width 20 height 20
checkbox input "true"
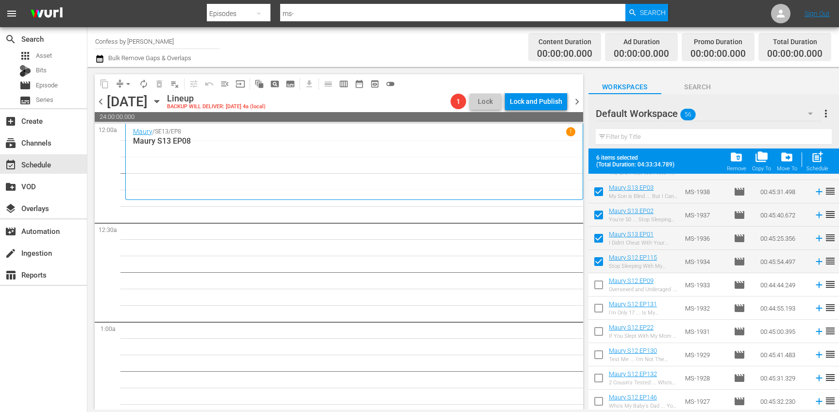
click at [600, 286] on input "checkbox" at bounding box center [599, 287] width 20 height 20
checkbox input "true"
click at [601, 307] on input "checkbox" at bounding box center [599, 310] width 20 height 20
checkbox input "true"
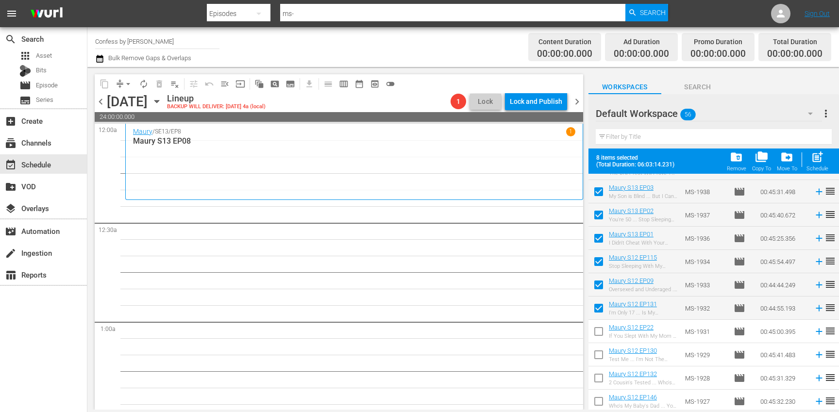
click at [598, 328] on input "checkbox" at bounding box center [599, 333] width 20 height 20
checkbox input "true"
click at [600, 358] on input "checkbox" at bounding box center [599, 357] width 20 height 20
checkbox input "true"
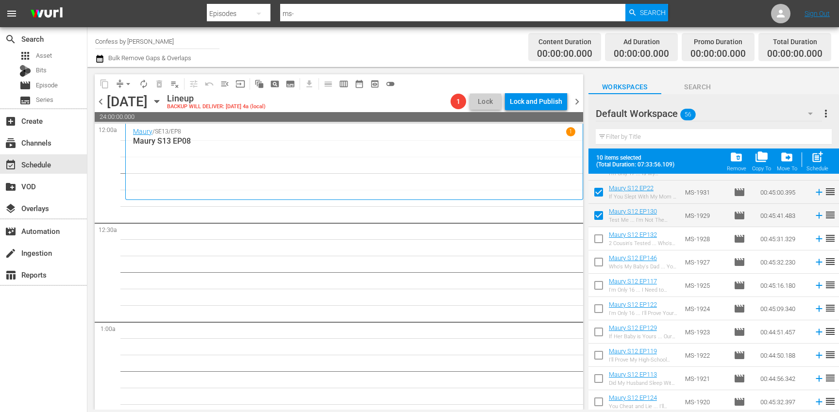
scroll to position [1067, 0]
click at [599, 235] on input "checkbox" at bounding box center [599, 240] width 20 height 20
checkbox input "true"
click at [599, 261] on input "checkbox" at bounding box center [599, 263] width 20 height 20
checkbox input "true"
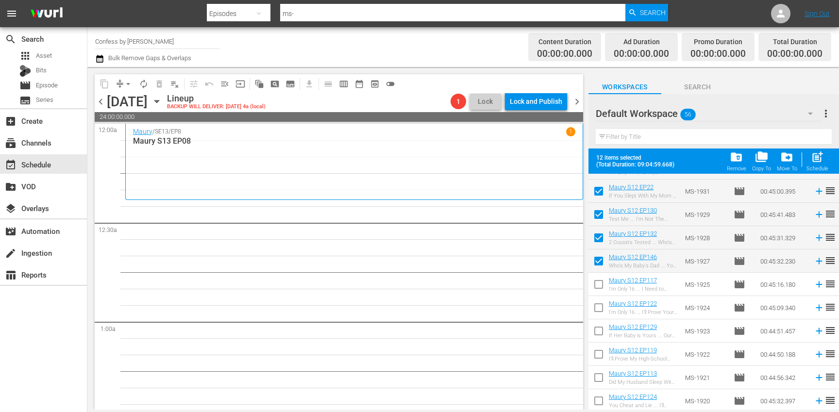
click at [601, 283] on input "checkbox" at bounding box center [599, 286] width 20 height 20
checkbox input "true"
click at [599, 308] on input "checkbox" at bounding box center [599, 310] width 20 height 20
checkbox input "true"
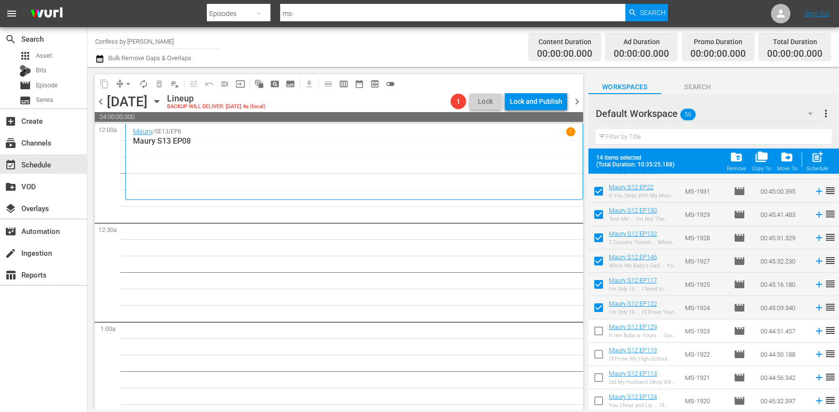
drag, startPoint x: 602, startPoint y: 330, endPoint x: 596, endPoint y: 358, distance: 29.2
click at [602, 330] on input "checkbox" at bounding box center [599, 333] width 20 height 20
checkbox input "true"
click at [597, 355] on input "checkbox" at bounding box center [599, 356] width 20 height 20
checkbox input "true"
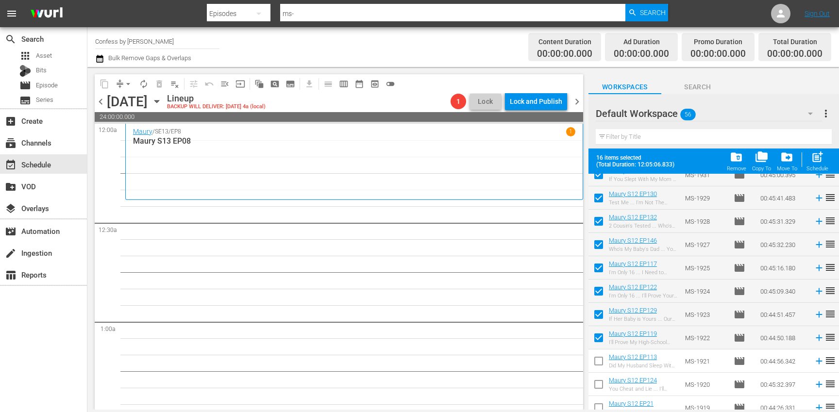
scroll to position [1092, 0]
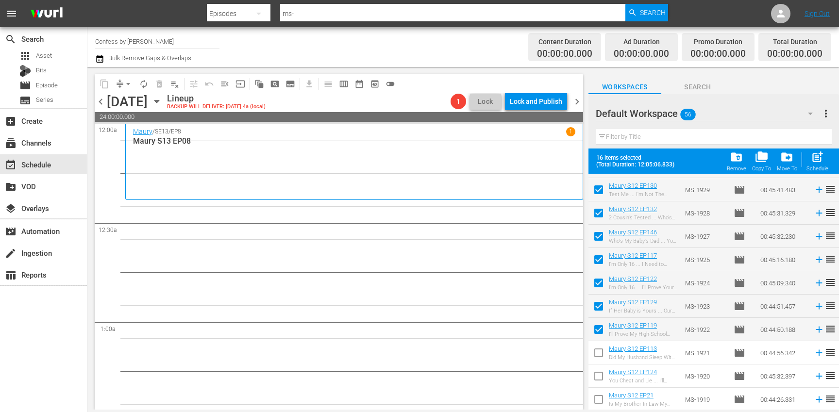
drag, startPoint x: 599, startPoint y: 353, endPoint x: 599, endPoint y: 376, distance: 23.3
click at [599, 353] on input "checkbox" at bounding box center [599, 355] width 20 height 20
checkbox input "true"
click at [599, 376] on input "checkbox" at bounding box center [599, 378] width 20 height 20
checkbox input "true"
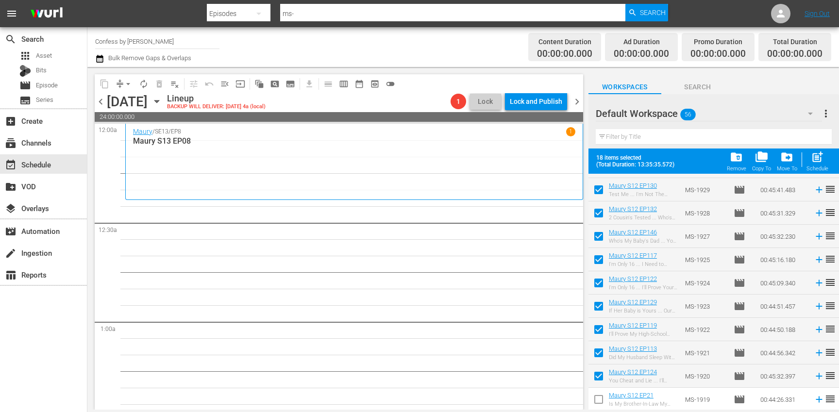
click at [600, 400] on input "checkbox" at bounding box center [599, 401] width 20 height 20
checkbox input "true"
click at [819, 163] on span "post_add" at bounding box center [817, 157] width 13 height 13
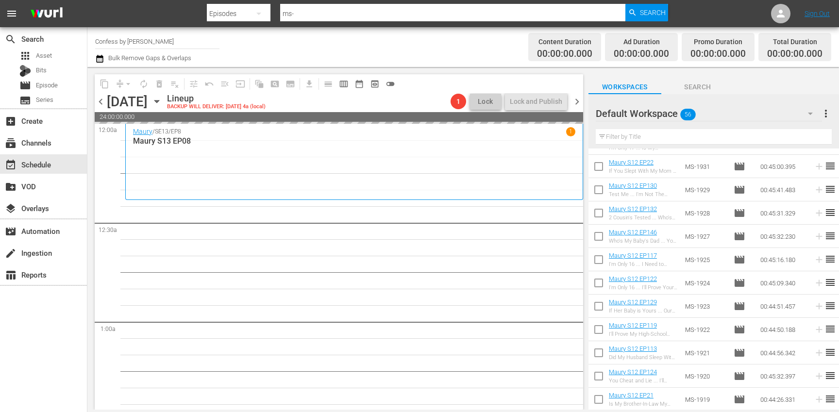
checkbox input "false"
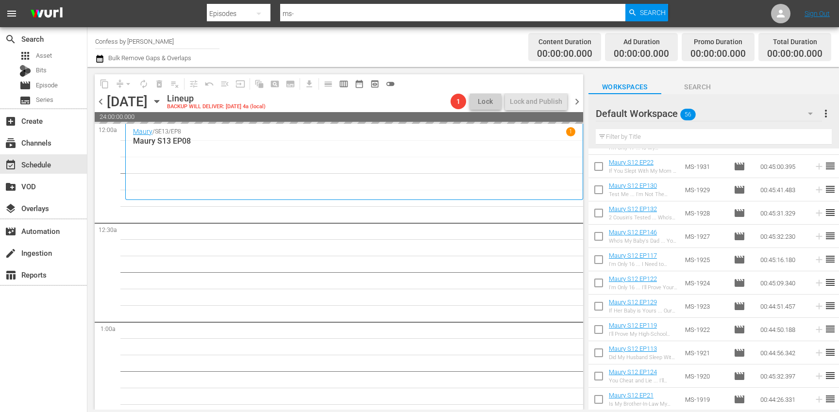
checkbox input "false"
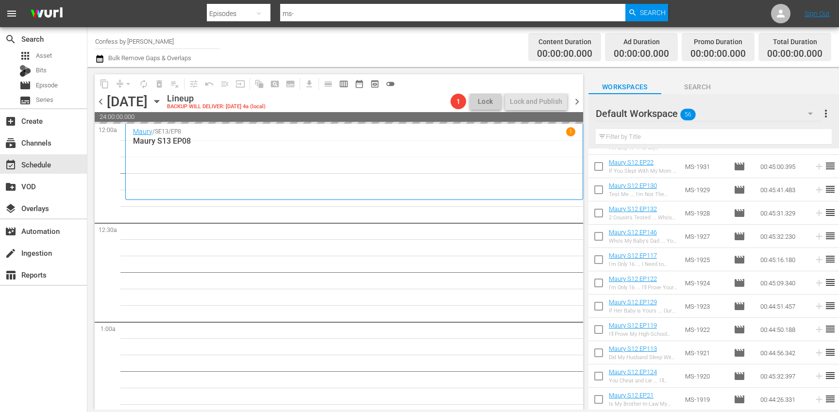
checkbox input "false"
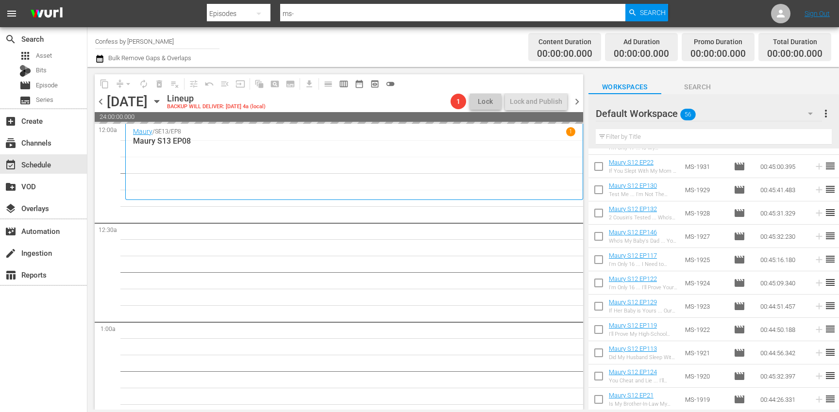
checkbox input "false"
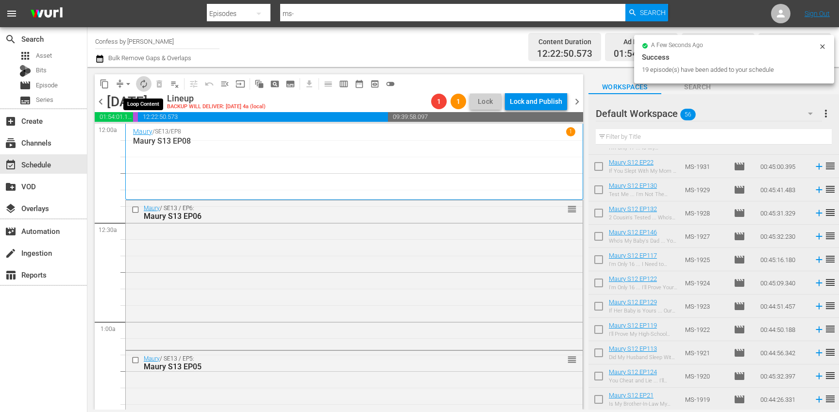
click at [145, 82] on span "autorenew_outlined" at bounding box center [144, 84] width 10 height 10
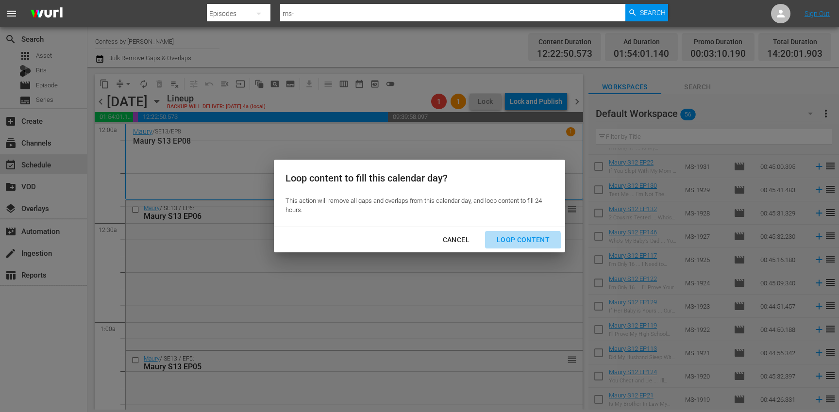
click at [512, 244] on div "Loop Content" at bounding box center [523, 240] width 68 height 12
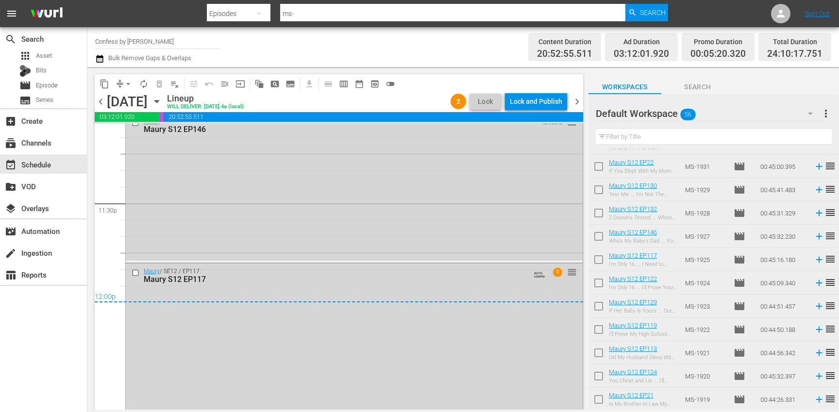
scroll to position [4579, 0]
click at [531, 107] on div "Lock and Publish" at bounding box center [536, 101] width 52 height 17
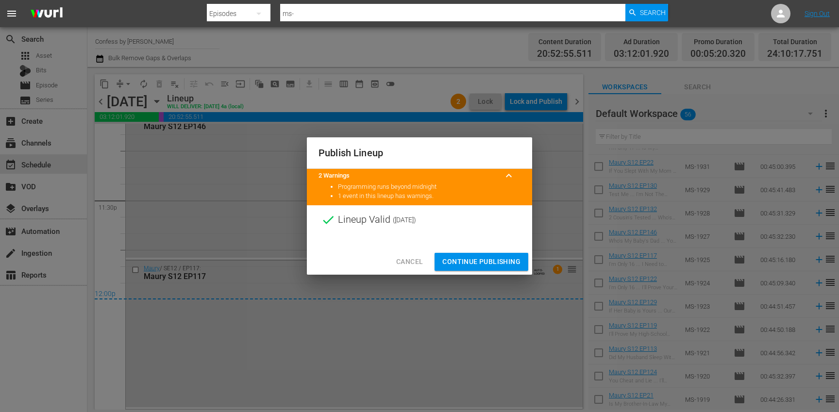
click at [504, 264] on span "Continue Publishing" at bounding box center [481, 262] width 78 height 12
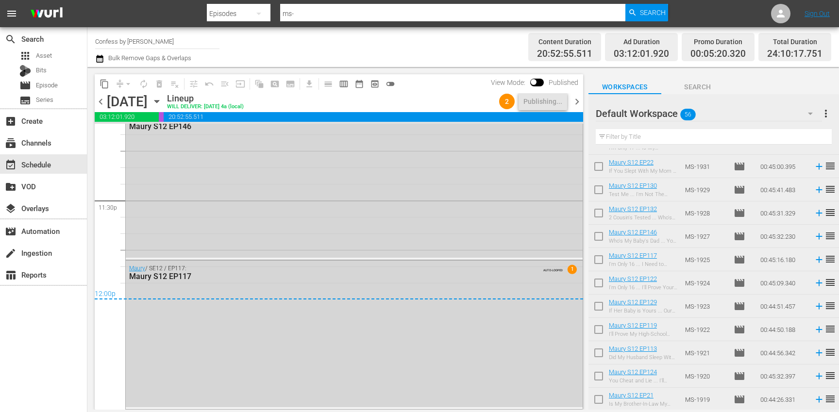
click at [579, 103] on span "chevron_right" at bounding box center [577, 102] width 12 height 12
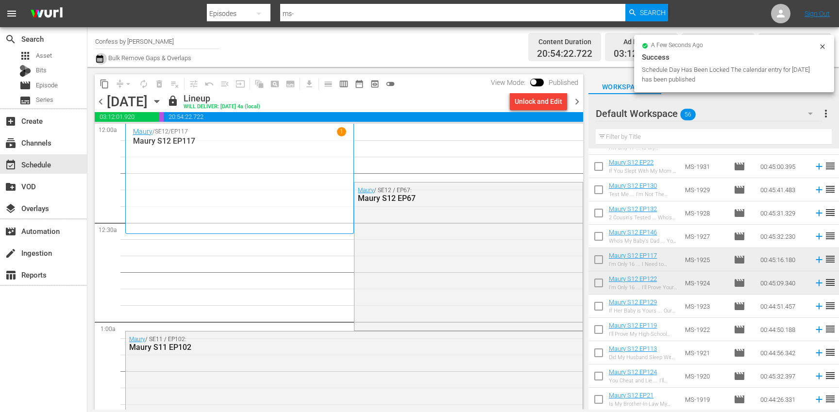
click at [99, 59] on icon "button" at bounding box center [99, 59] width 9 height 12
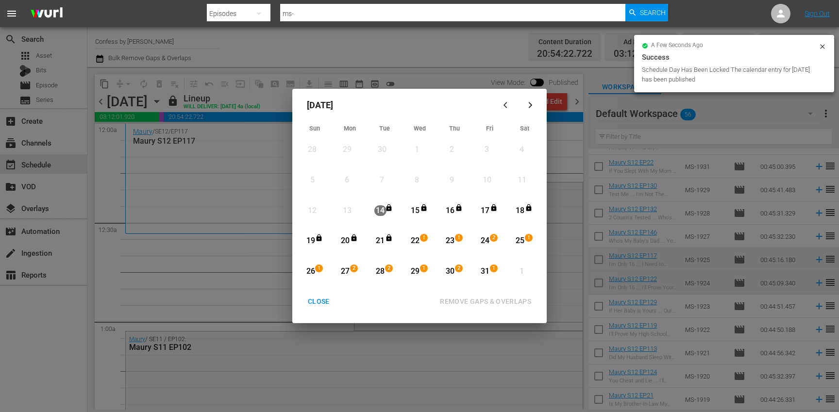
click at [346, 241] on div "20" at bounding box center [345, 241] width 12 height 11
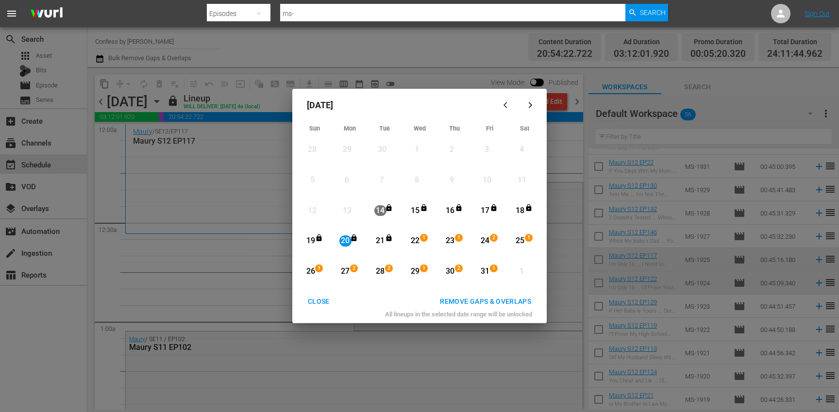
click at [488, 272] on div "31" at bounding box center [485, 271] width 12 height 11
click at [488, 297] on div "REMOVE GAPS & OVERLAPS" at bounding box center [485, 302] width 107 height 12
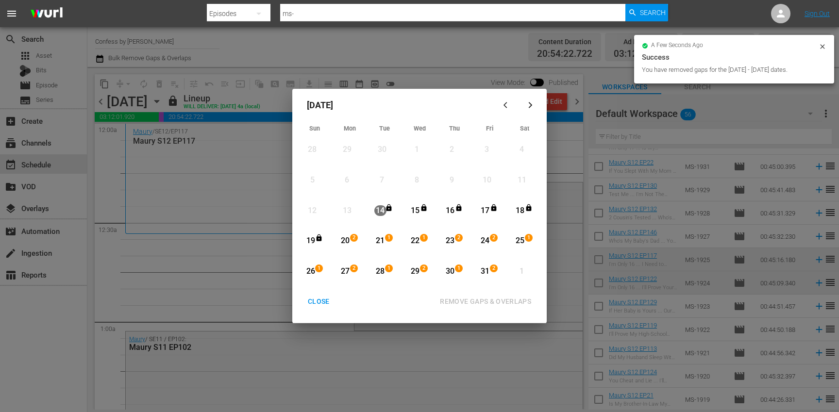
click at [326, 302] on div "CLOSE" at bounding box center [318, 302] width 37 height 12
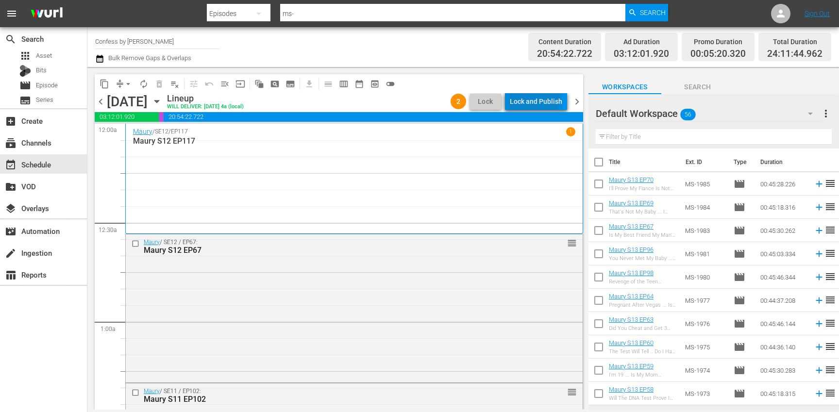
click at [536, 98] on div "Lock and Publish" at bounding box center [536, 101] width 52 height 17
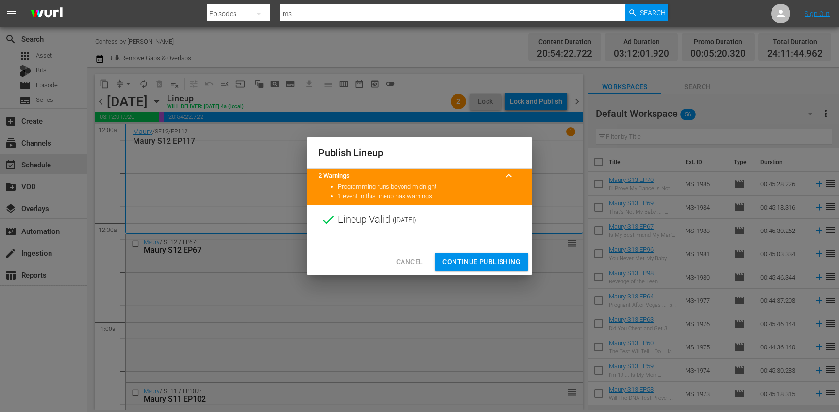
click at [489, 258] on span "Continue Publishing" at bounding box center [481, 262] width 78 height 12
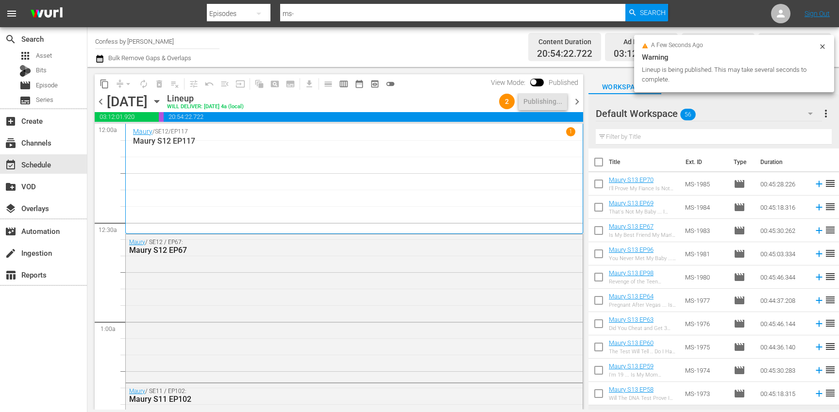
click at [576, 104] on span "chevron_right" at bounding box center [577, 102] width 12 height 12
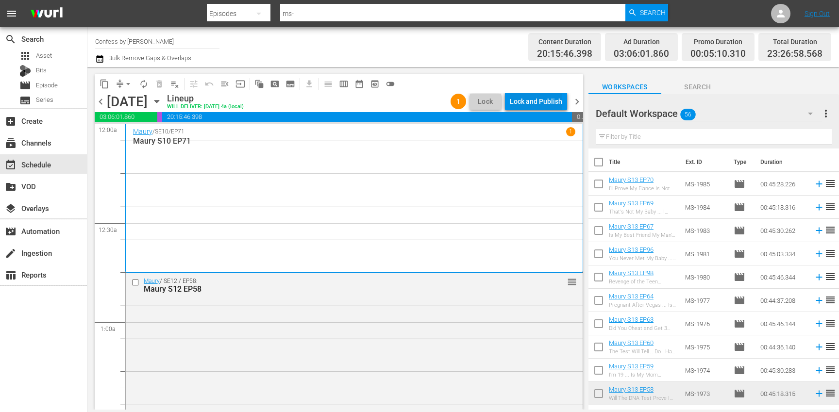
click at [544, 109] on div "Lock and Publish" at bounding box center [536, 101] width 52 height 17
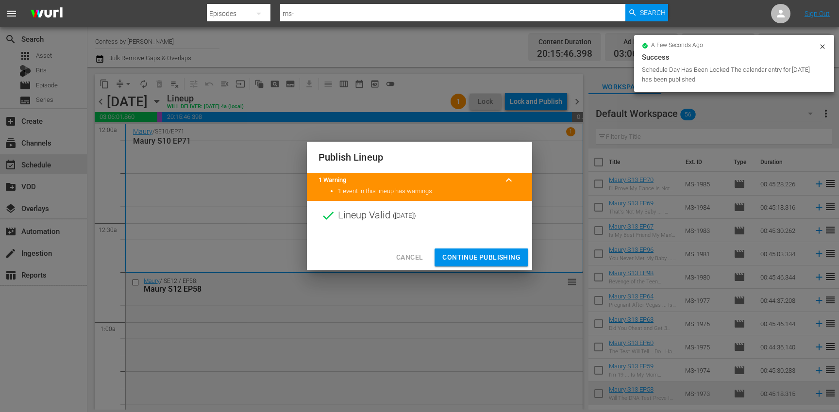
click at [488, 258] on span "Continue Publishing" at bounding box center [481, 258] width 78 height 12
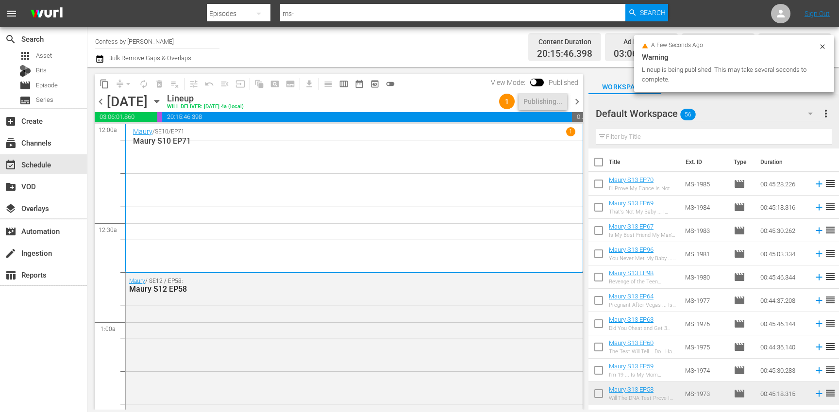
click at [577, 103] on span "chevron_right" at bounding box center [577, 102] width 12 height 12
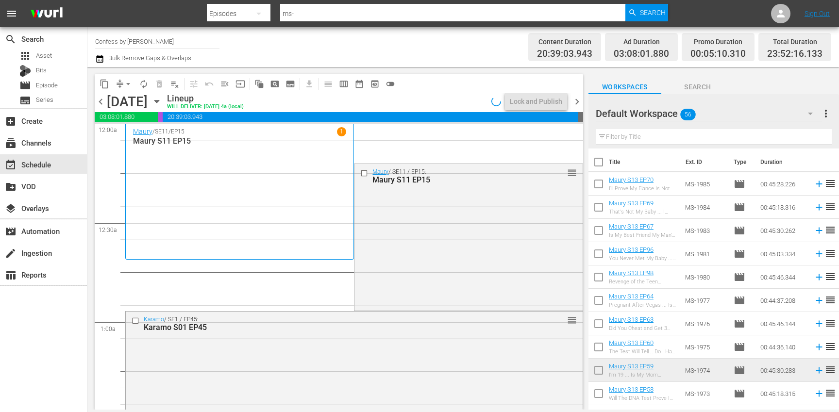
click at [104, 101] on span "chevron_left" at bounding box center [101, 102] width 12 height 12
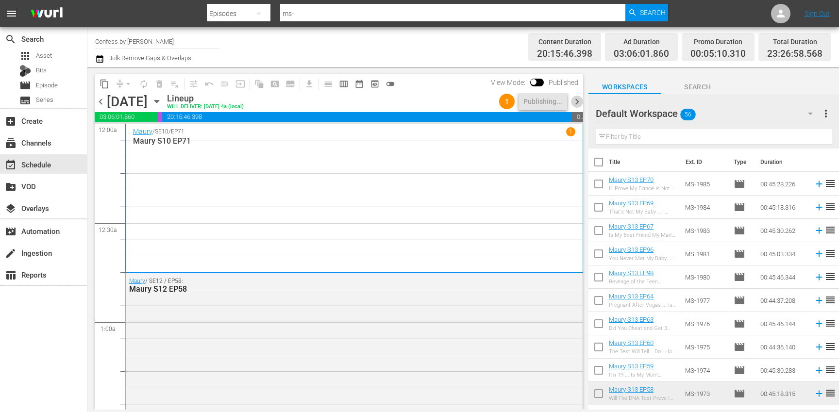
click at [577, 101] on span "chevron_right" at bounding box center [577, 102] width 12 height 12
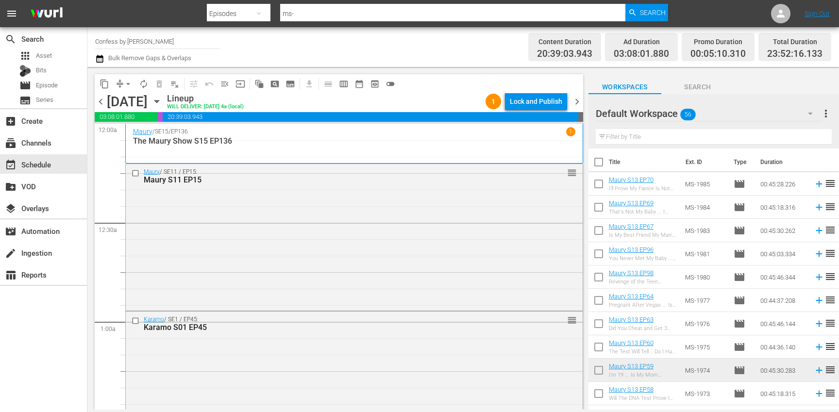
click at [826, 113] on span "more_vert" at bounding box center [826, 114] width 12 height 12
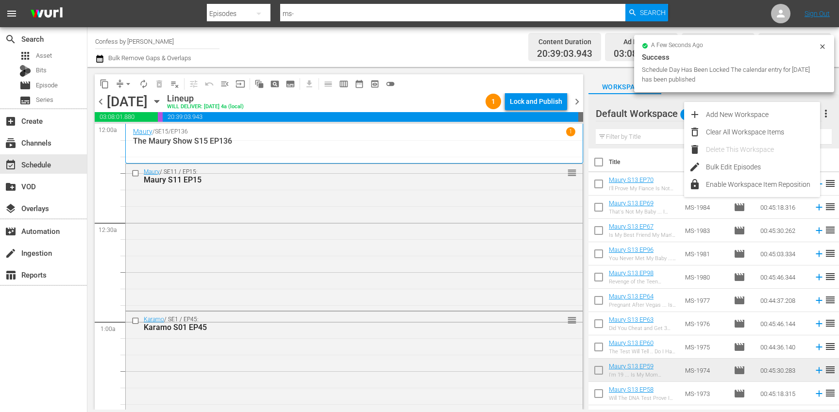
click at [598, 160] on input "checkbox" at bounding box center [599, 164] width 20 height 20
checkbox input "true"
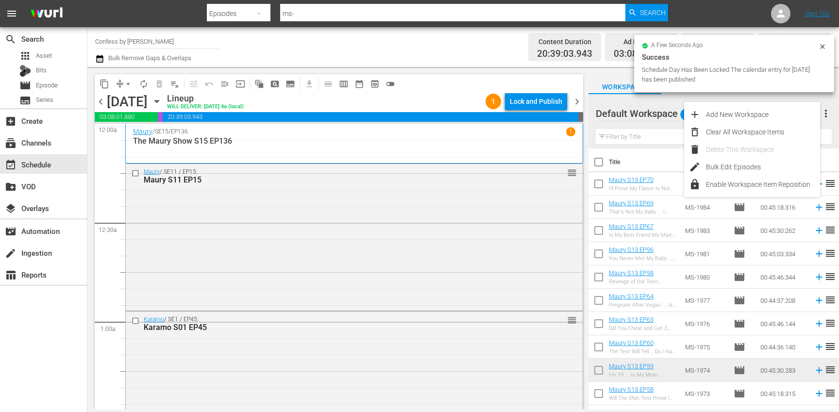
checkbox input "true"
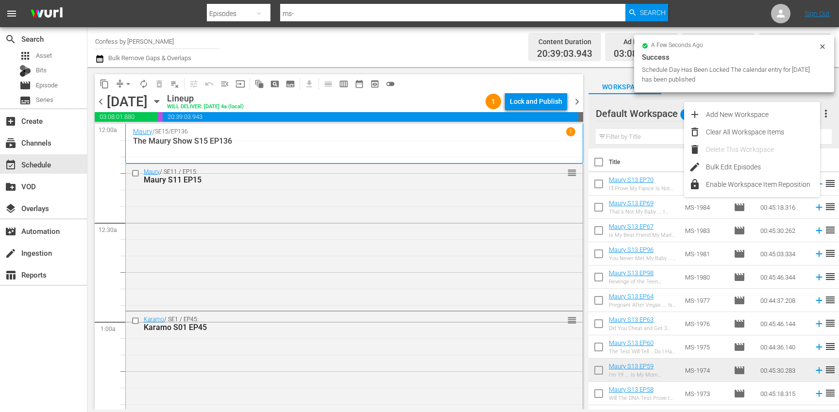
checkbox input "true"
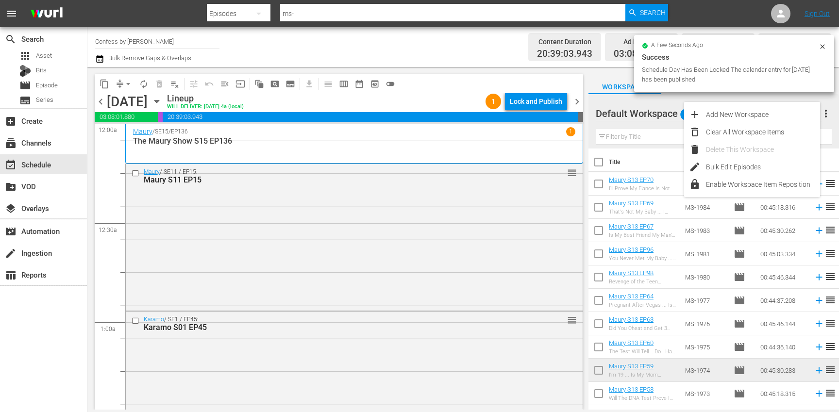
checkbox input "true"
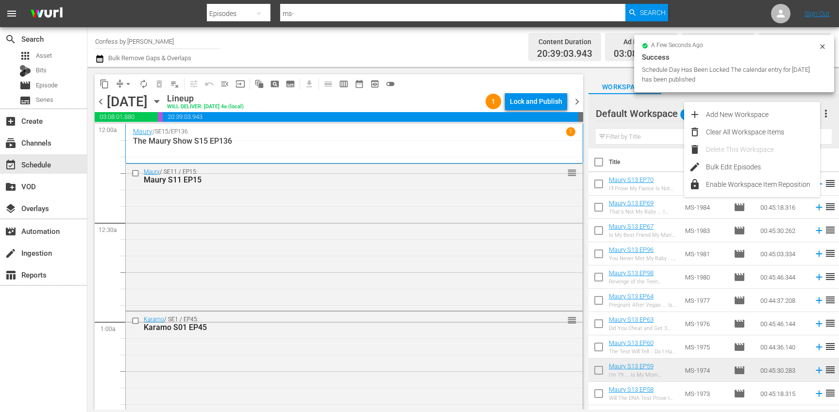
checkbox input "true"
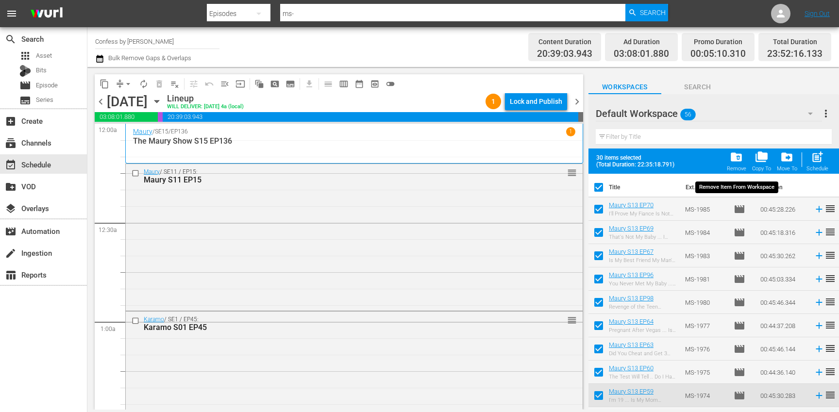
click at [740, 154] on span "folder_delete" at bounding box center [736, 157] width 13 height 13
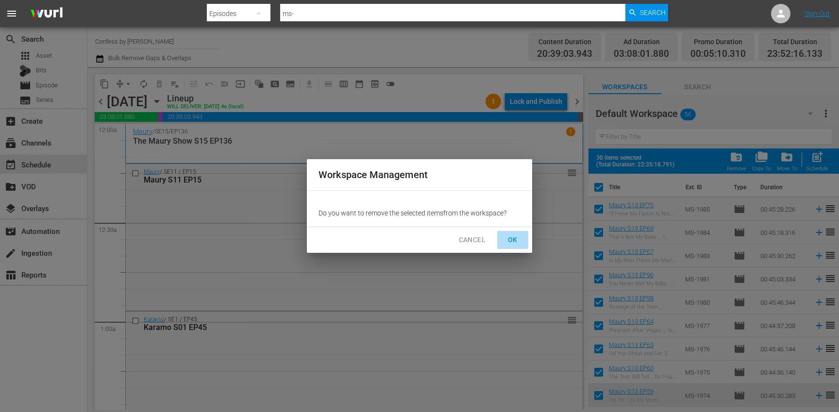
click at [518, 242] on span "OK" at bounding box center [513, 240] width 16 height 12
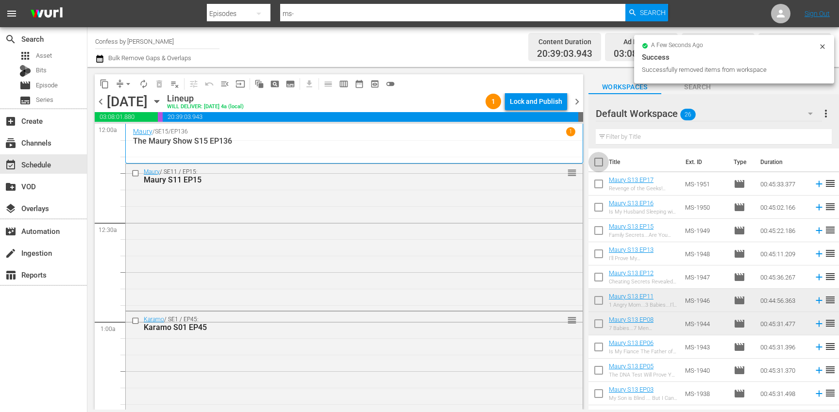
click at [603, 160] on input "checkbox" at bounding box center [599, 164] width 20 height 20
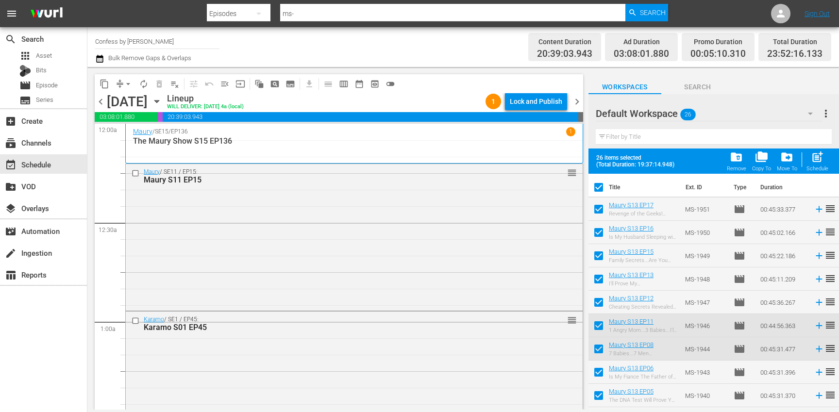
click at [747, 158] on button "folder_delete Remove" at bounding box center [736, 161] width 25 height 27
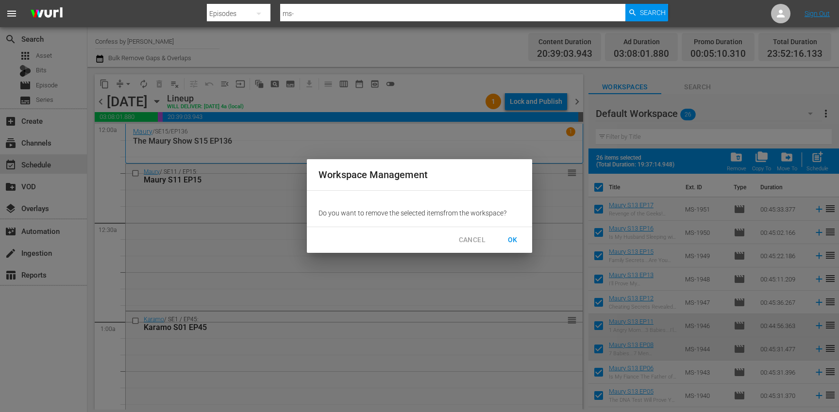
click at [520, 235] on span "OK" at bounding box center [513, 240] width 16 height 12
